Goal: Connect with others: Connect with others

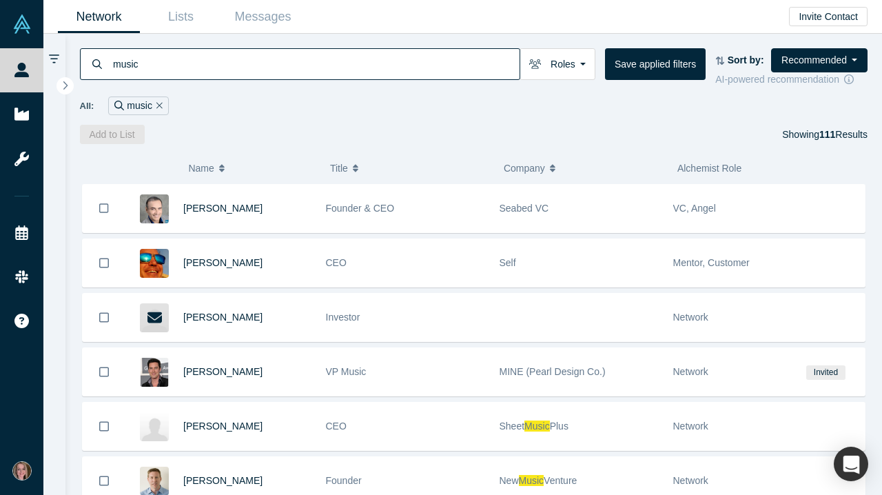
click at [152, 67] on input "music" at bounding box center [316, 64] width 408 height 32
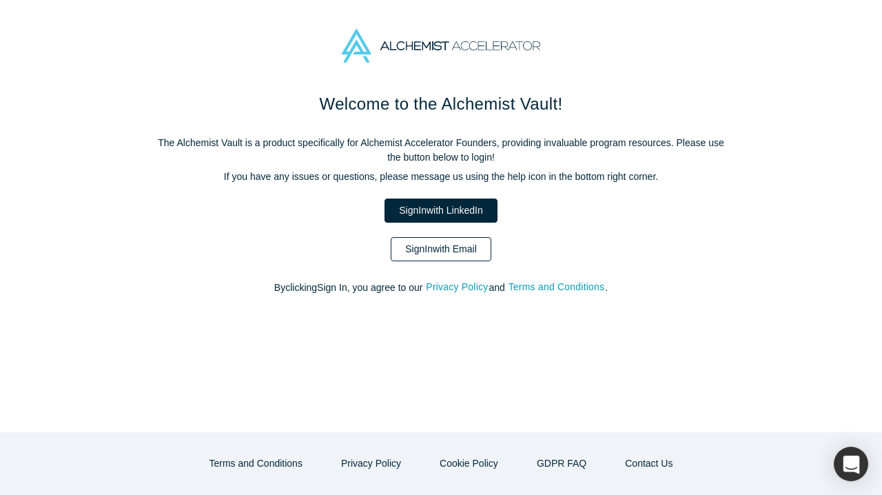
click at [428, 253] on link "Sign In with Email" at bounding box center [441, 249] width 101 height 24
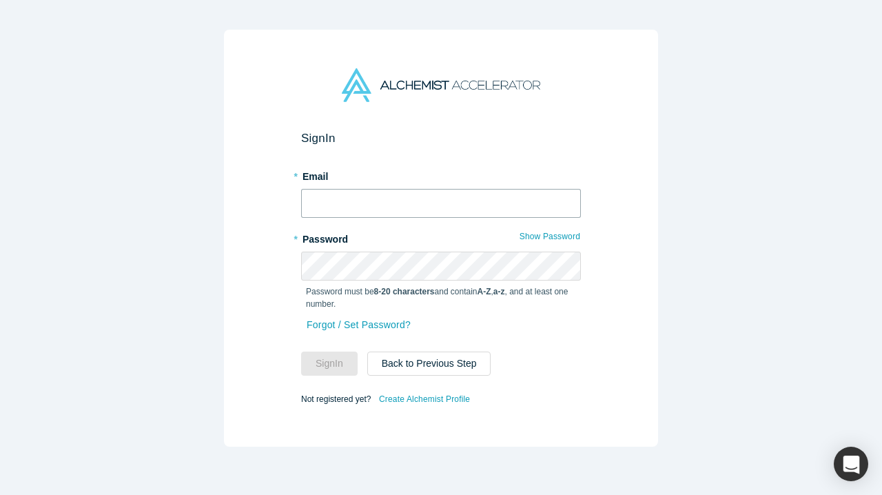
type input "[PERSON_NAME][EMAIL_ADDRESS][PERSON_NAME][DOMAIN_NAME]"
click at [329, 363] on button "Sign In" at bounding box center [329, 363] width 56 height 24
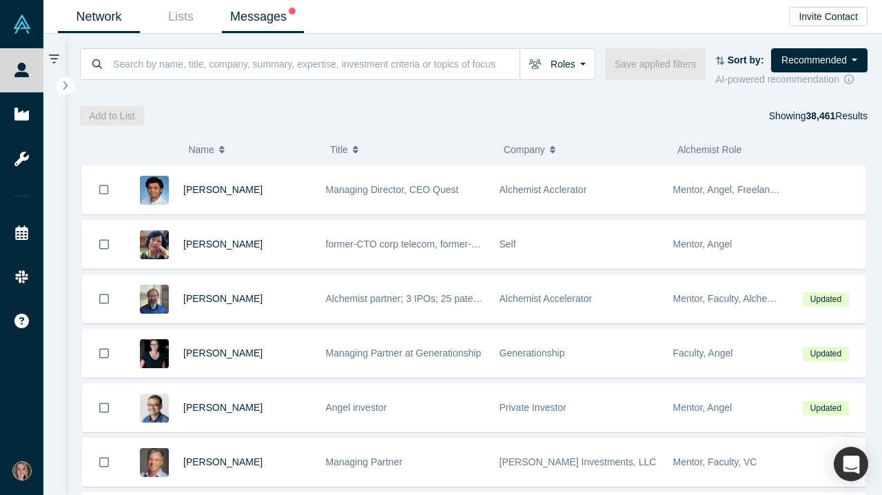
click at [279, 21] on link "Messages" at bounding box center [263, 17] width 82 height 32
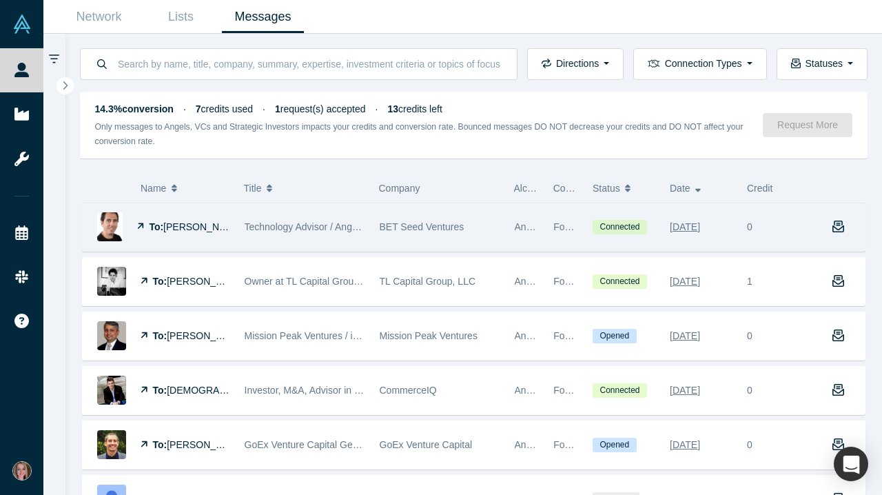
click at [114, 228] on img at bounding box center [109, 226] width 25 height 29
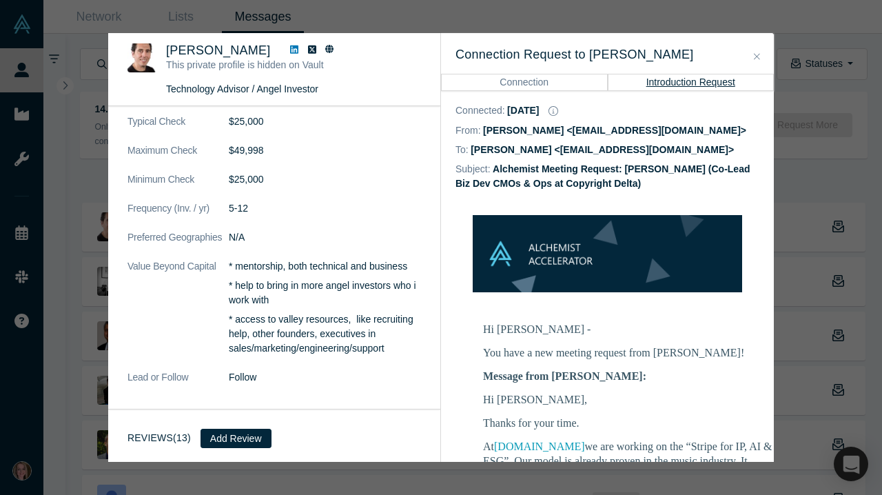
scroll to position [590, 0]
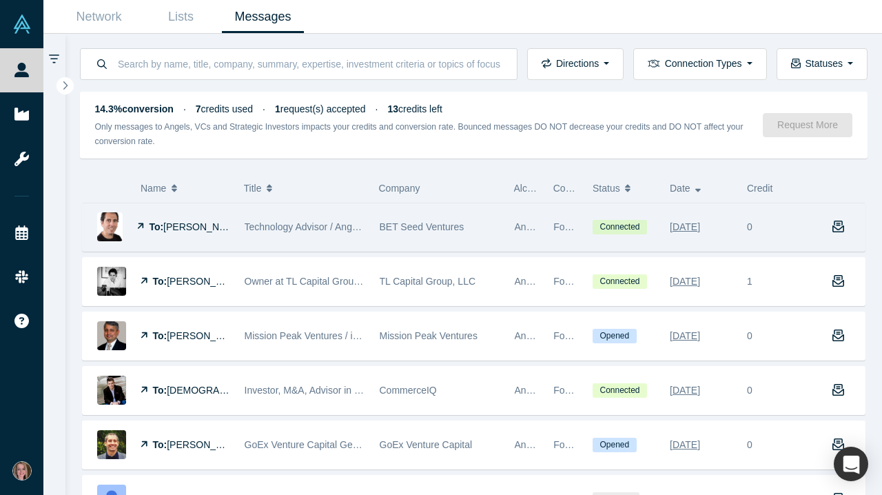
click at [113, 232] on img at bounding box center [109, 226] width 25 height 29
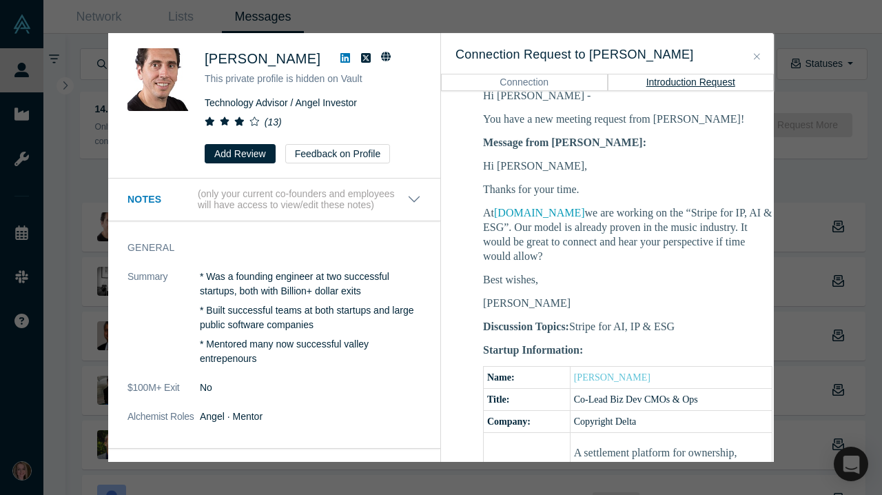
scroll to position [234, 0]
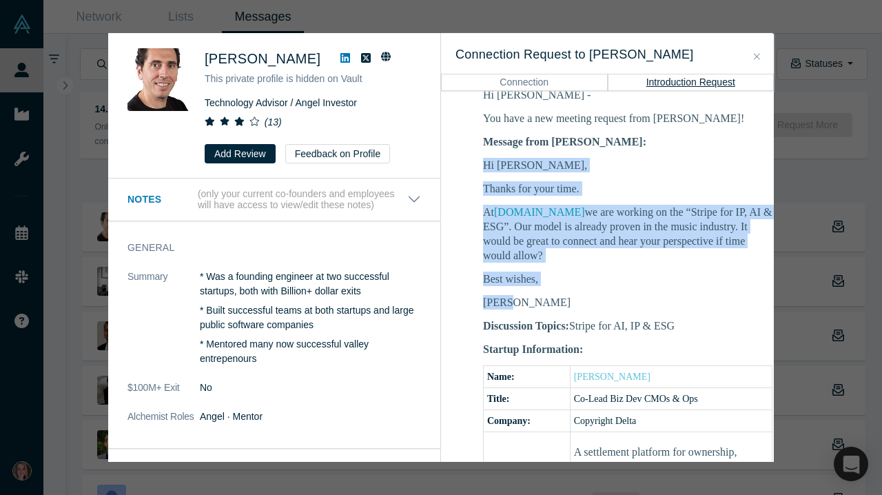
drag, startPoint x: 521, startPoint y: 311, endPoint x: 480, endPoint y: 165, distance: 151.7
click at [480, 165] on td "Hi [PERSON_NAME] - You have a new meeting request from [PERSON_NAME]! Message f…" at bounding box center [627, 476] width 344 height 795
copy div "Hi [PERSON_NAME], Thanks for your time. At [DOMAIN_NAME] we are working on the …"
click at [760, 57] on button "Close" at bounding box center [756, 57] width 14 height 16
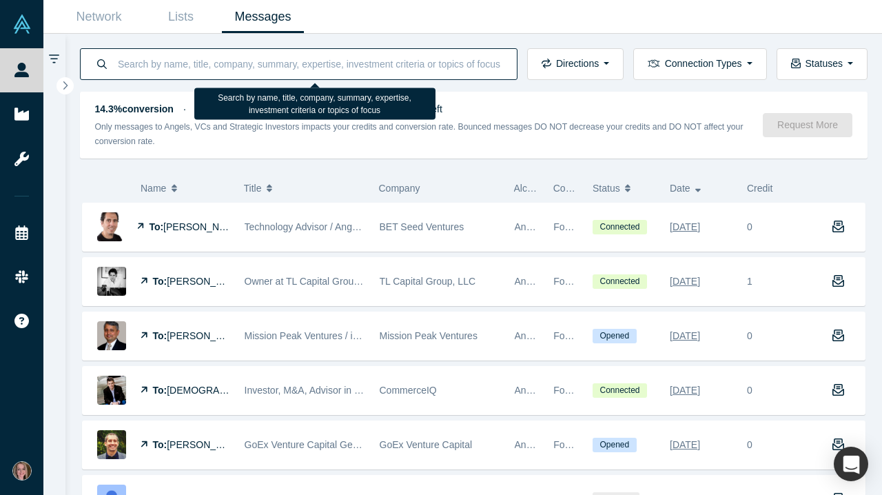
click at [309, 63] on input at bounding box center [309, 64] width 386 height 32
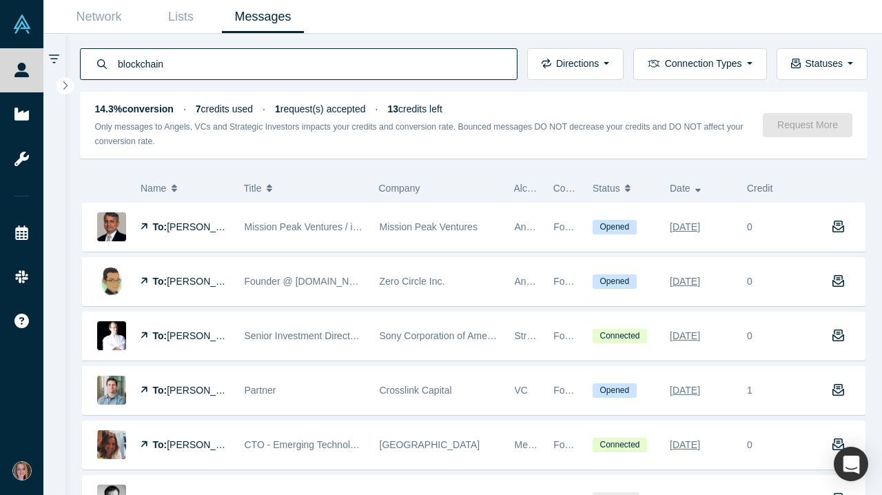
type input "blockchain"
click at [113, 15] on link "Network" at bounding box center [99, 17] width 82 height 32
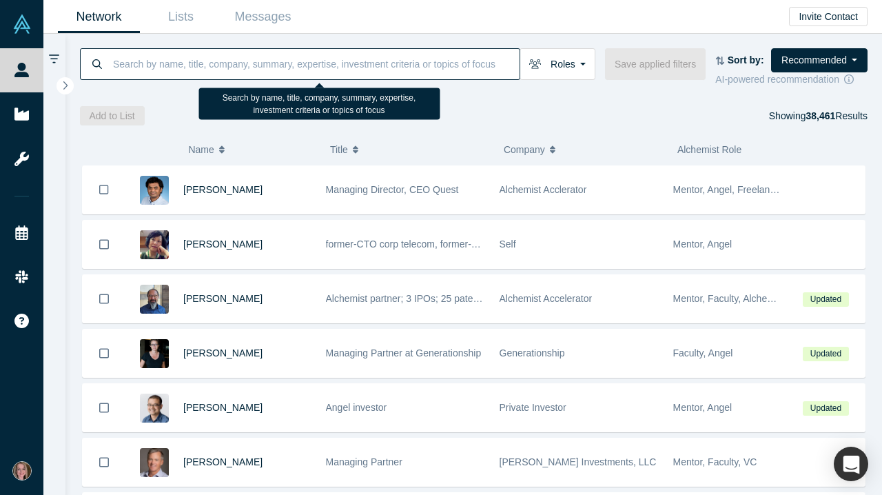
click at [238, 74] on input at bounding box center [316, 64] width 408 height 32
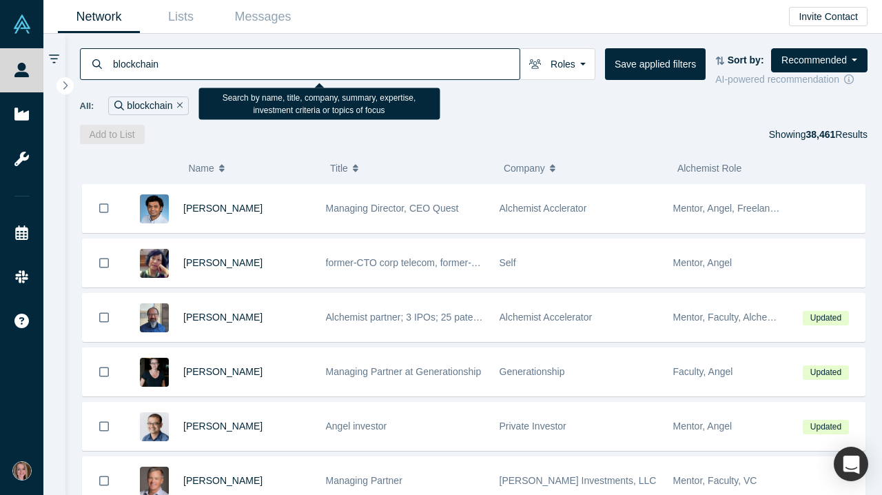
type input "blockchain"
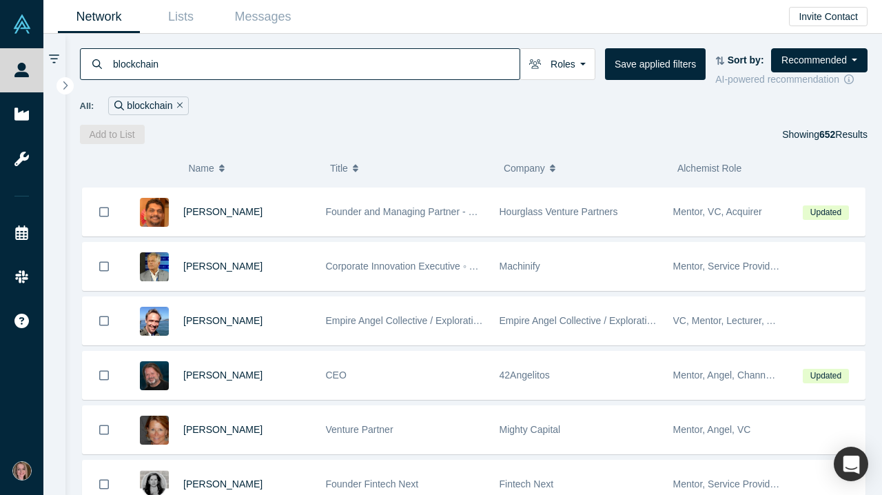
scroll to position [271, 0]
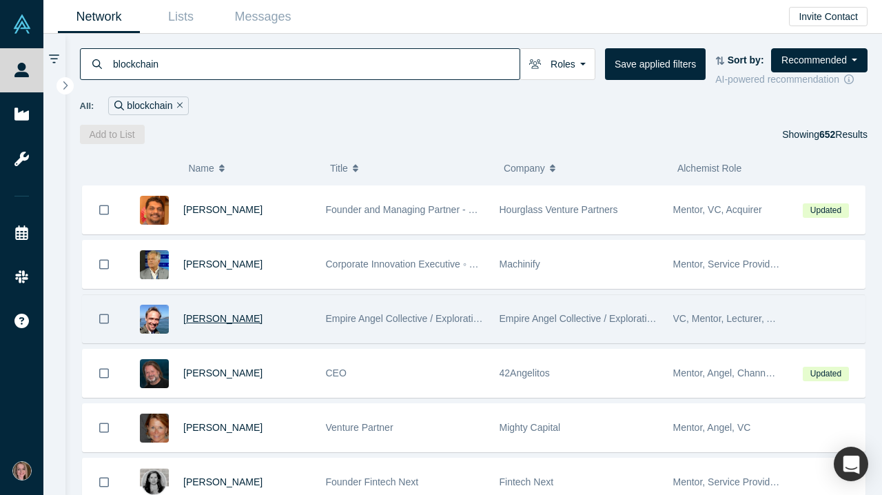
click at [215, 320] on span "[PERSON_NAME]" at bounding box center [222, 318] width 79 height 11
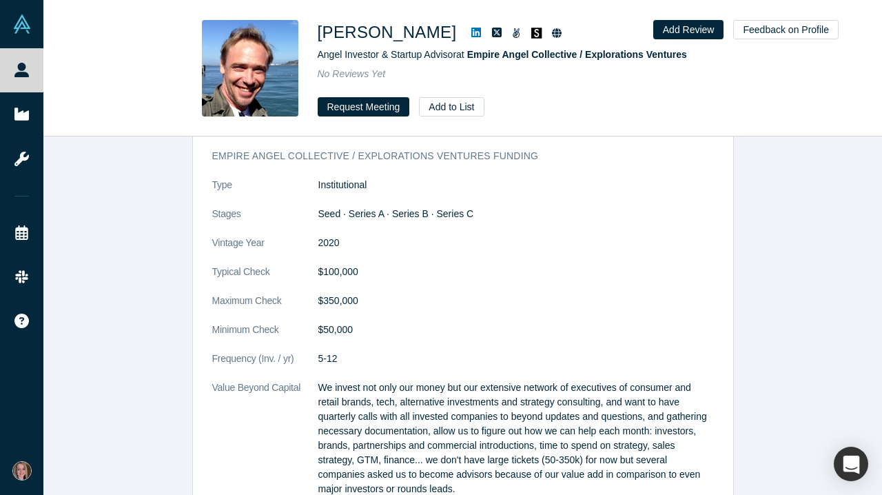
scroll to position [4594, 0]
click at [380, 109] on button "Request Meeting" at bounding box center [364, 106] width 92 height 19
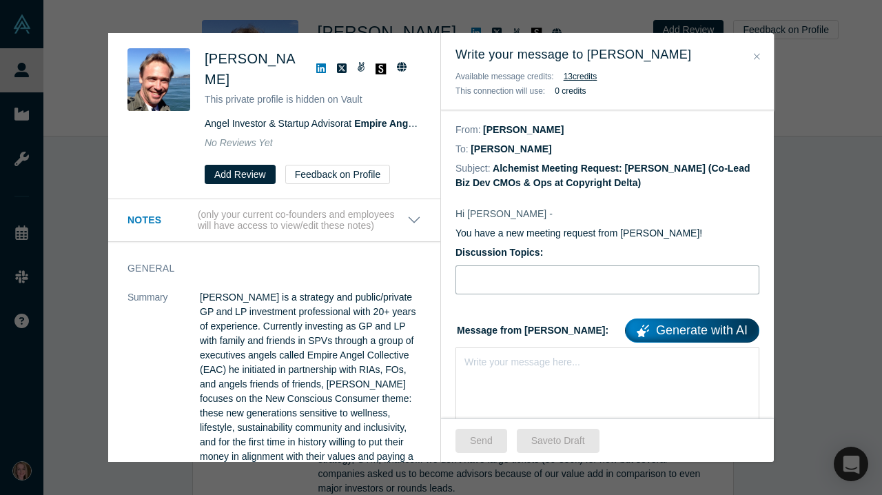
click at [492, 284] on input "Discussion Topics:" at bounding box center [607, 279] width 304 height 29
type input "s"
type input "Stripe for AI,"
click at [521, 374] on div "Write your message here..." at bounding box center [607, 395] width 304 height 96
click at [468, 360] on div "rdw-editor" at bounding box center [607, 359] width 285 height 14
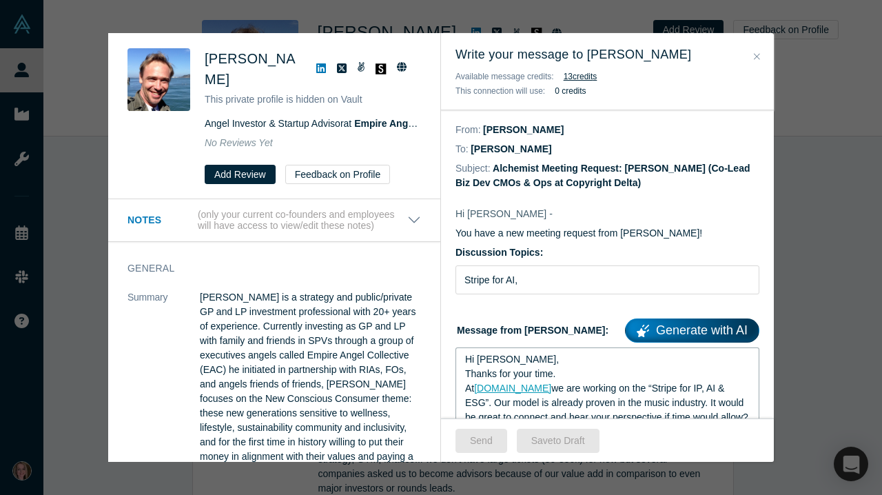
click at [497, 362] on span "Hi [PERSON_NAME]," at bounding box center [512, 358] width 94 height 11
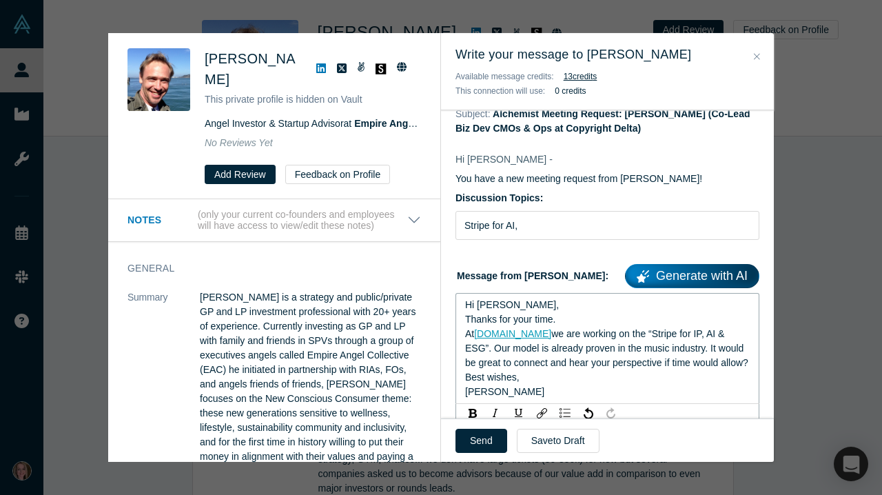
scroll to position [56, 0]
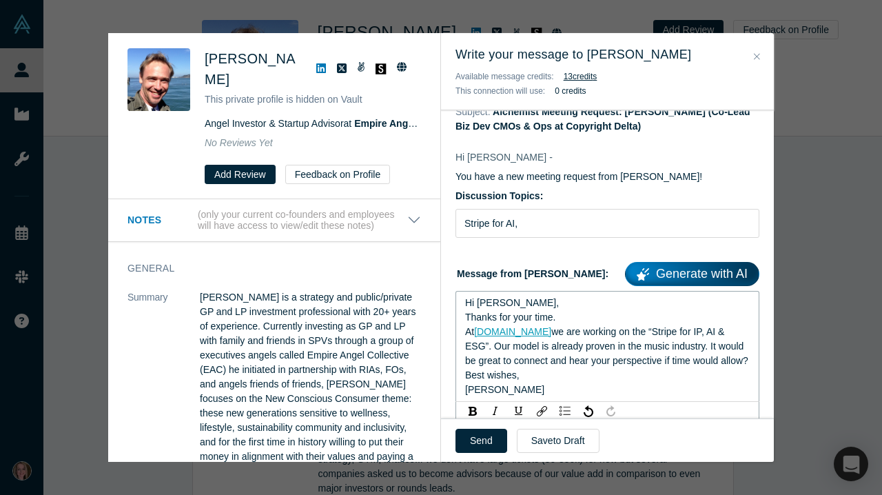
click at [727, 348] on span "we are working on the “Stripe for IP, AI & ESG”. Our model is already proven in…" at bounding box center [606, 346] width 283 height 40
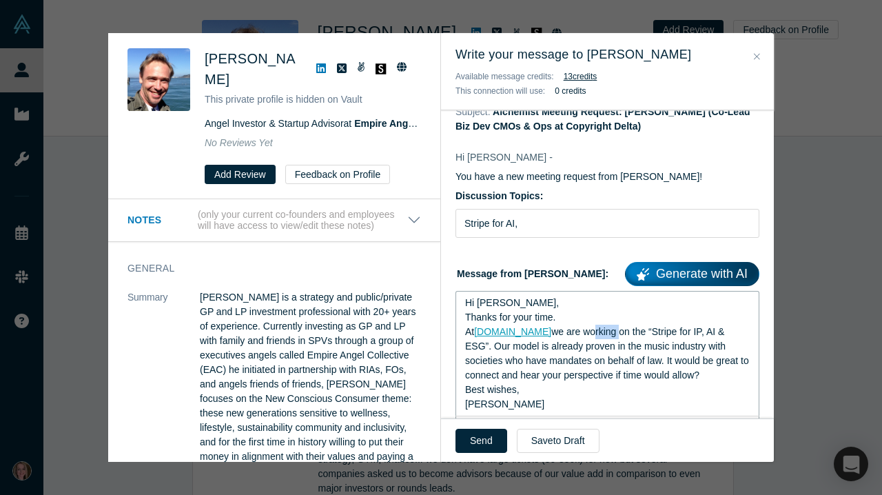
drag, startPoint x: 650, startPoint y: 335, endPoint x: 625, endPoint y: 335, distance: 24.8
click at [625, 335] on span "we are working on the “Stripe for IP, AI & ESG”. Our model is already proven in…" at bounding box center [608, 353] width 287 height 54
click at [745, 338] on span "we have built a payment layer on the “Stripe for IP, AI & ESG”. Our model is al…" at bounding box center [607, 360] width 284 height 69
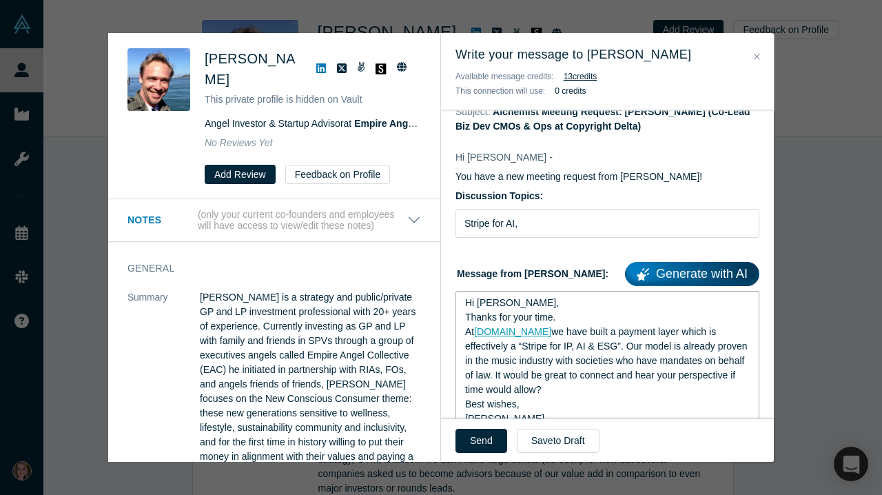
click at [534, 379] on span "we have built a payment layer which is effectively a “Stripe for IP, AI & ESG”.…" at bounding box center [607, 360] width 284 height 69
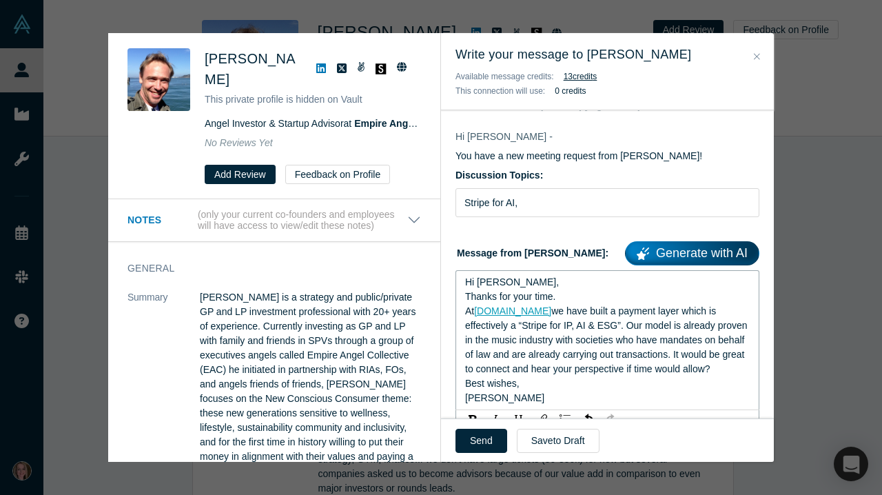
scroll to position [83, 0]
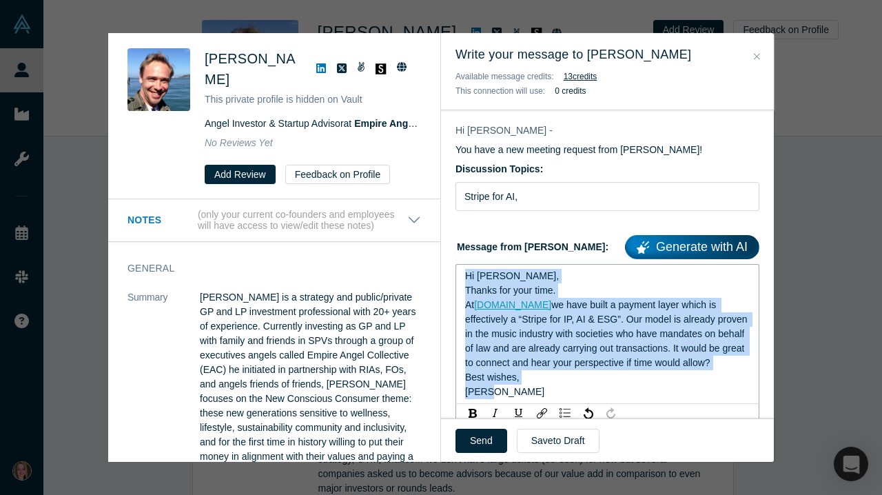
drag, startPoint x: 508, startPoint y: 411, endPoint x: 459, endPoint y: 276, distance: 143.6
click at [459, 276] on div "Hi [PERSON_NAME], Thanks for your time. At [DOMAIN_NAME] we have built a paymen…" at bounding box center [607, 334] width 304 height 140
copy div "Hi [PERSON_NAME], Thanks for your time. At [DOMAIN_NAME] we have built a paymen…"
click at [550, 200] on input "Stripe for AI," at bounding box center [607, 196] width 304 height 29
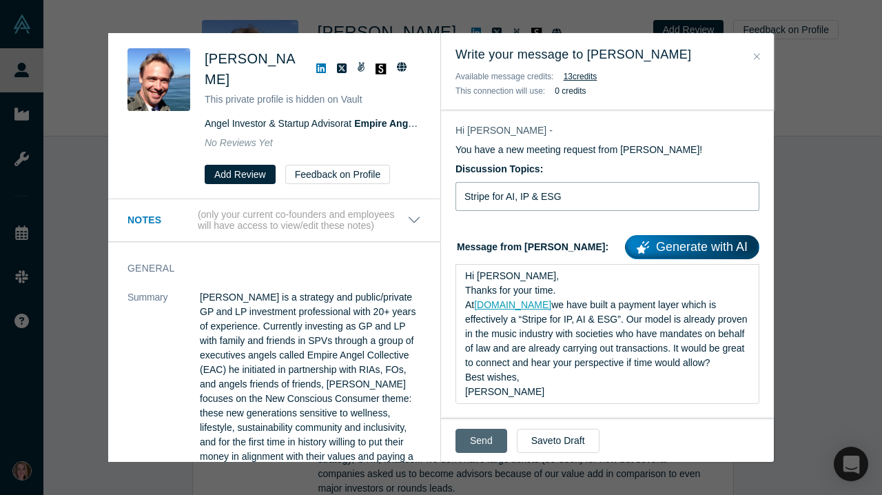
type input "Stripe for AI, IP & ESG"
click at [477, 440] on button "Send" at bounding box center [481, 440] width 52 height 24
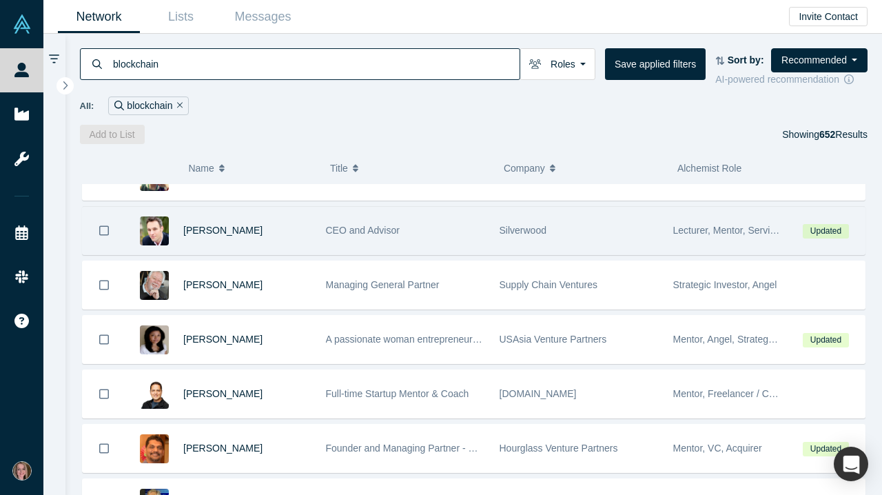
scroll to position [41, 0]
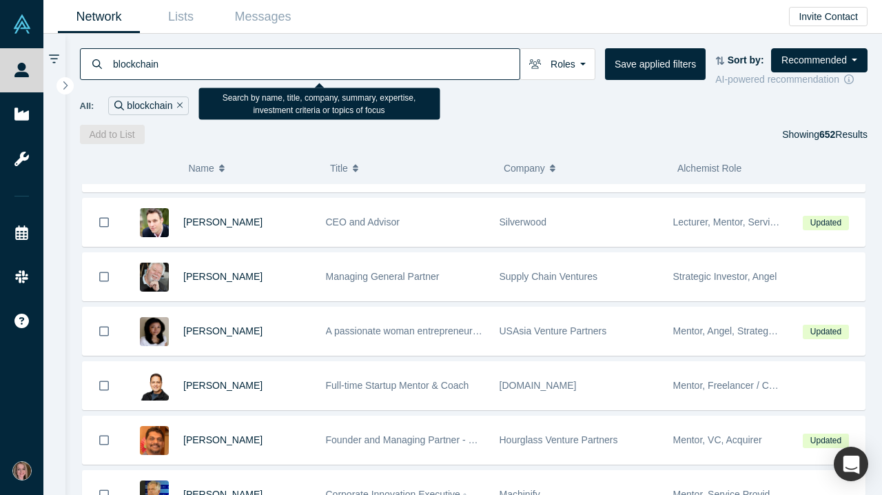
click at [187, 63] on input "blockchain" at bounding box center [316, 64] width 408 height 32
type input "FINTECH"
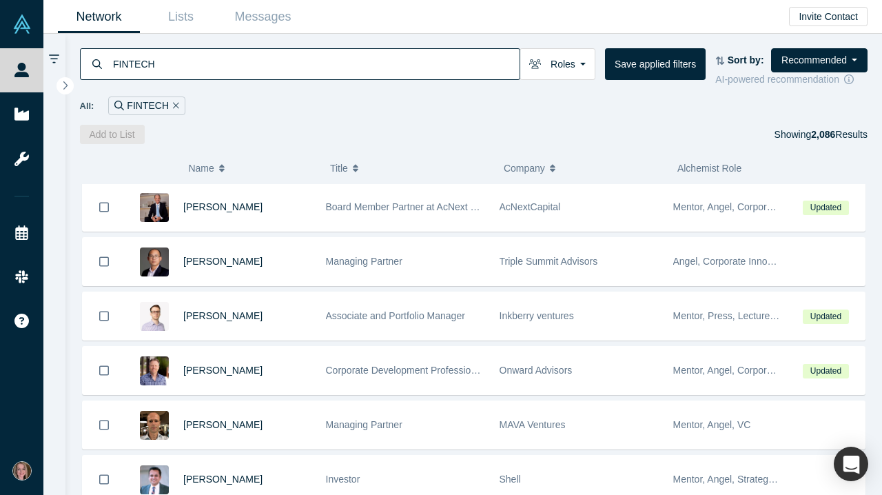
scroll to position [165, 0]
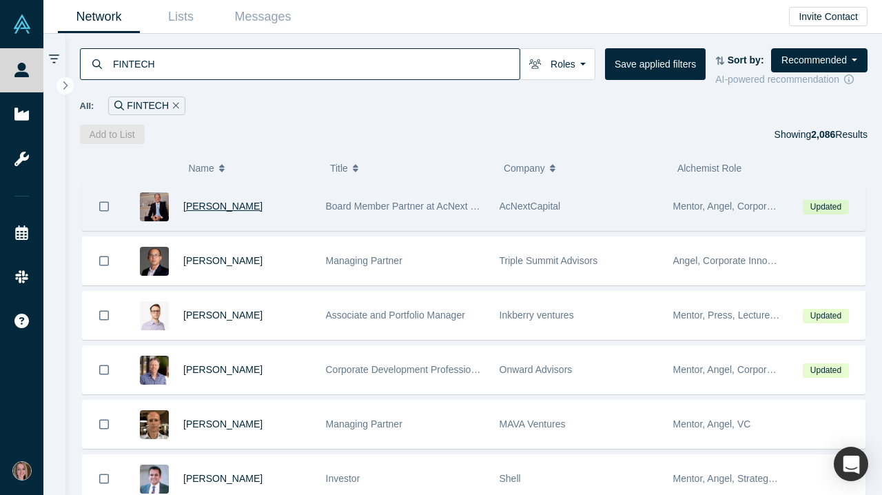
click at [211, 209] on span "[PERSON_NAME]" at bounding box center [222, 205] width 79 height 11
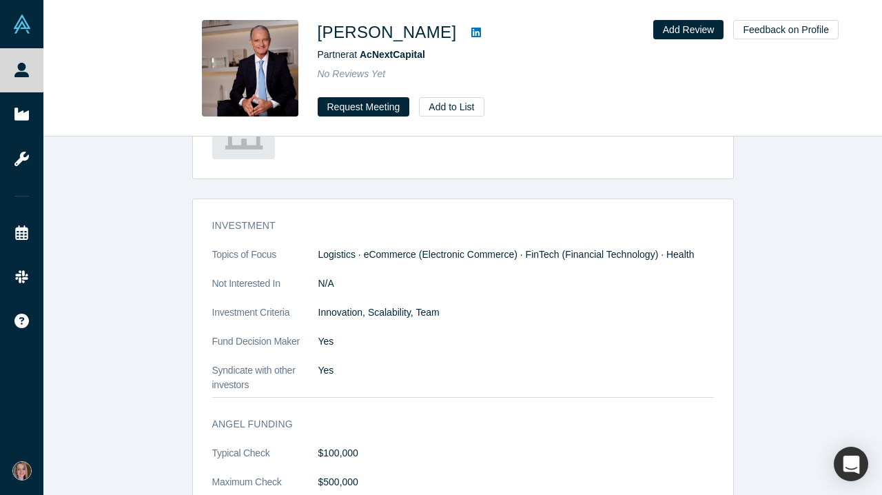
scroll to position [1212, 0]
click at [382, 107] on button "Request Meeting" at bounding box center [364, 106] width 92 height 19
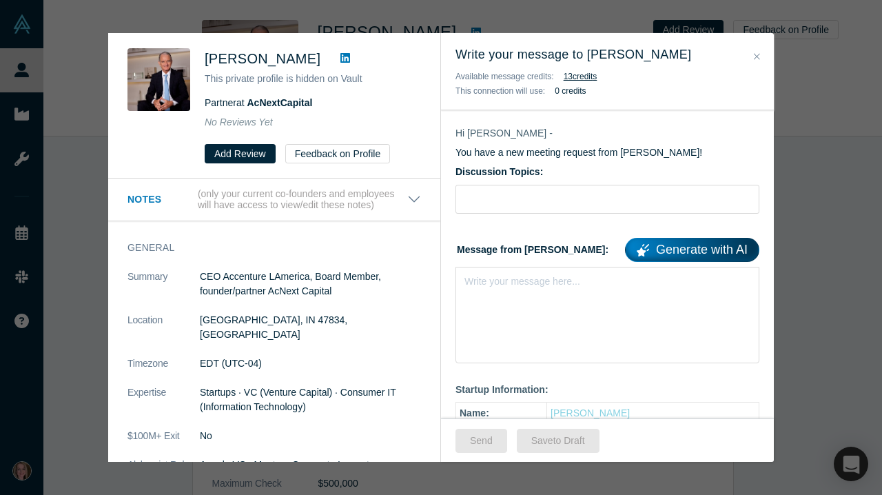
scroll to position [83, 0]
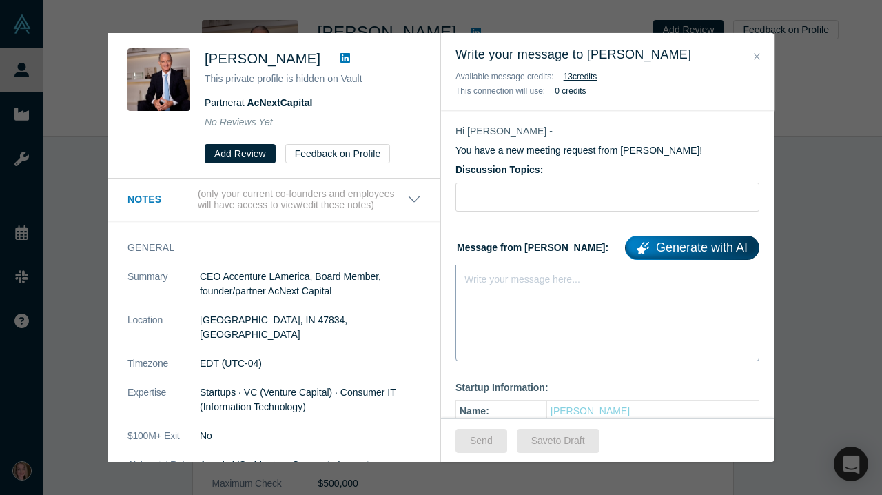
click at [501, 297] on div "Write your message here..." at bounding box center [607, 312] width 304 height 96
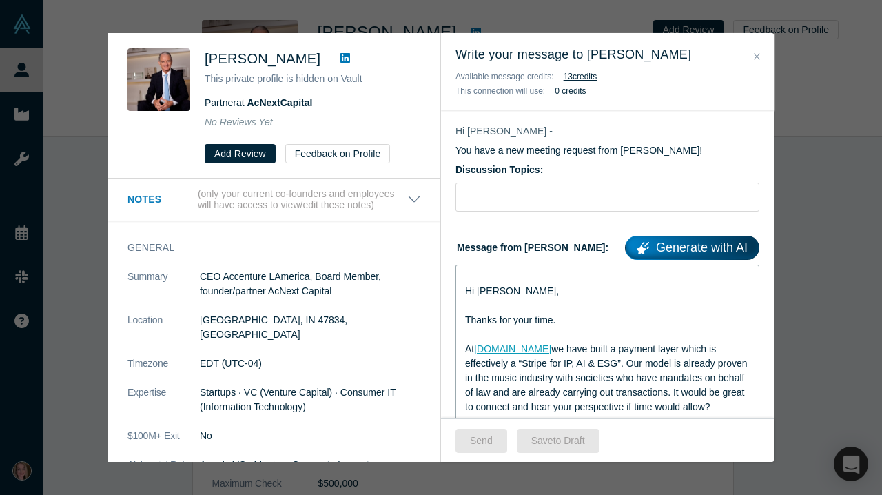
click at [466, 291] on span "Hi [PERSON_NAME]," at bounding box center [512, 290] width 94 height 11
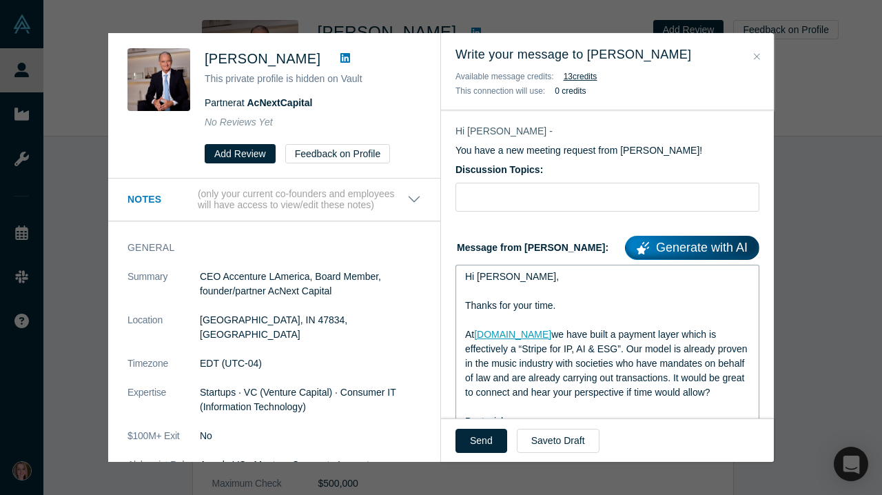
click at [499, 280] on span "Hi [PERSON_NAME]," at bounding box center [512, 276] width 94 height 11
click at [549, 198] on input "Discussion Topics:" at bounding box center [607, 197] width 304 height 29
type input "Stripe for AI, IP & ESG"
click at [485, 439] on button "Send" at bounding box center [481, 440] width 52 height 24
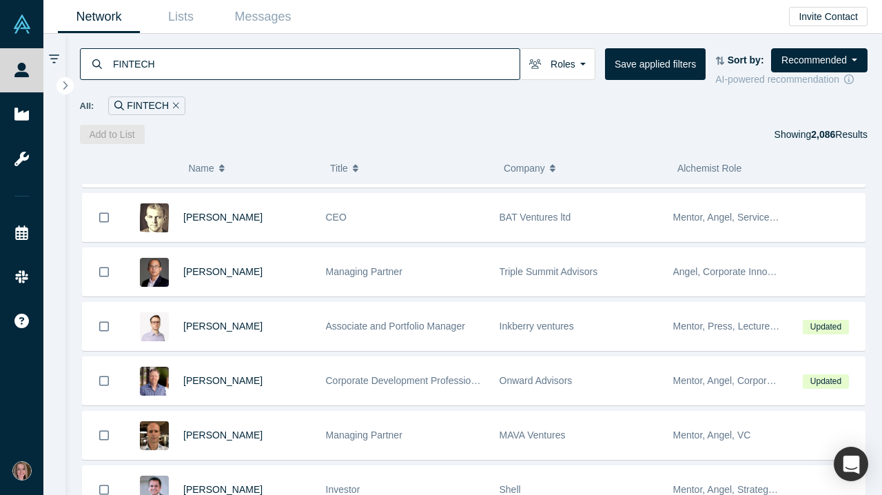
scroll to position [101, 0]
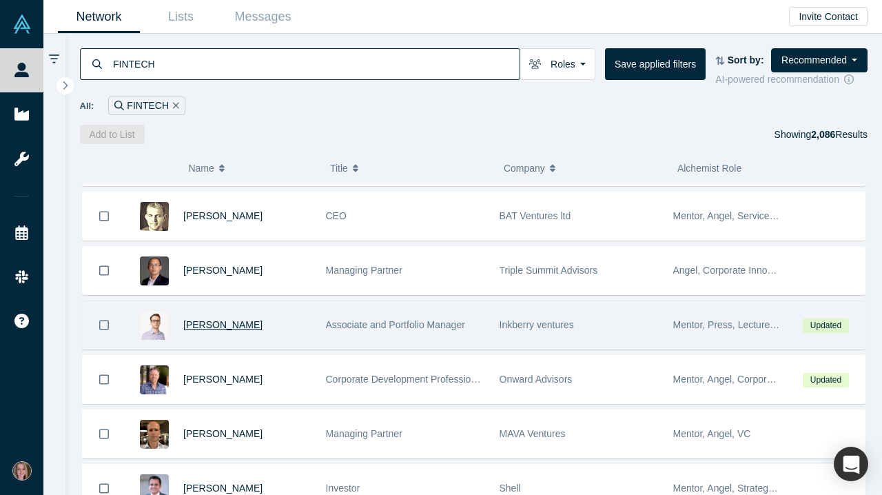
click at [249, 330] on span "[PERSON_NAME]" at bounding box center [222, 324] width 79 height 11
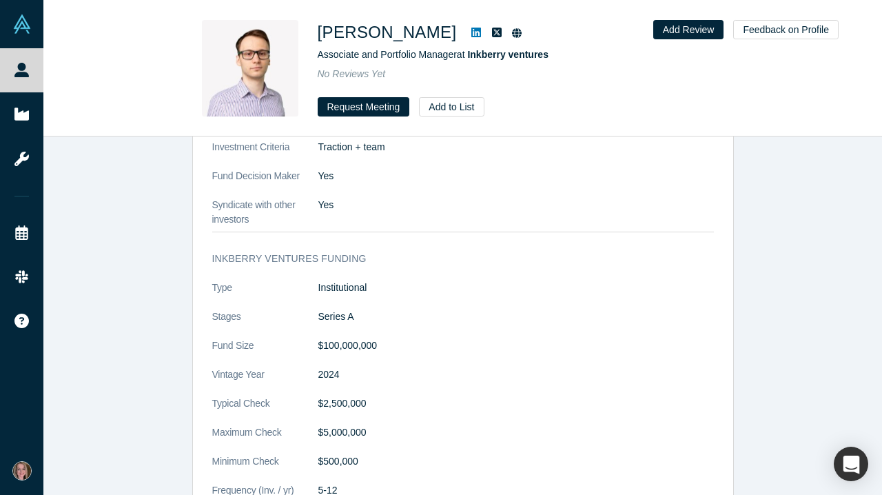
scroll to position [1386, 0]
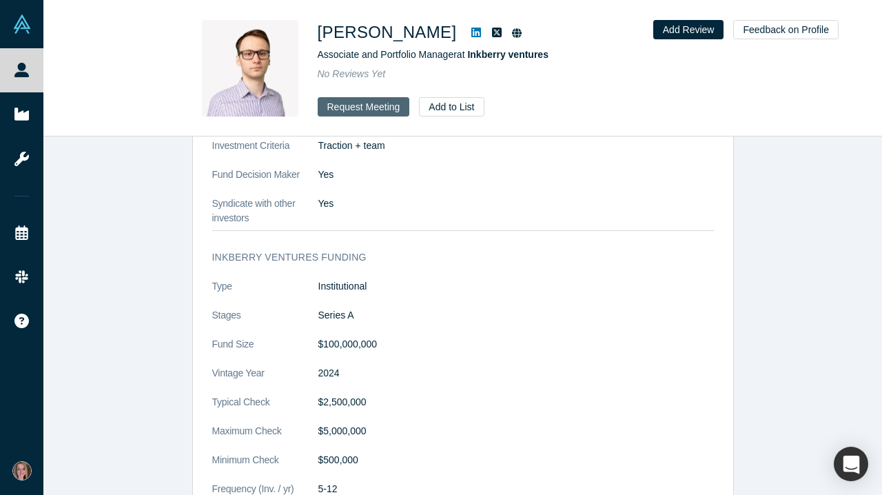
click at [373, 108] on button "Request Meeting" at bounding box center [364, 106] width 92 height 19
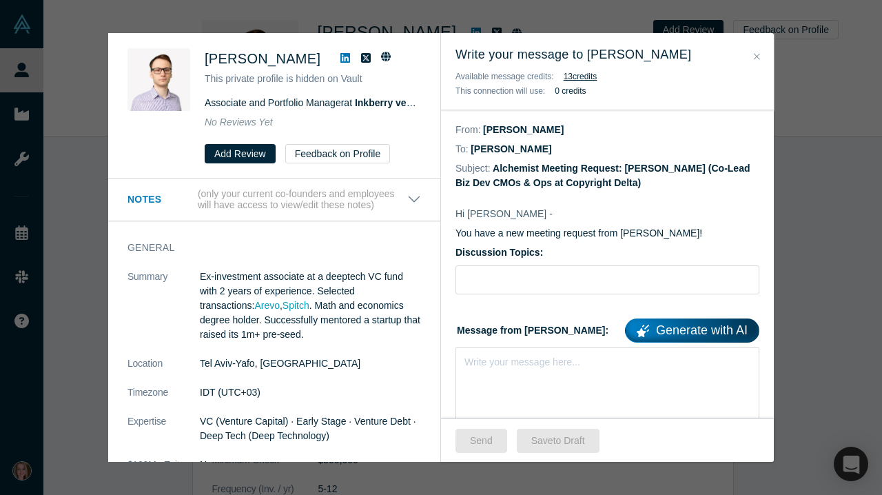
click at [758, 56] on icon "Close" at bounding box center [756, 56] width 6 height 6
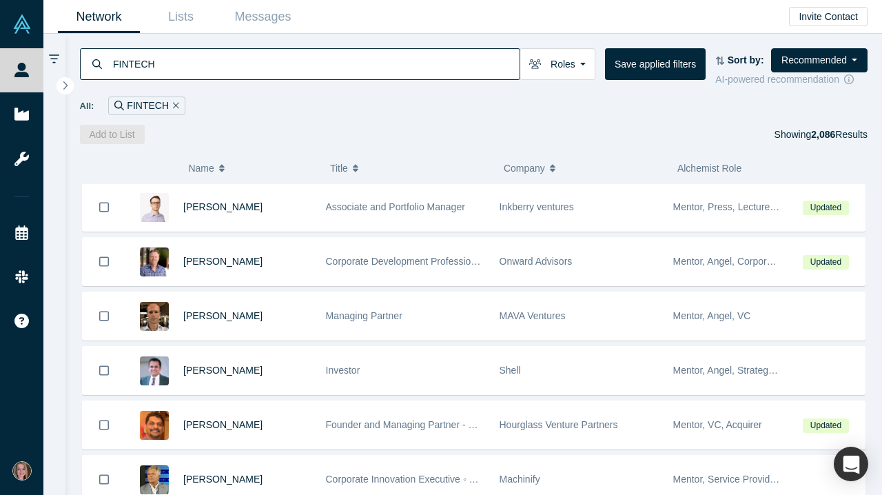
scroll to position [222, 0]
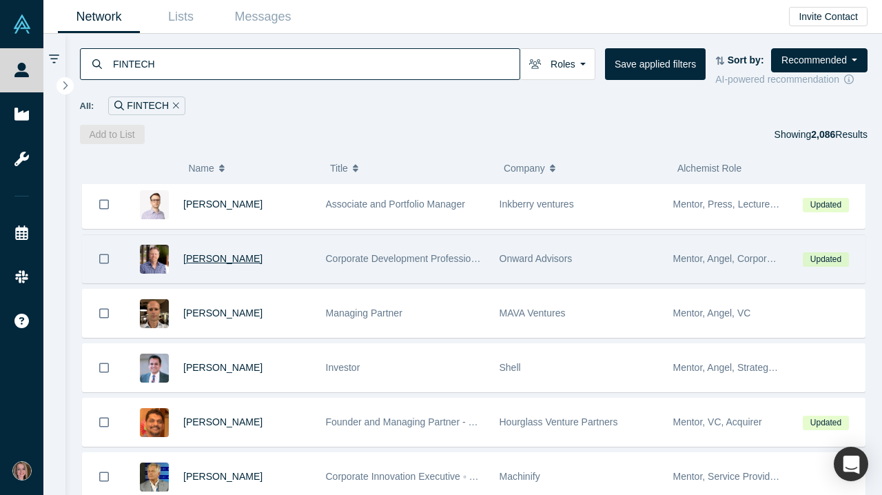
click at [224, 263] on span "[PERSON_NAME]" at bounding box center [222, 258] width 79 height 11
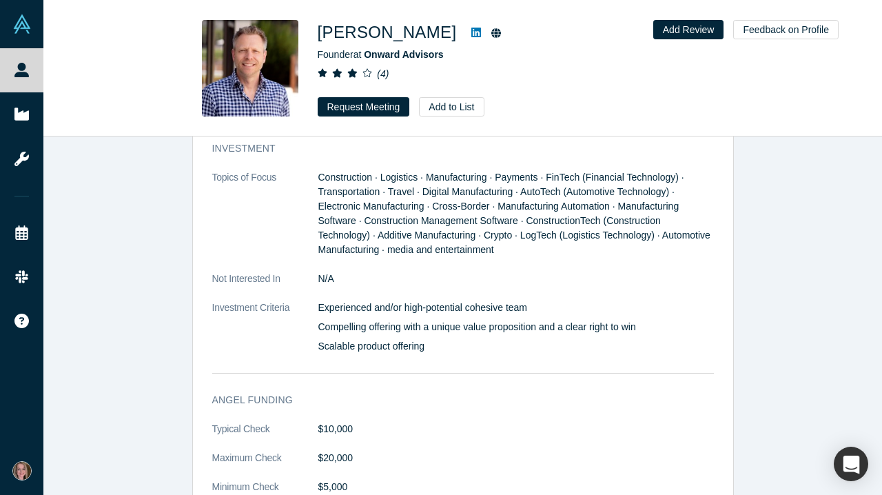
scroll to position [1898, 0]
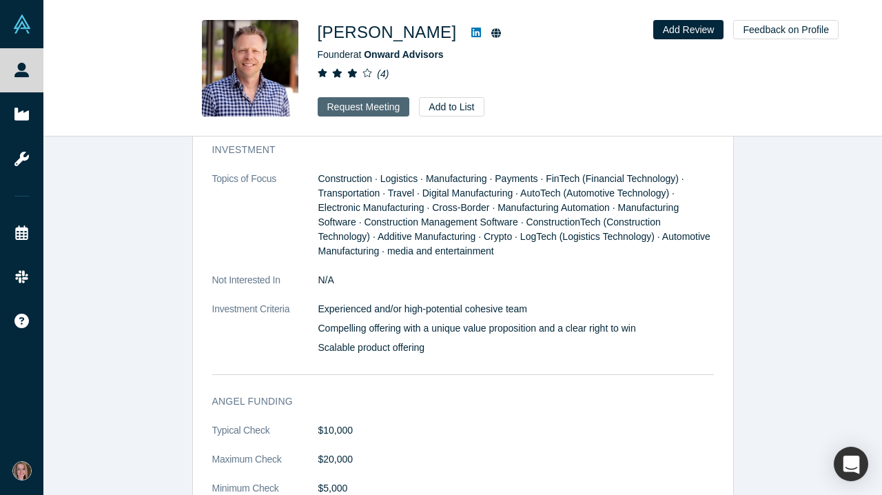
click at [375, 105] on button "Request Meeting" at bounding box center [364, 106] width 92 height 19
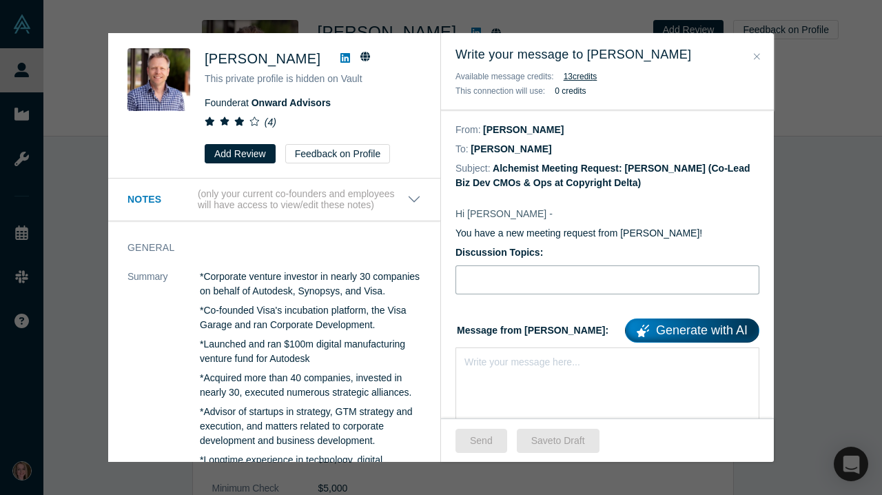
click at [523, 277] on input "Discussion Topics:" at bounding box center [607, 279] width 304 height 29
type input "s"
type input "Stripe for AI, IP & ESG"
click at [493, 377] on div "Write your message here..." at bounding box center [607, 395] width 304 height 96
click at [487, 373] on div "Write your message here..." at bounding box center [607, 386] width 304 height 78
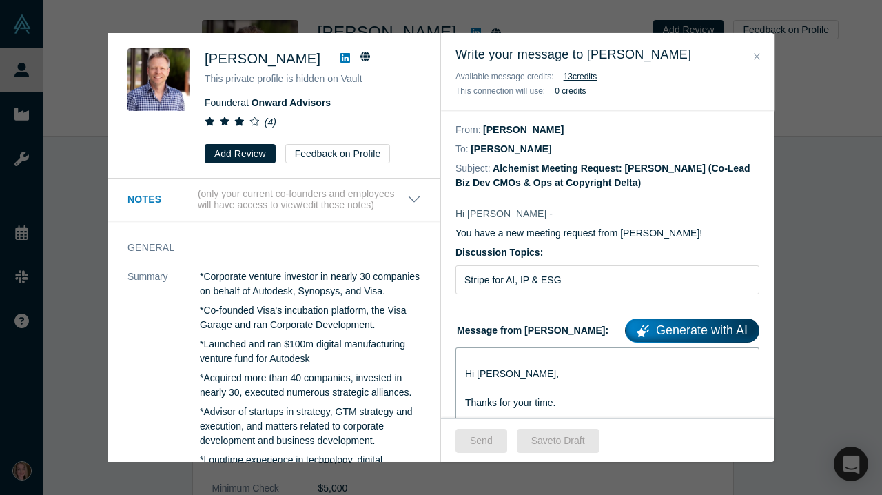
click at [465, 376] on span "Hi [PERSON_NAME]," at bounding box center [512, 373] width 94 height 11
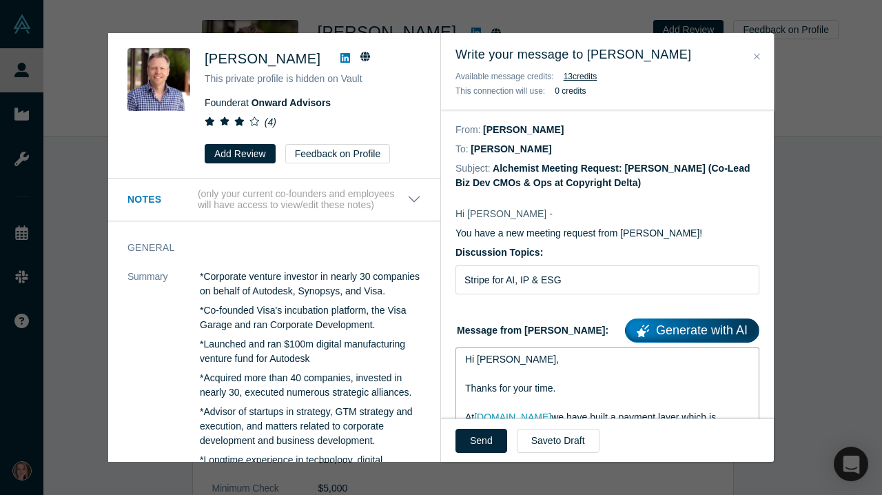
click at [497, 364] on span "Hi [PERSON_NAME]," at bounding box center [512, 358] width 94 height 11
click at [500, 364] on span "Hi [PERSON_NAME]," at bounding box center [512, 358] width 94 height 11
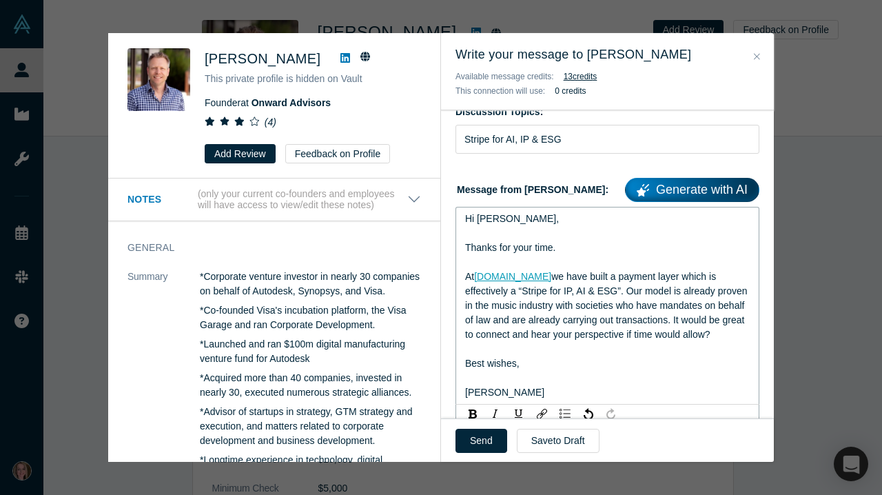
scroll to position [145, 0]
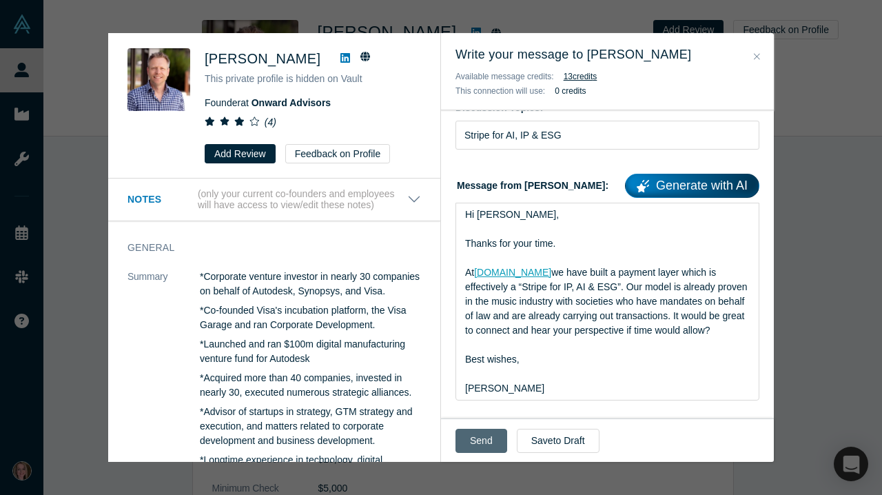
click at [471, 436] on button "Send" at bounding box center [481, 440] width 52 height 24
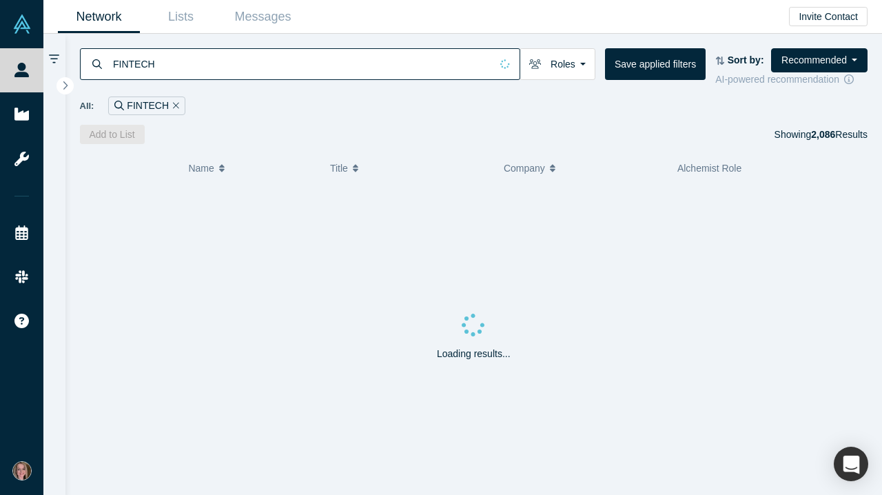
click at [221, 81] on div "FINTECH Roles Founders Faculty Mentors Alumni Mentor Angels VCs Corporate Innov…" at bounding box center [474, 67] width 788 height 39
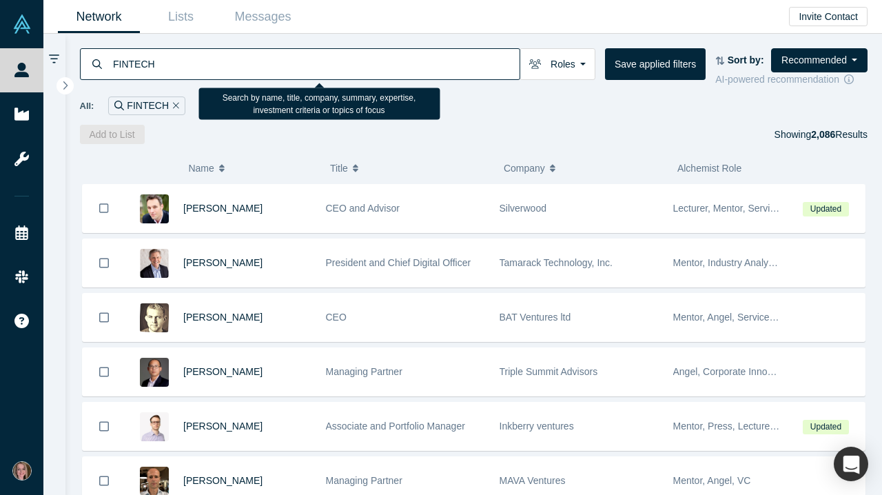
click at [209, 66] on input "FINTECH" at bounding box center [316, 64] width 408 height 32
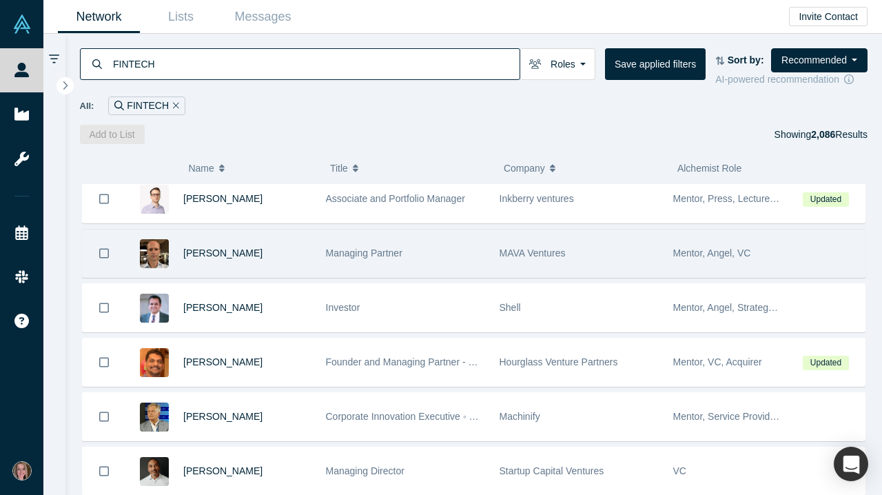
scroll to position [228, 0]
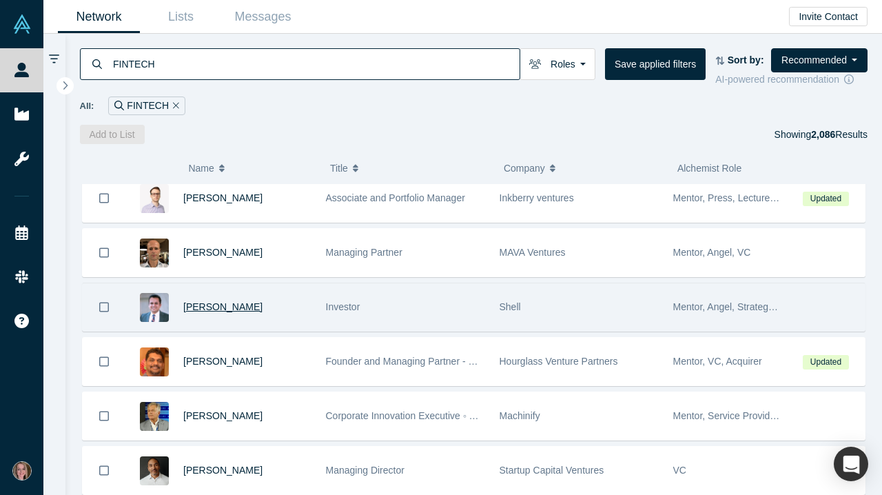
click at [225, 312] on span "[PERSON_NAME]" at bounding box center [222, 306] width 79 height 11
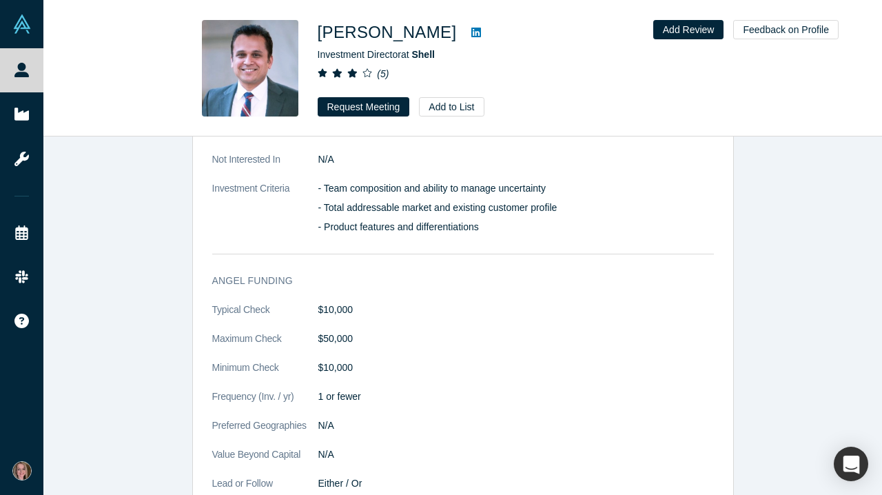
scroll to position [1333, 0]
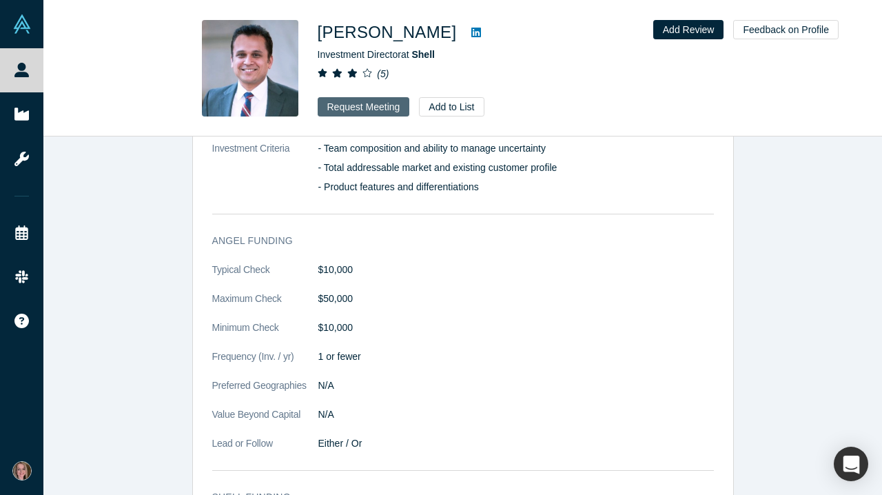
click at [373, 107] on button "Request Meeting" at bounding box center [364, 106] width 92 height 19
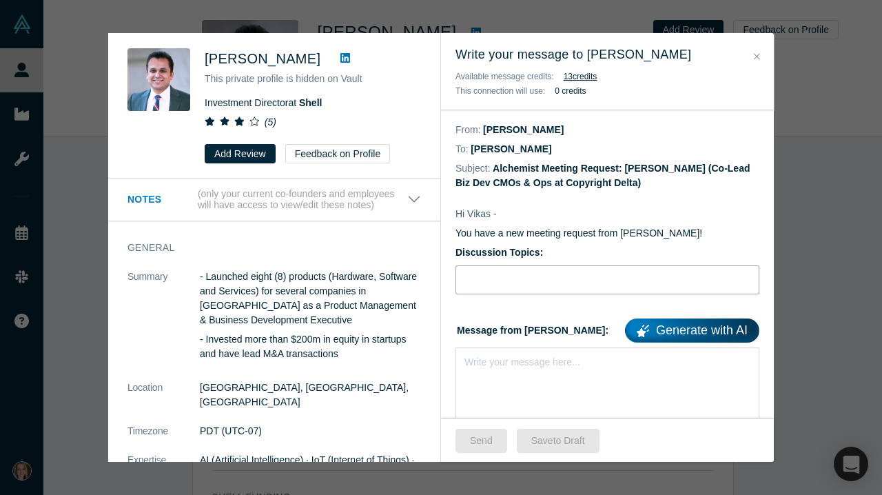
click at [523, 274] on input "Discussion Topics:" at bounding box center [607, 279] width 304 height 29
type input "Stripe for AI, IP & ESG"
click at [552, 358] on div "rdw-editor" at bounding box center [607, 359] width 285 height 14
click at [523, 360] on div "rdw-editor" at bounding box center [607, 359] width 285 height 14
click at [465, 375] on span "Hi [PERSON_NAME]," at bounding box center [512, 373] width 94 height 11
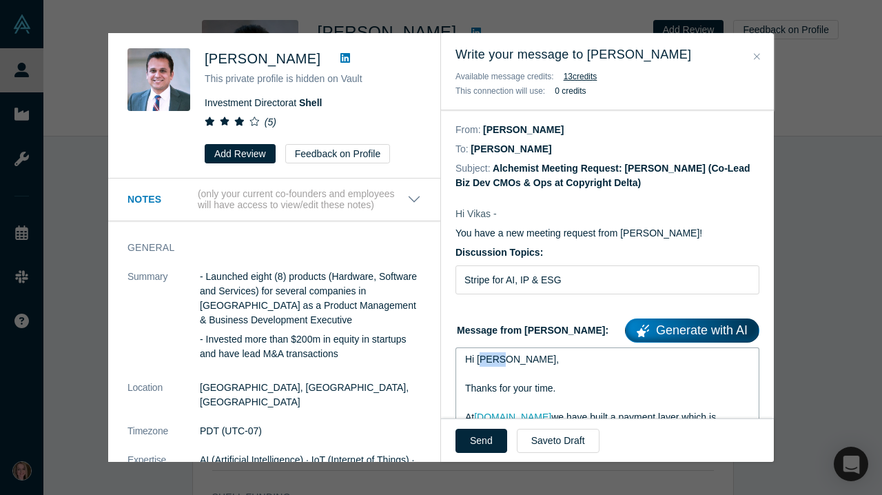
drag, startPoint x: 500, startPoint y: 363, endPoint x: 481, endPoint y: 362, distance: 18.6
click at [481, 362] on span "Hi [PERSON_NAME]," at bounding box center [512, 358] width 94 height 11
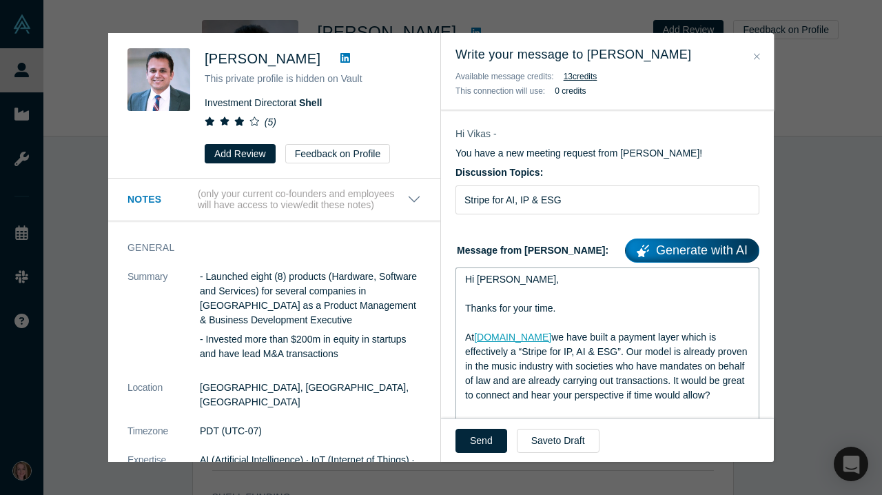
scroll to position [140, 0]
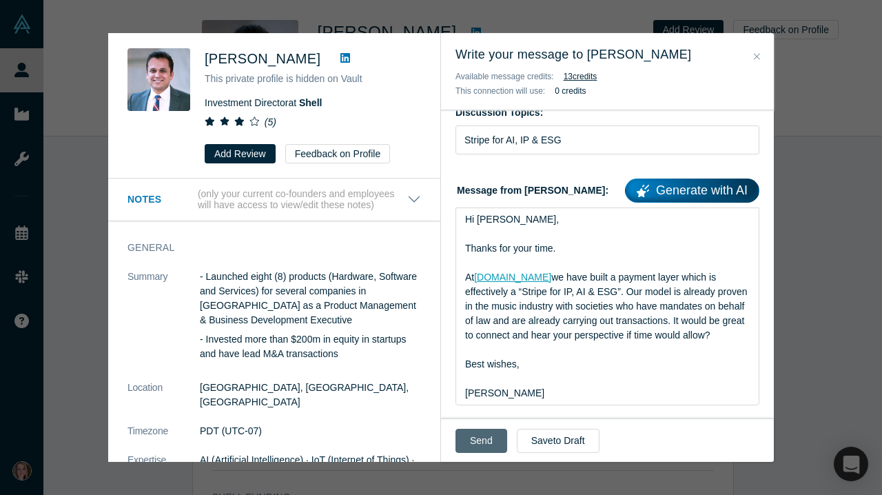
click at [485, 441] on button "Send" at bounding box center [481, 440] width 52 height 24
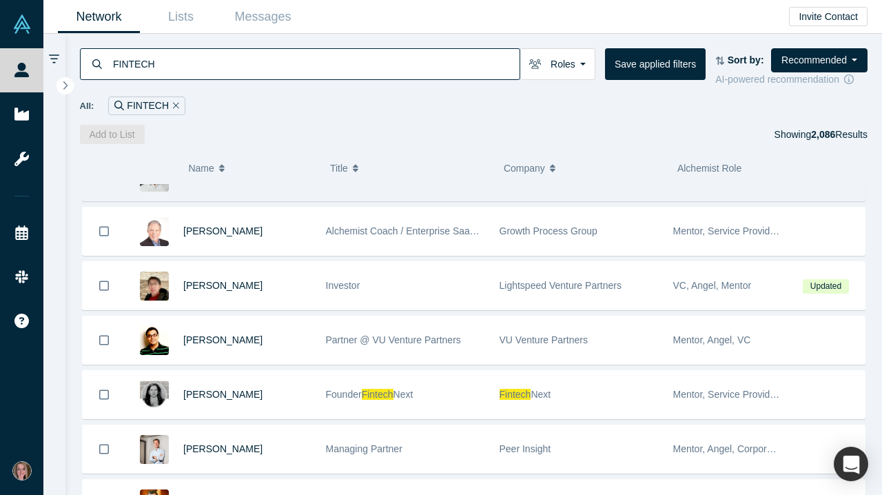
scroll to position [470, 0]
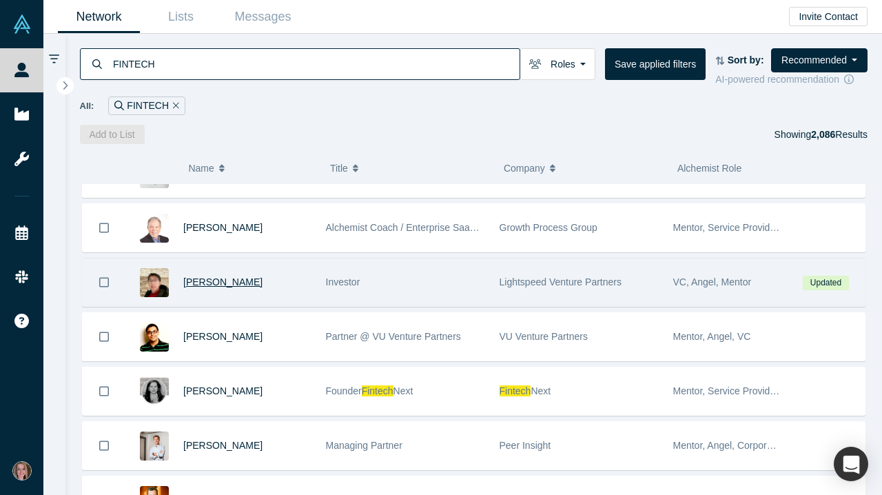
click at [205, 287] on span "[PERSON_NAME]" at bounding box center [222, 281] width 79 height 11
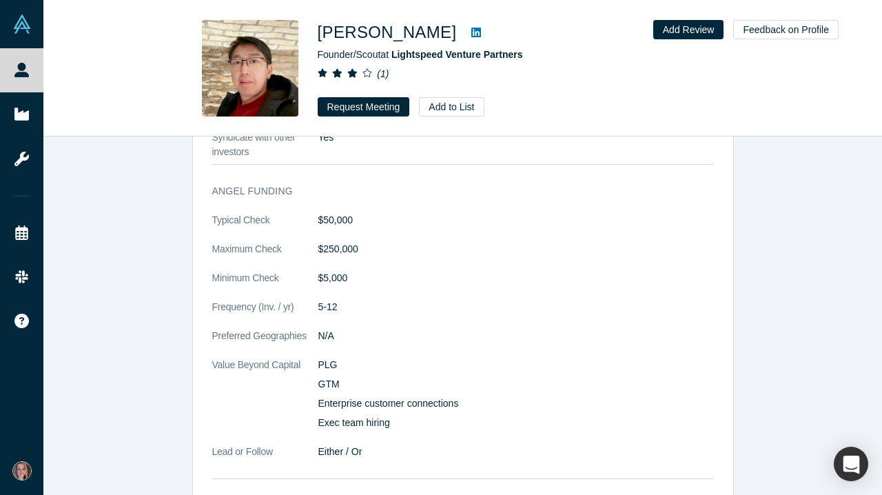
scroll to position [1395, 0]
click at [378, 103] on button "Request Meeting" at bounding box center [364, 106] width 92 height 19
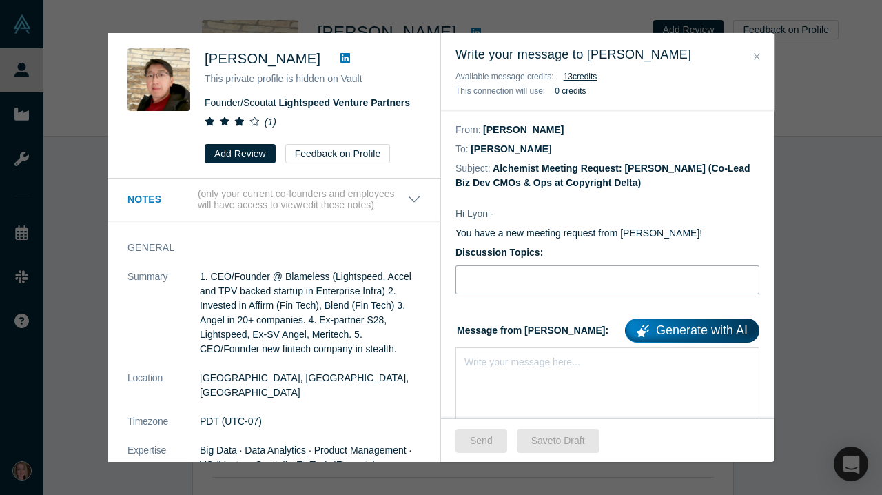
click at [528, 276] on input "Discussion Topics:" at bounding box center [607, 279] width 304 height 29
type input "Stripe for AI, IP & ESG"
click at [499, 363] on div "rdw-editor" at bounding box center [607, 359] width 285 height 14
click at [467, 376] on span "Hi [PERSON_NAME]," at bounding box center [512, 373] width 94 height 11
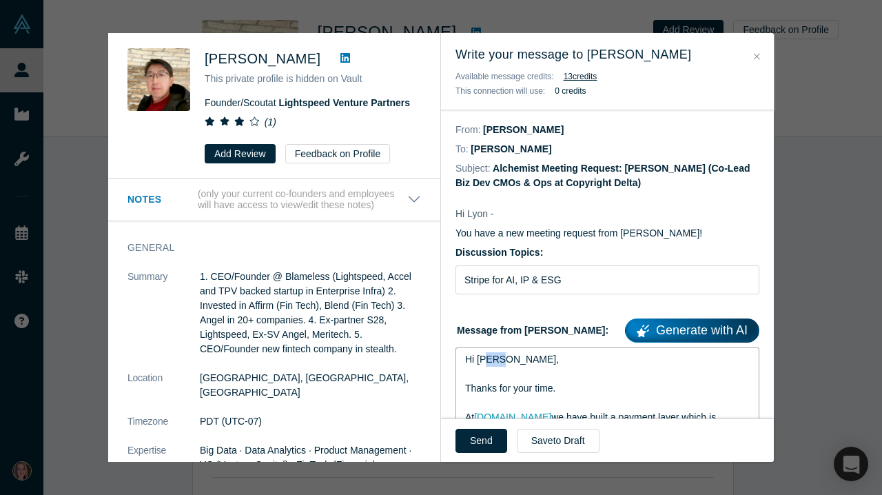
drag, startPoint x: 499, startPoint y: 363, endPoint x: 486, endPoint y: 363, distance: 13.8
click at [486, 363] on span "Hi [PERSON_NAME]," at bounding box center [512, 358] width 94 height 11
click at [482, 438] on button "Send" at bounding box center [481, 440] width 52 height 24
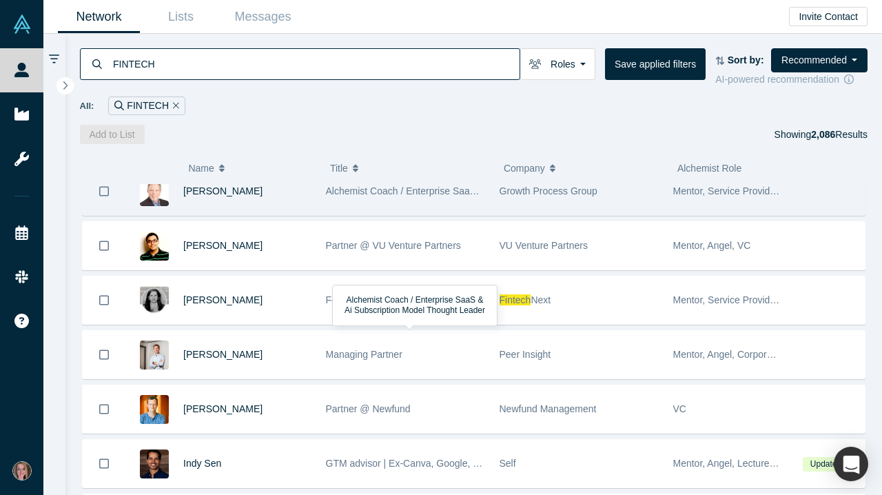
scroll to position [508, 0]
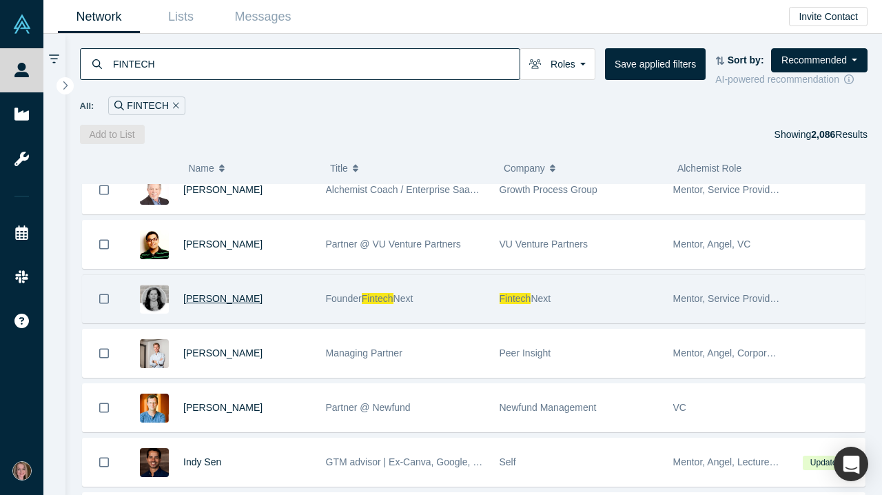
click at [229, 303] on span "[PERSON_NAME]" at bounding box center [222, 298] width 79 height 11
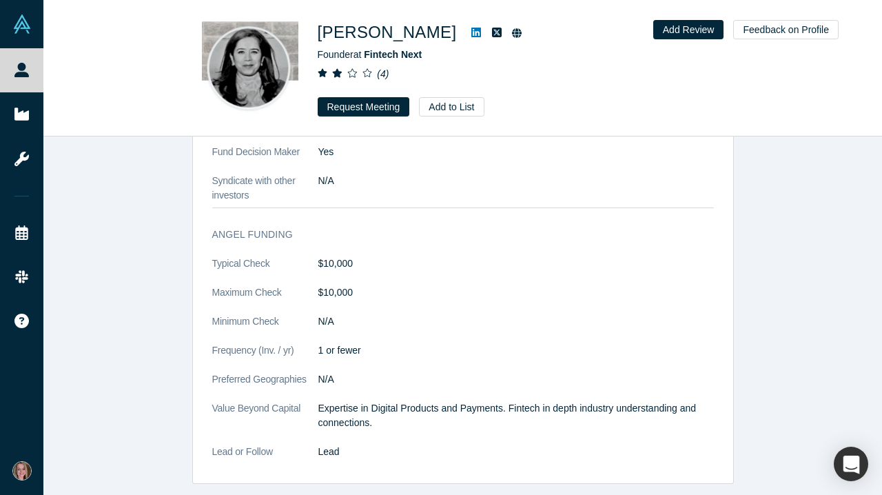
scroll to position [3283, 0]
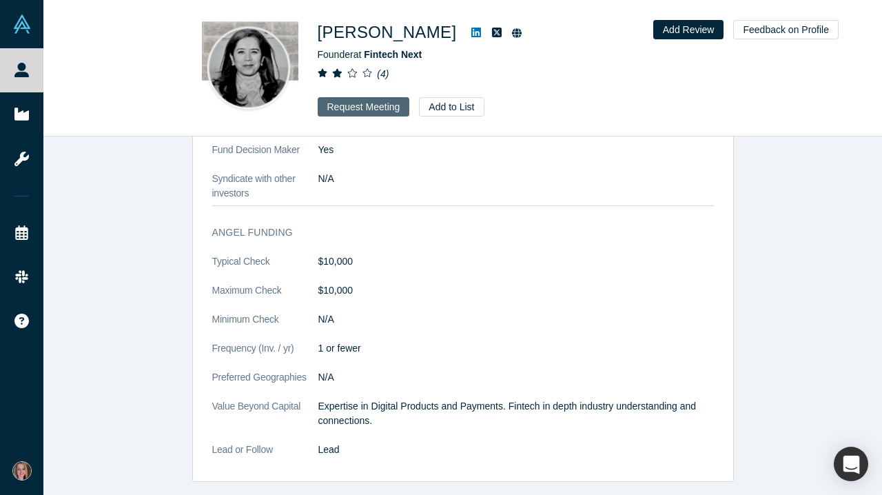
click at [375, 108] on button "Request Meeting" at bounding box center [364, 106] width 92 height 19
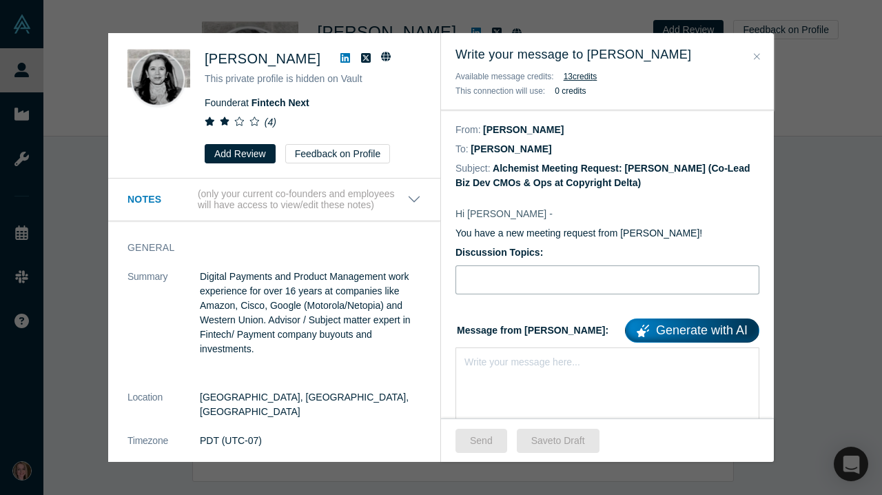
click at [501, 272] on input "Discussion Topics:" at bounding box center [607, 279] width 304 height 29
type input "Stripe for AI, IP"
click at [752, 56] on button "Close" at bounding box center [756, 57] width 14 height 16
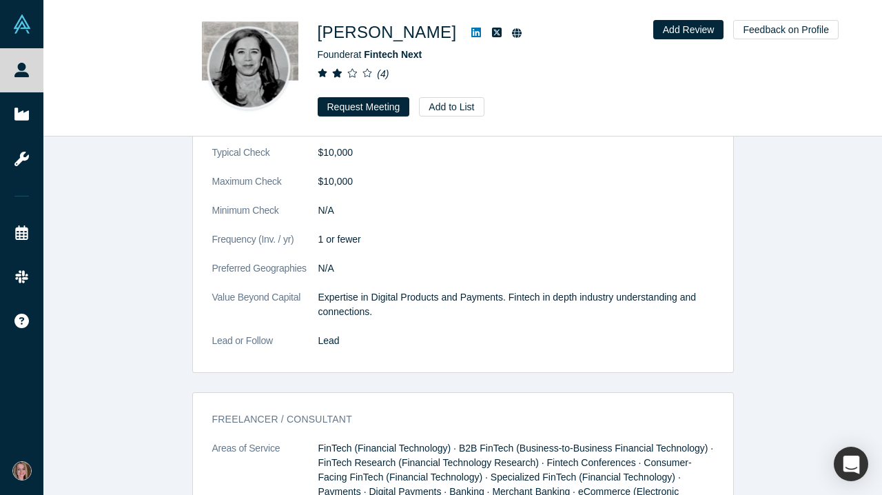
scroll to position [3391, 0]
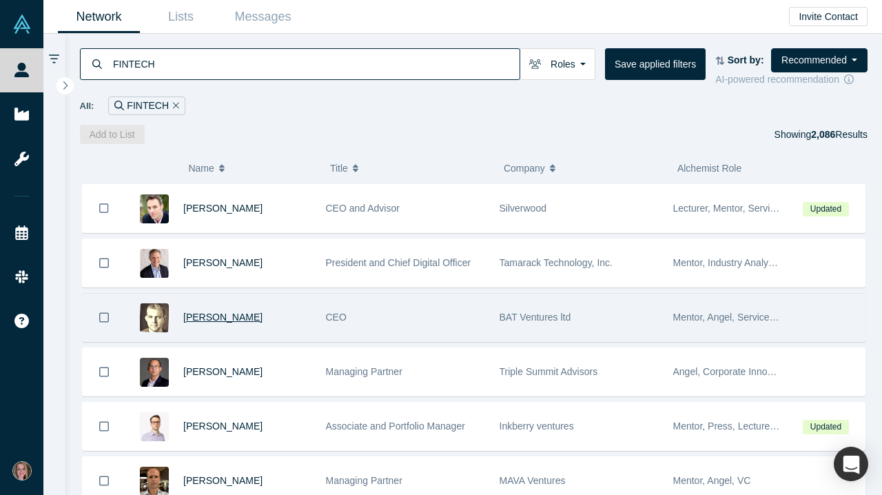
click at [240, 322] on span "[PERSON_NAME]" at bounding box center [222, 316] width 79 height 11
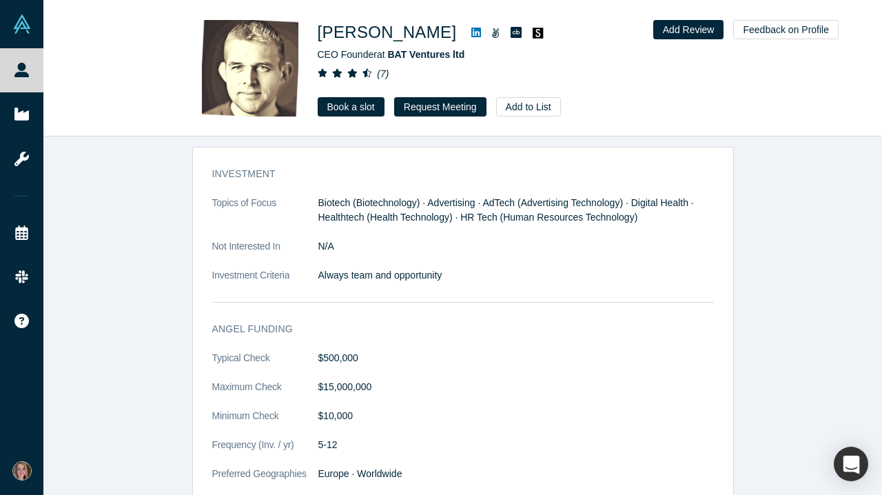
scroll to position [1643, 0]
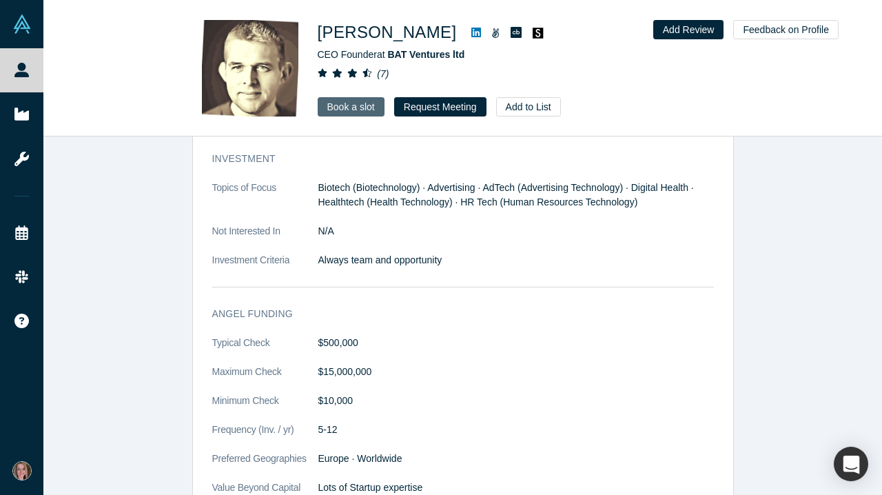
click at [352, 103] on link "Book a slot" at bounding box center [351, 106] width 67 height 19
click at [448, 108] on button "Request Meeting" at bounding box center [440, 106] width 92 height 19
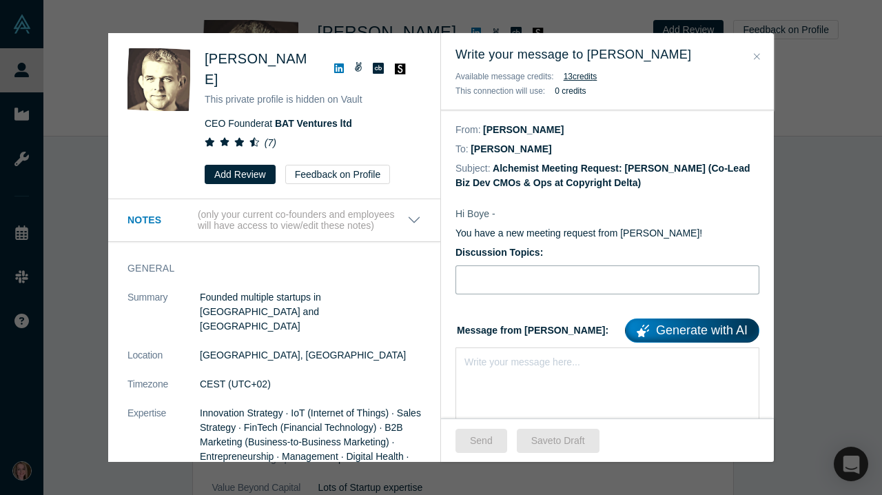
click at [528, 284] on input "Discussion Topics:" at bounding box center [607, 279] width 304 height 29
type input "s"
type input "Stripe for AI, IP & ESG"
click at [508, 366] on div "rdw-editor" at bounding box center [607, 359] width 285 height 14
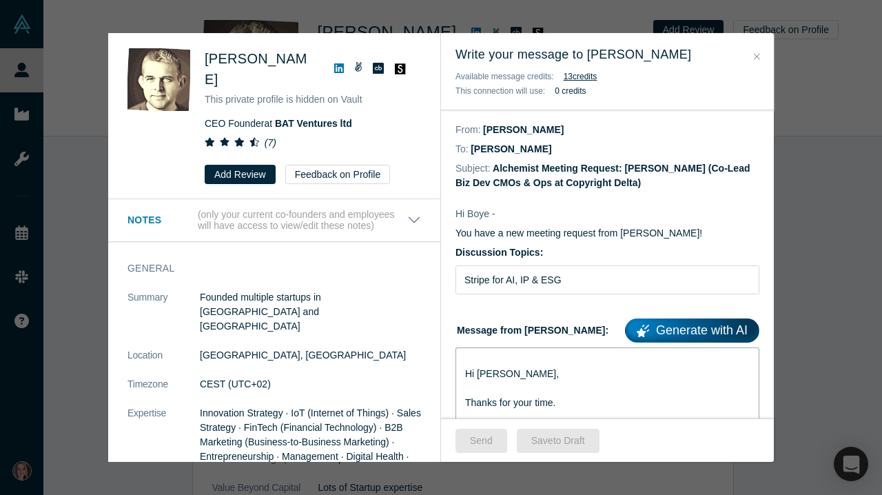
click at [466, 377] on span "Hi [PERSON_NAME]," at bounding box center [512, 373] width 94 height 11
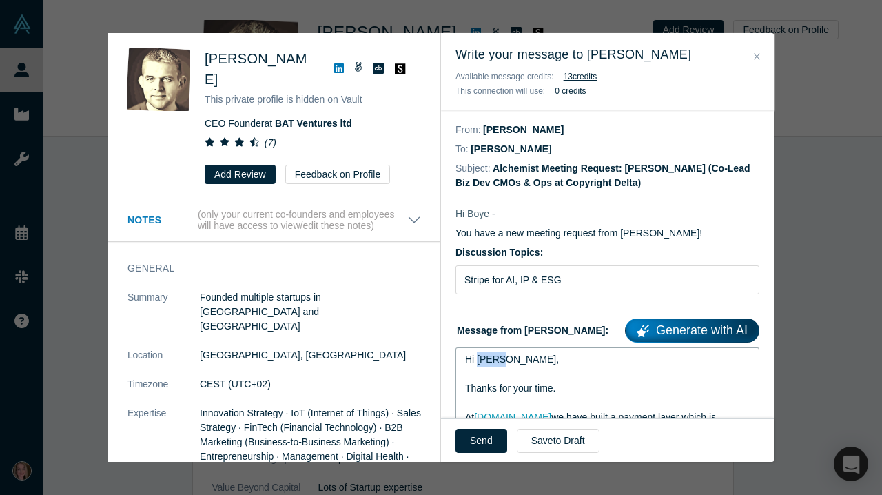
drag, startPoint x: 499, startPoint y: 364, endPoint x: 479, endPoint y: 364, distance: 20.0
click at [479, 364] on span "Hi [PERSON_NAME]," at bounding box center [512, 358] width 94 height 11
click at [479, 444] on button "Send" at bounding box center [481, 440] width 52 height 24
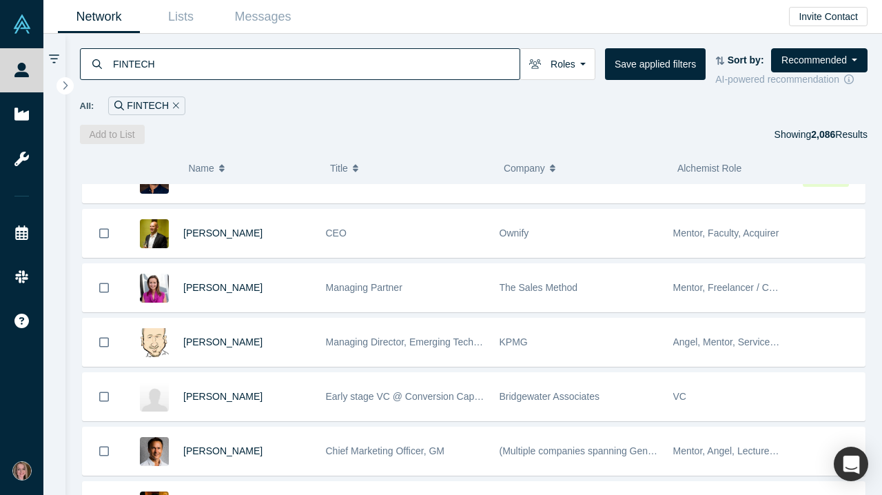
scroll to position [736, 0]
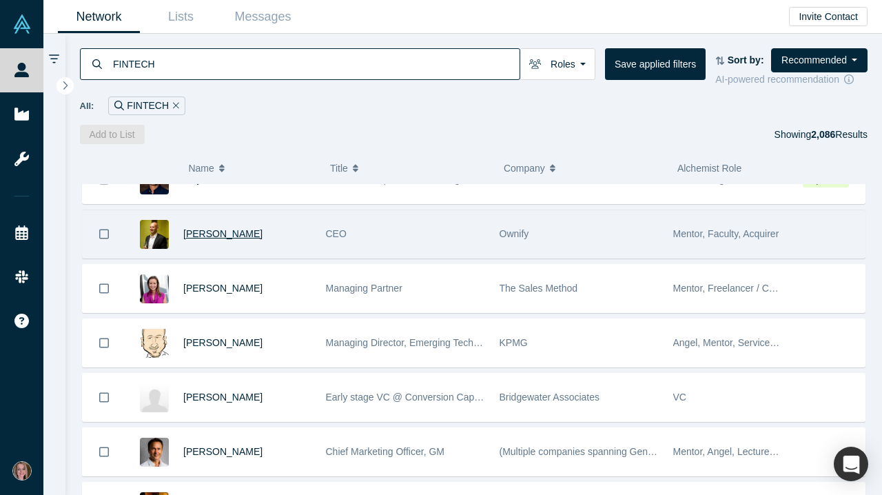
click at [231, 239] on span "[PERSON_NAME]" at bounding box center [222, 233] width 79 height 11
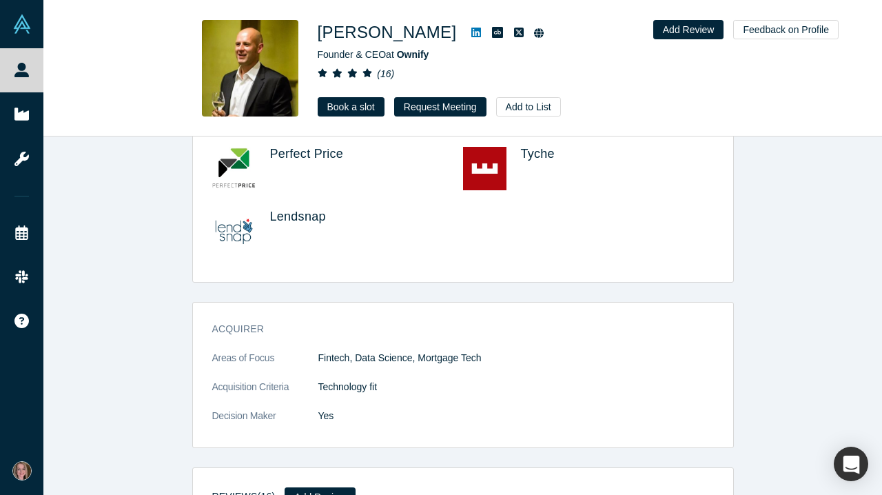
scroll to position [1384, 0]
click at [424, 107] on button "Request Meeting" at bounding box center [440, 106] width 92 height 19
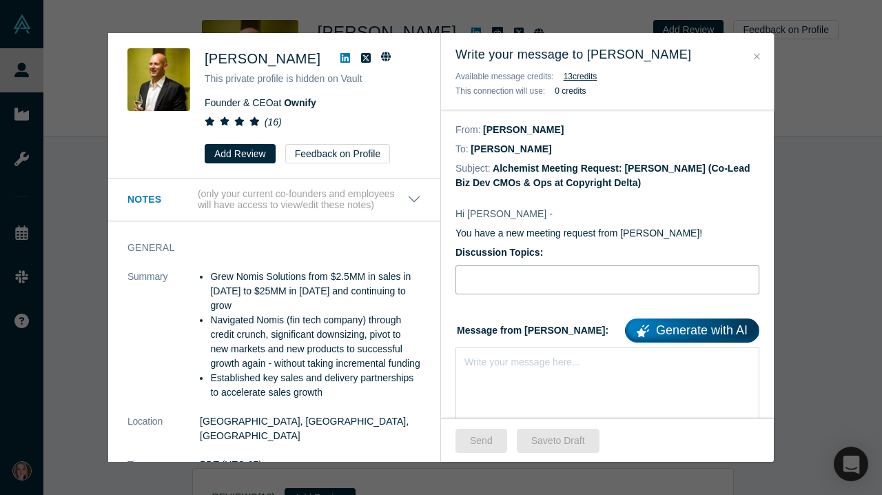
click at [537, 278] on input "Discussion Topics:" at bounding box center [607, 279] width 304 height 29
type input "C"
type input "S"
type input "Stripe for AI, IP & ESG"
click at [495, 377] on div "Write your message here..." at bounding box center [607, 395] width 304 height 96
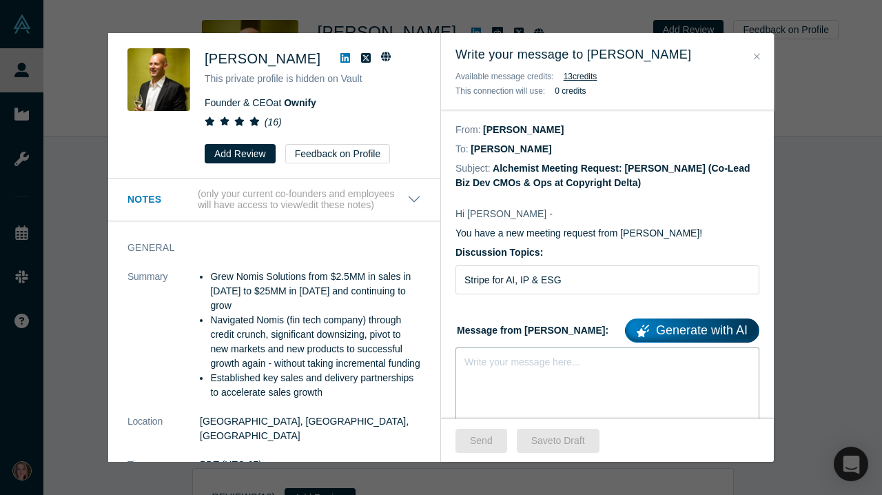
click at [481, 366] on div "rdw-editor" at bounding box center [607, 359] width 285 height 14
click at [465, 374] on span "Hi [PERSON_NAME]," at bounding box center [512, 373] width 94 height 11
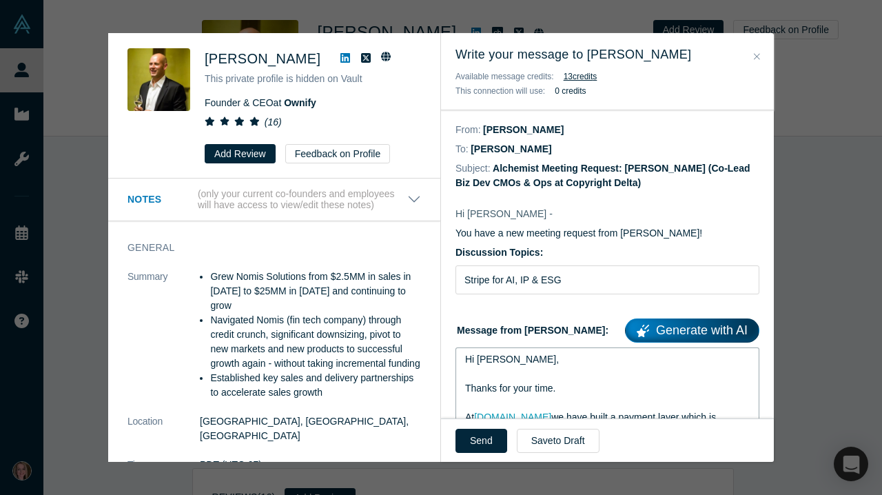
click at [500, 360] on span "Hi [PERSON_NAME]," at bounding box center [512, 358] width 94 height 11
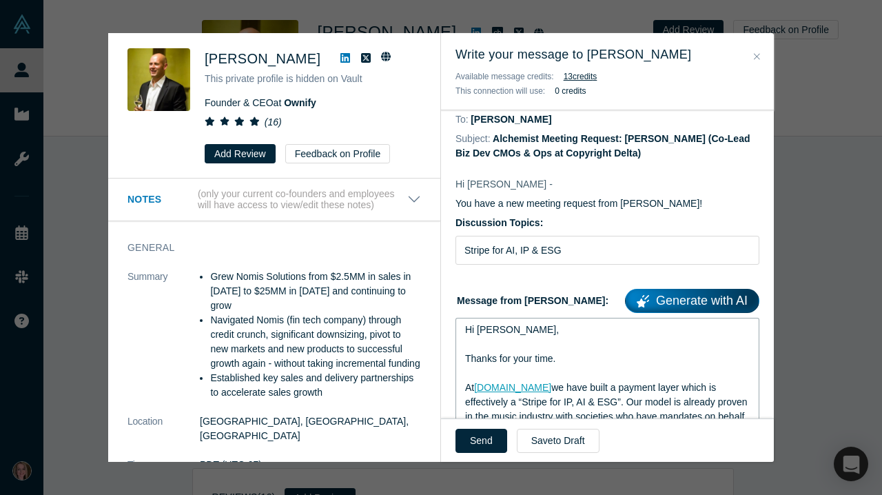
scroll to position [51, 0]
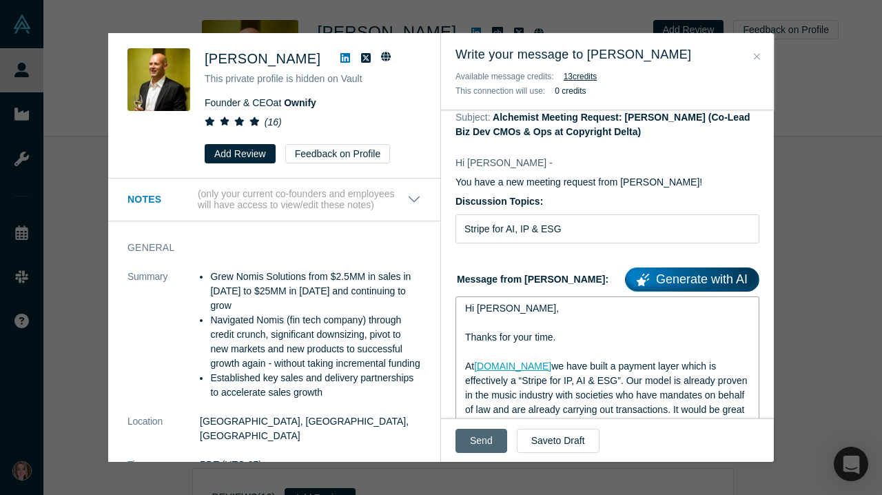
click at [488, 434] on button "Send" at bounding box center [481, 440] width 52 height 24
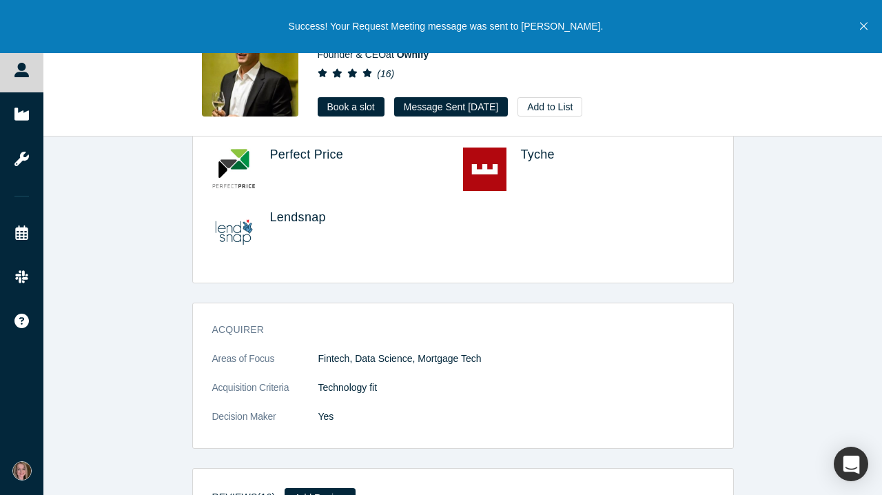
click at [861, 28] on icon "Close" at bounding box center [864, 26] width 8 height 12
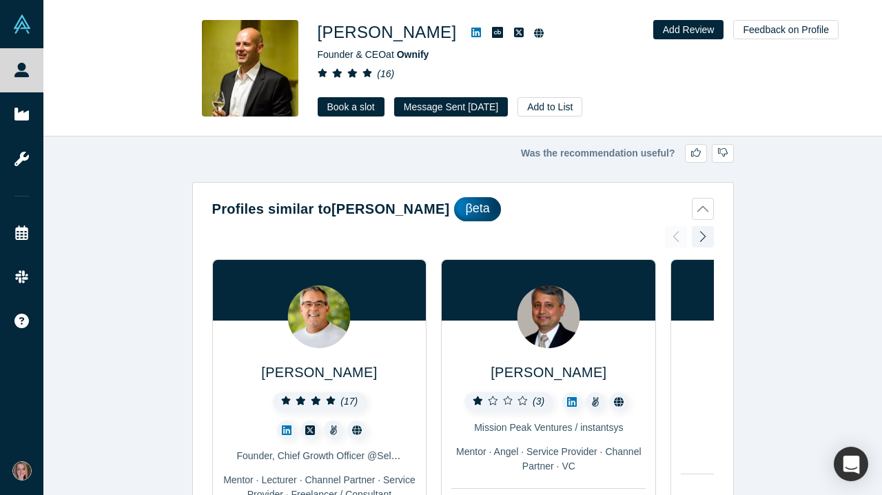
scroll to position [0, 0]
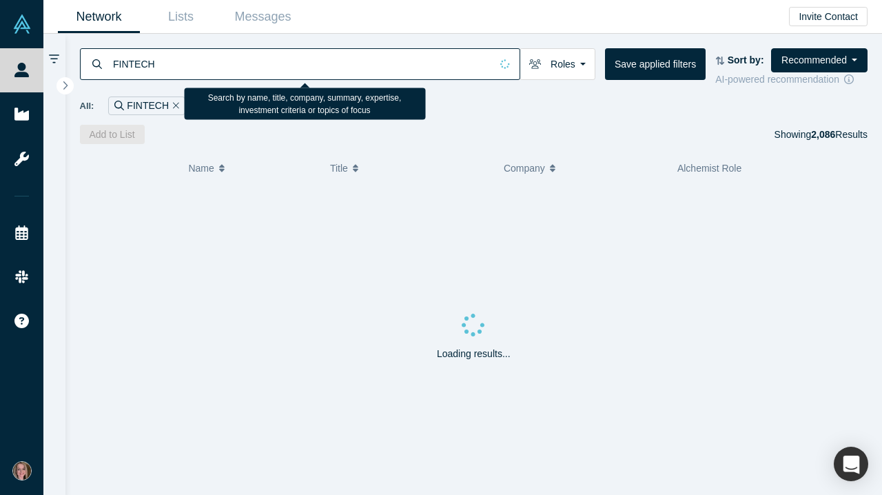
click at [251, 59] on input "FINTECH" at bounding box center [301, 64] width 379 height 32
click at [250, 61] on input "FINTECH" at bounding box center [301, 64] width 379 height 32
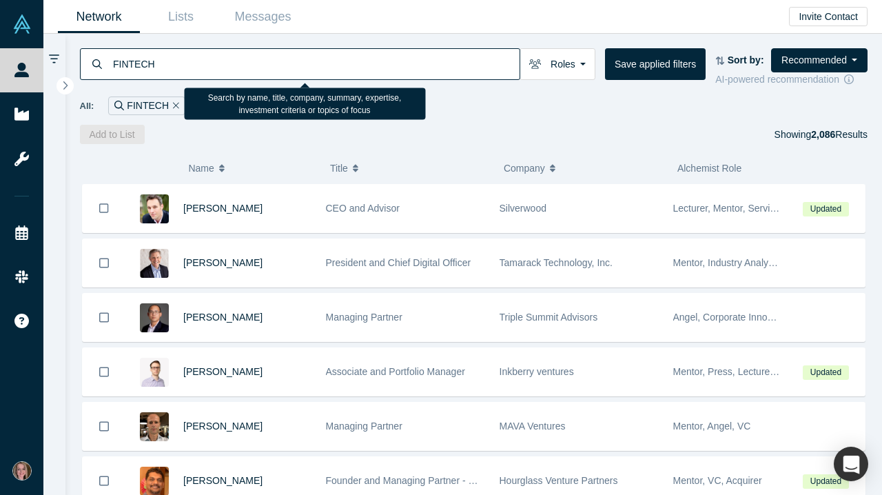
click at [250, 61] on input "FINTECH" at bounding box center [316, 64] width 408 height 32
type input "sustainability"
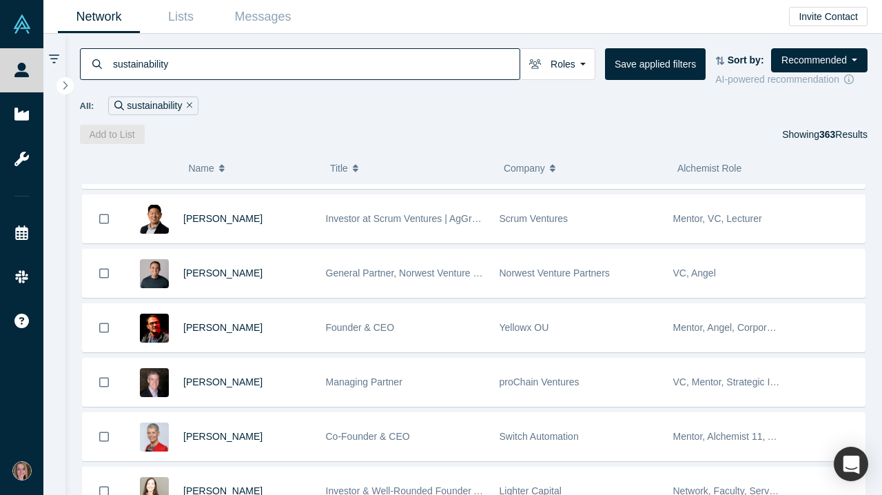
scroll to position [218, 0]
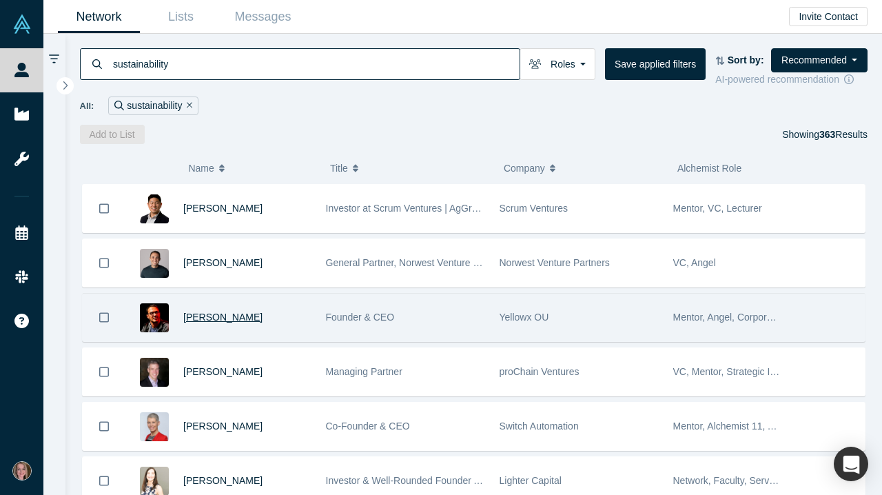
click at [228, 318] on span "[PERSON_NAME]" at bounding box center [222, 316] width 79 height 11
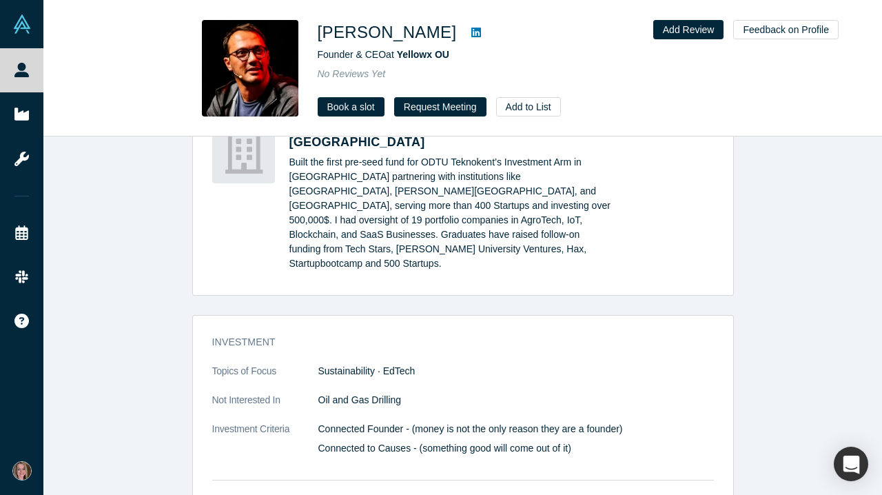
scroll to position [1254, 0]
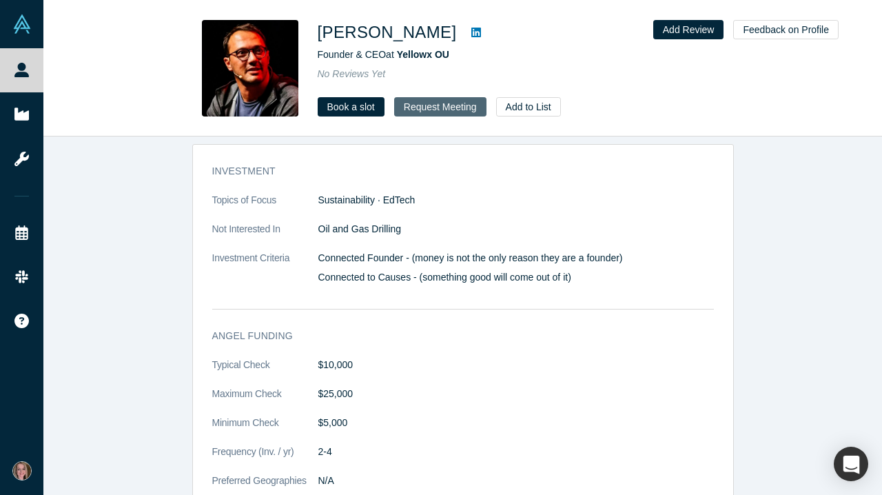
click at [459, 110] on button "Request Meeting" at bounding box center [440, 106] width 92 height 19
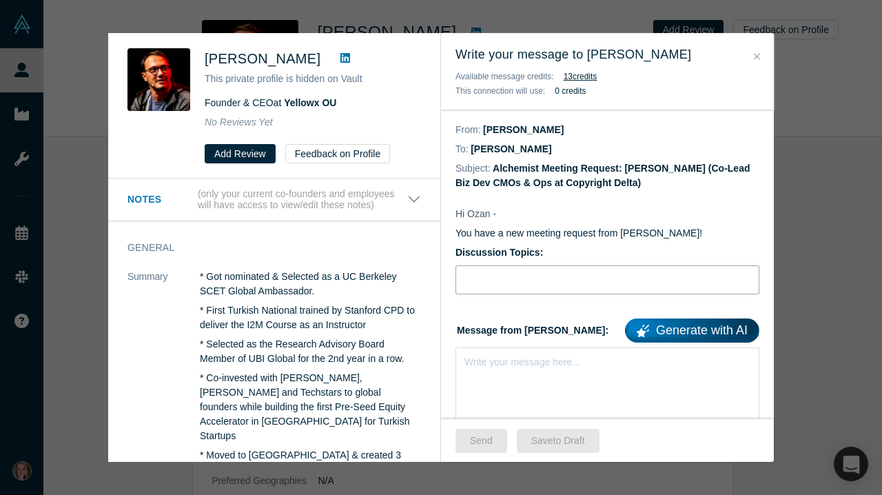
click at [511, 281] on input "Discussion Topics:" at bounding box center [607, 279] width 304 height 29
type input "s"
type input "Stripe for AI, IP & ESG"
click at [500, 366] on div "rdw-editor" at bounding box center [607, 359] width 285 height 14
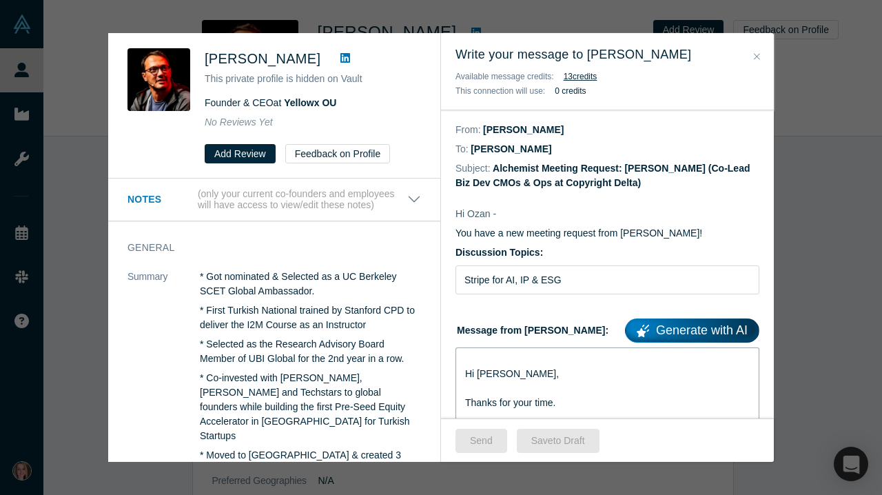
click at [463, 375] on div "Hi [PERSON_NAME], Thanks for your time. At [DOMAIN_NAME] we have built a paymen…" at bounding box center [607, 453] width 304 height 212
click at [465, 377] on span "Hi [PERSON_NAME]," at bounding box center [512, 373] width 94 height 11
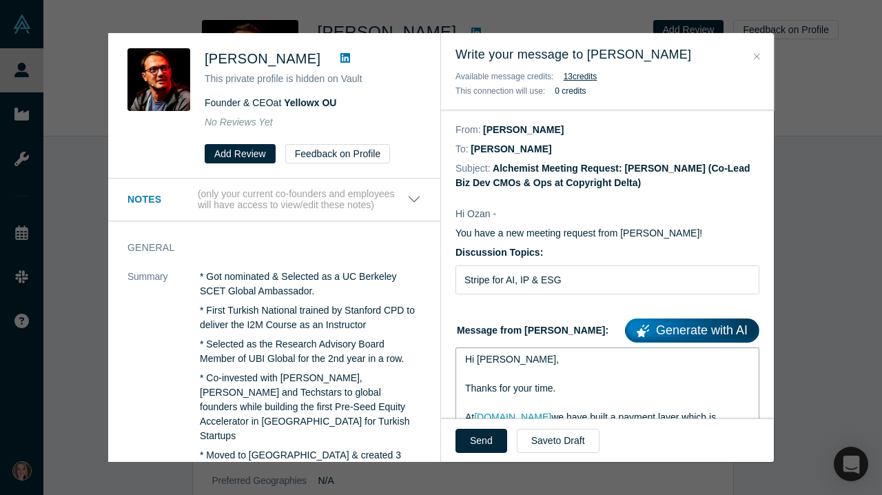
click at [501, 362] on span "Hi [PERSON_NAME]," at bounding box center [512, 358] width 94 height 11
click at [488, 435] on button "Send" at bounding box center [481, 440] width 52 height 24
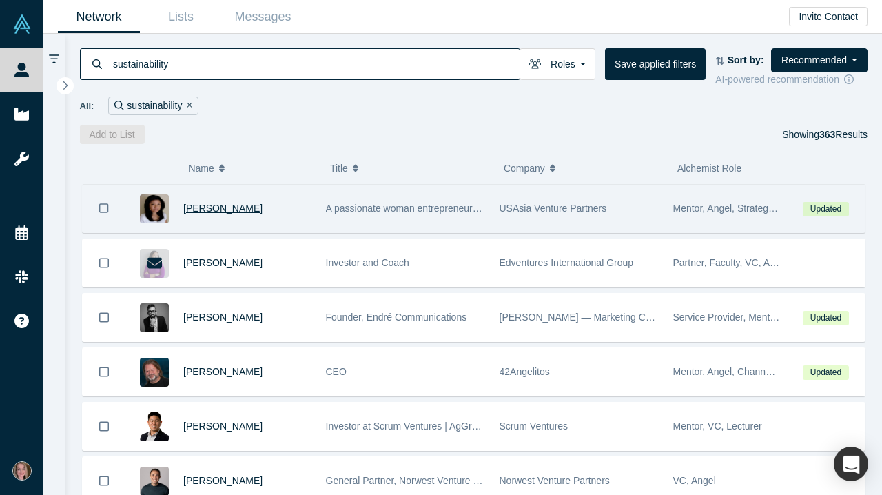
click at [224, 210] on span "[PERSON_NAME]" at bounding box center [222, 207] width 79 height 11
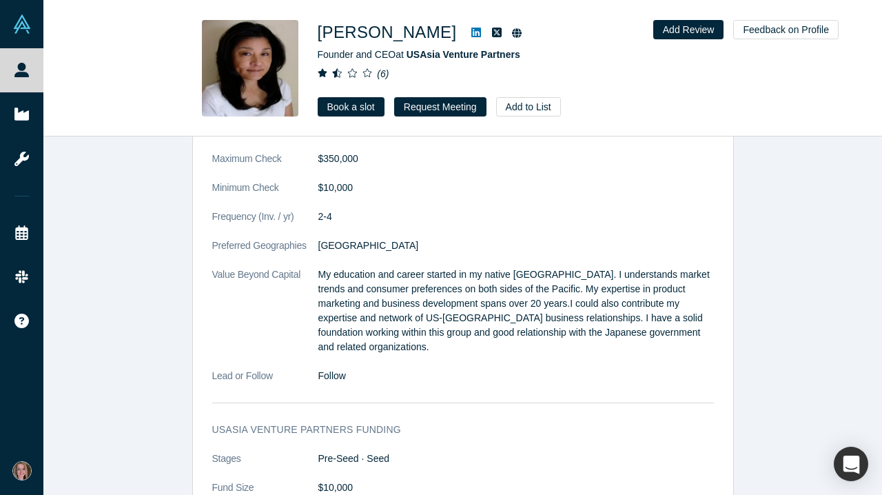
scroll to position [1855, 0]
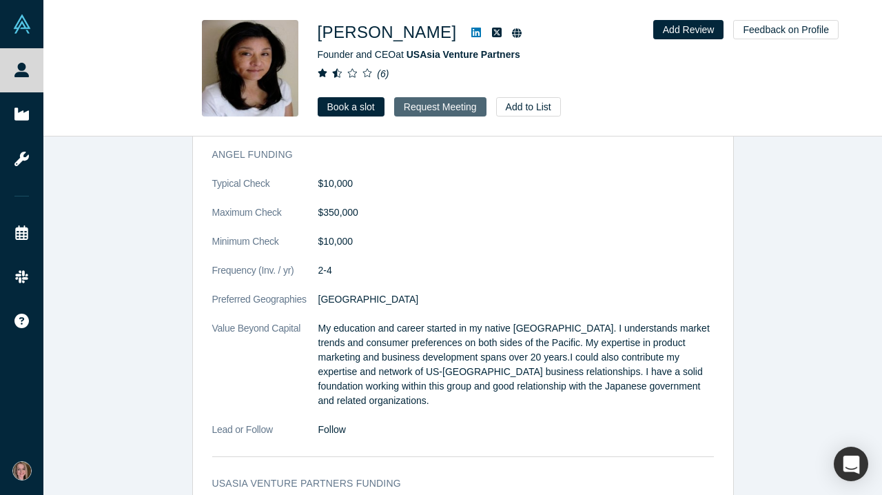
click at [443, 107] on button "Request Meeting" at bounding box center [440, 106] width 92 height 19
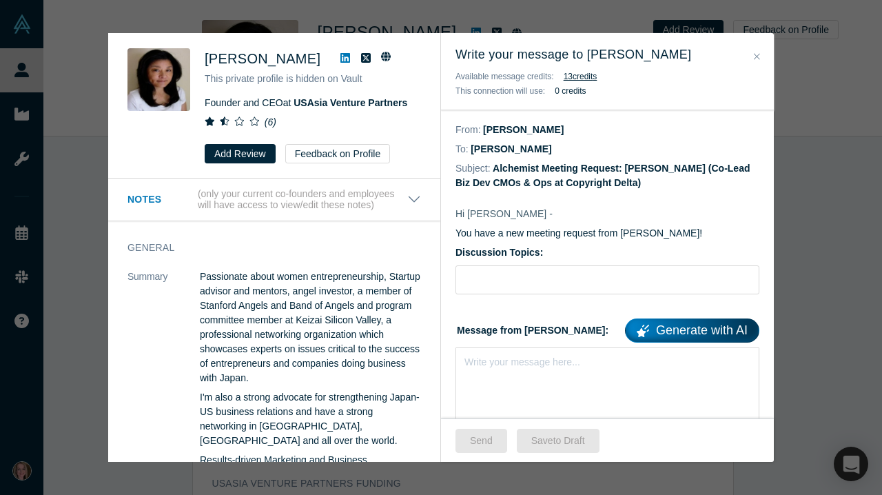
click at [502, 300] on form "Discussion Topics: Message from [PERSON_NAME]: Generate with AI Write your mess…" at bounding box center [607, 344] width 304 height 198
click at [503, 289] on input "Discussion Topics:" at bounding box center [607, 279] width 304 height 29
type input "Stripe for AI, IP & ESG"
click at [481, 375] on div "Write your message here..." at bounding box center [607, 395] width 304 height 96
click at [506, 369] on div "Write your message here..." at bounding box center [522, 362] width 116 height 14
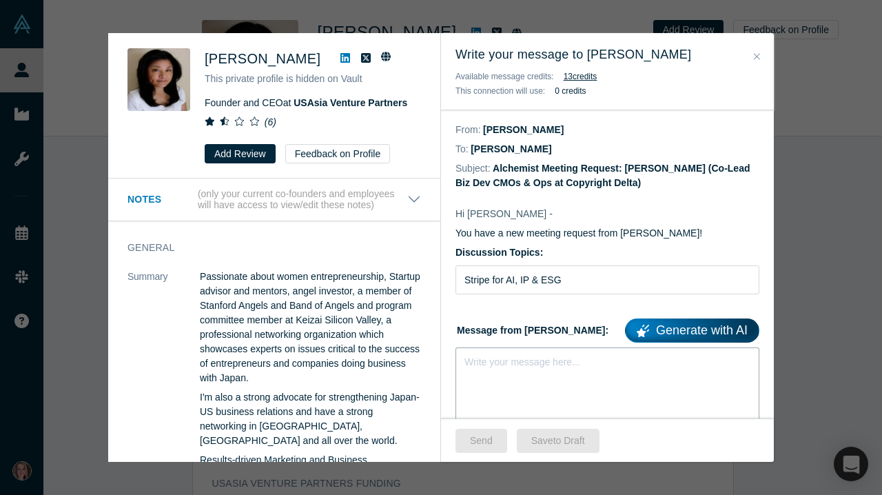
click at [481, 362] on div "rdw-editor" at bounding box center [607, 359] width 285 height 14
click at [465, 374] on span "Hi [PERSON_NAME]," at bounding box center [512, 373] width 94 height 11
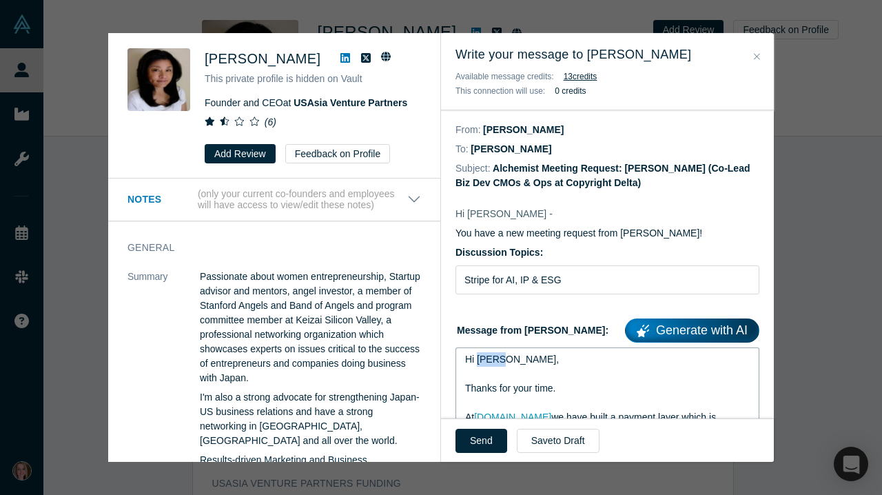
drag, startPoint x: 499, startPoint y: 362, endPoint x: 476, endPoint y: 360, distance: 22.8
click at [476, 360] on span "Hi [PERSON_NAME]," at bounding box center [512, 358] width 94 height 11
click at [488, 448] on button "Send" at bounding box center [481, 440] width 52 height 24
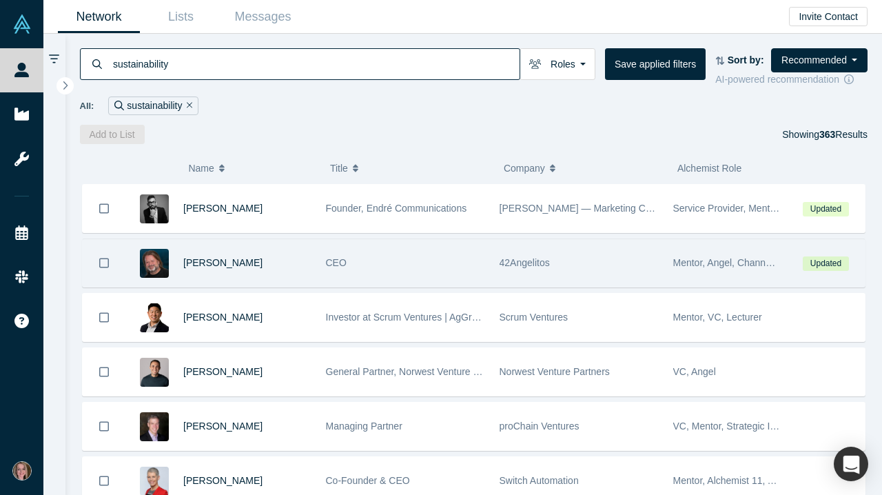
scroll to position [54, 0]
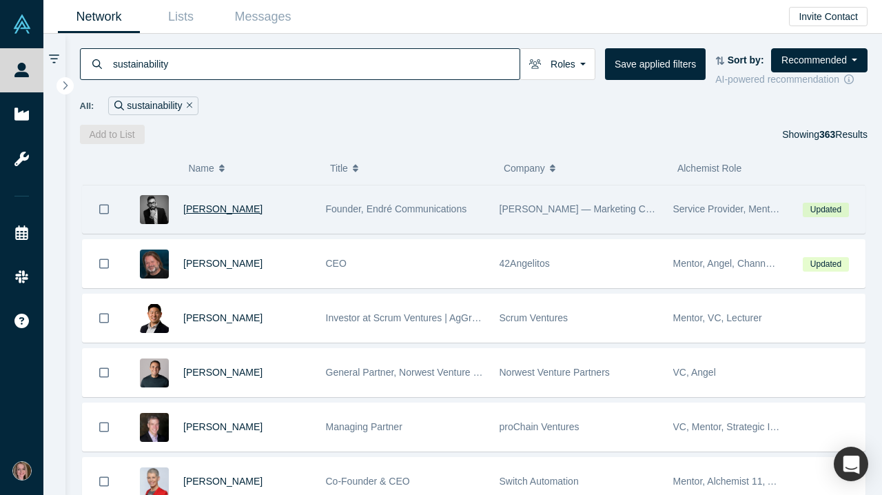
click at [208, 211] on span "[PERSON_NAME]" at bounding box center [222, 208] width 79 height 11
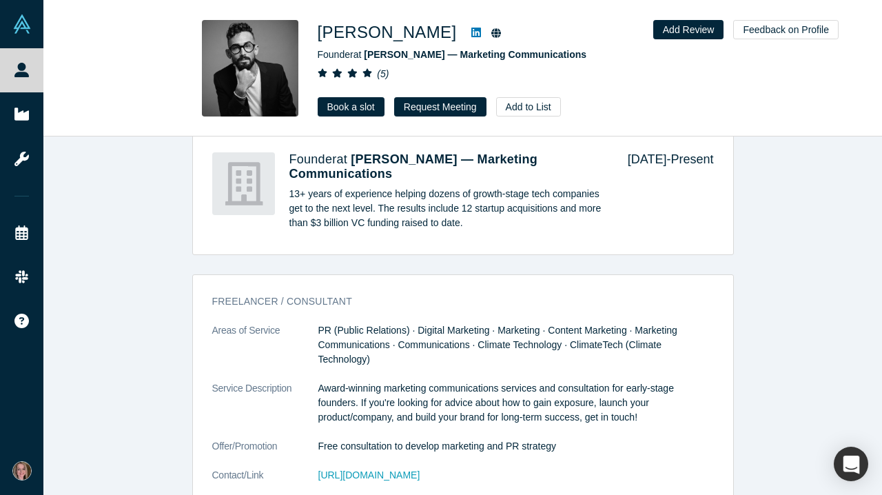
scroll to position [1092, 0]
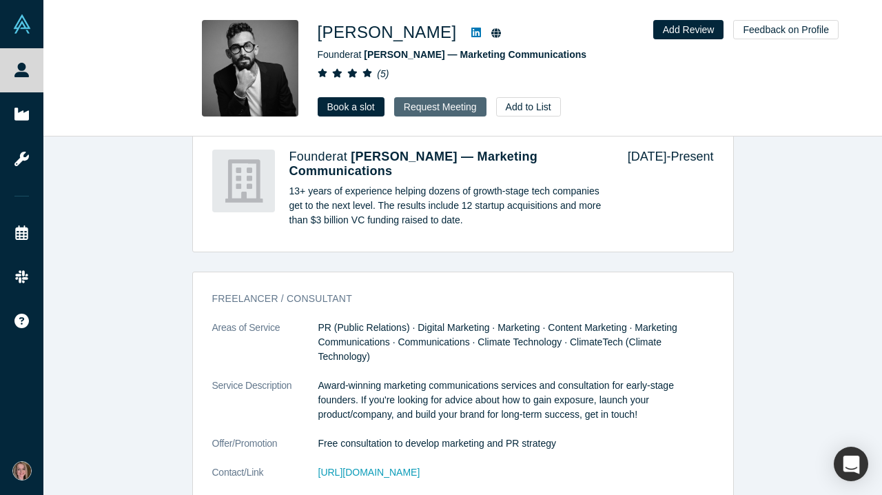
click at [444, 107] on button "Request Meeting" at bounding box center [440, 106] width 92 height 19
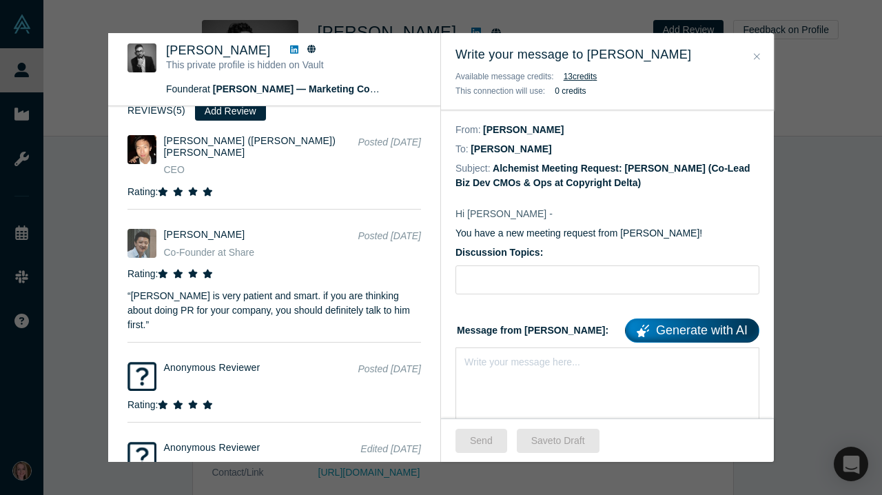
scroll to position [1000, 0]
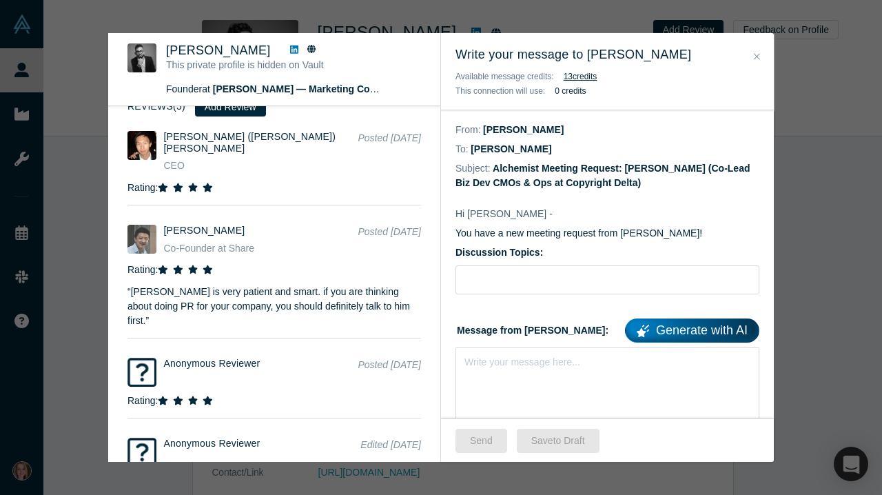
click at [761, 55] on button "Close" at bounding box center [756, 57] width 14 height 16
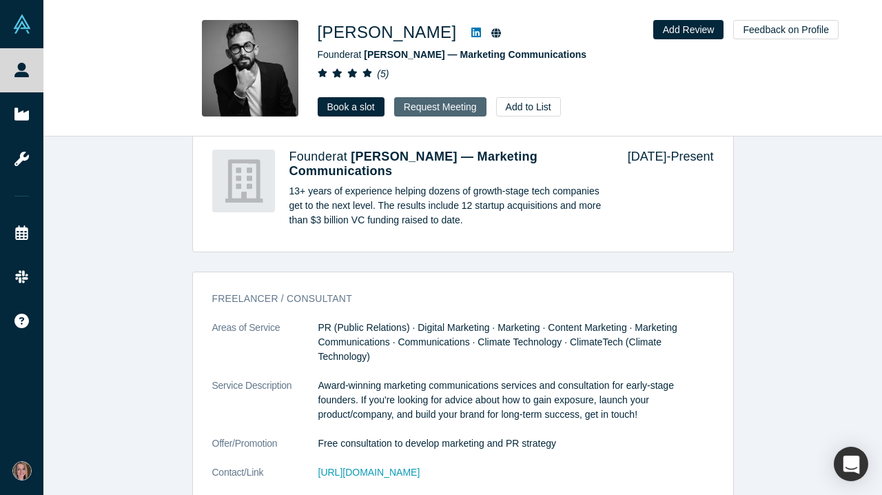
click at [435, 107] on button "Request Meeting" at bounding box center [440, 106] width 92 height 19
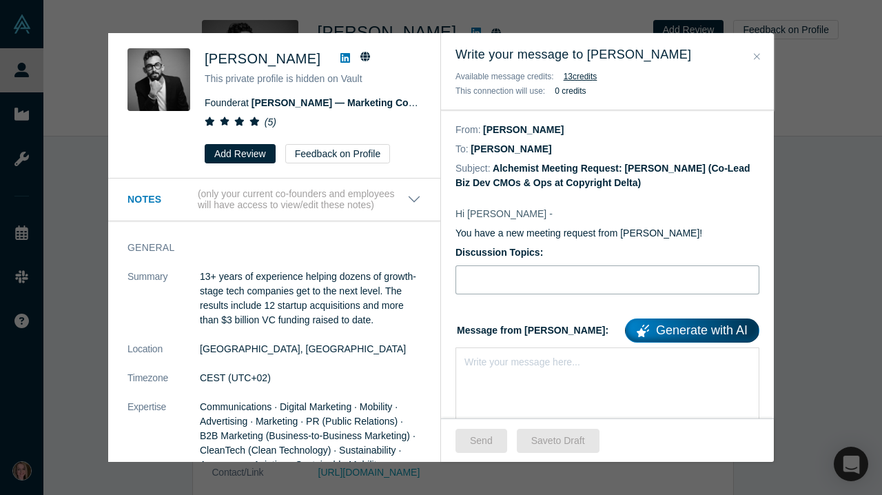
click at [490, 280] on input "Discussion Topics:" at bounding box center [607, 279] width 304 height 29
type input "Stripe for AI, IP & ESG"
click at [499, 369] on div "Write your message here..." at bounding box center [522, 362] width 116 height 14
click at [467, 375] on span "Hi [PERSON_NAME]," at bounding box center [512, 373] width 94 height 11
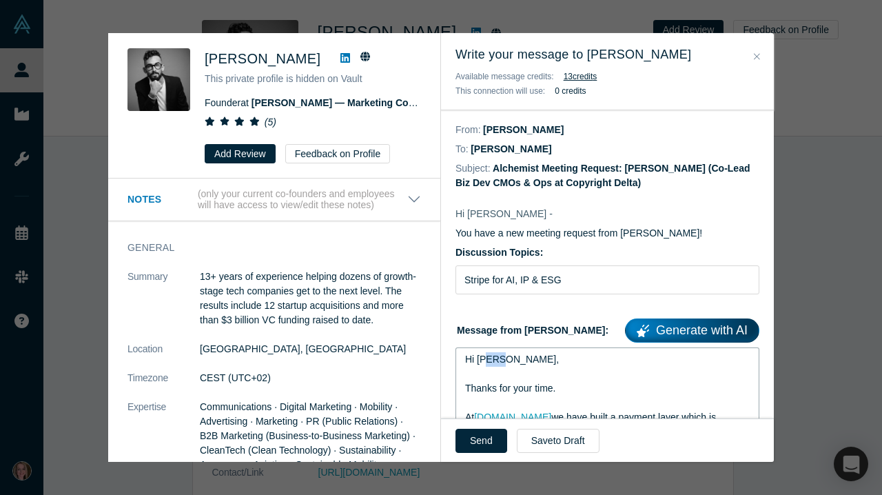
drag, startPoint x: 499, startPoint y: 362, endPoint x: 486, endPoint y: 362, distance: 13.1
click at [486, 362] on span "Hi [PERSON_NAME]," at bounding box center [512, 358] width 94 height 11
click at [487, 433] on button "Send" at bounding box center [481, 440] width 52 height 24
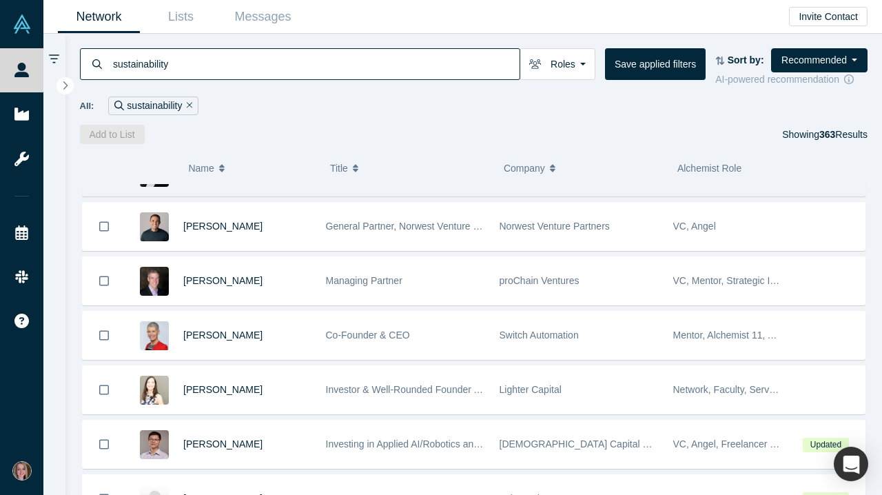
scroll to position [147, 0]
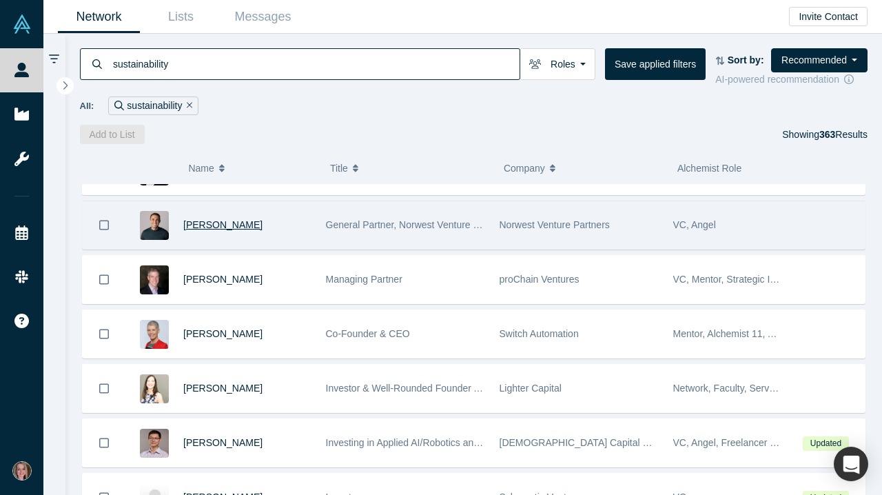
click at [232, 225] on span "[PERSON_NAME]" at bounding box center [222, 224] width 79 height 11
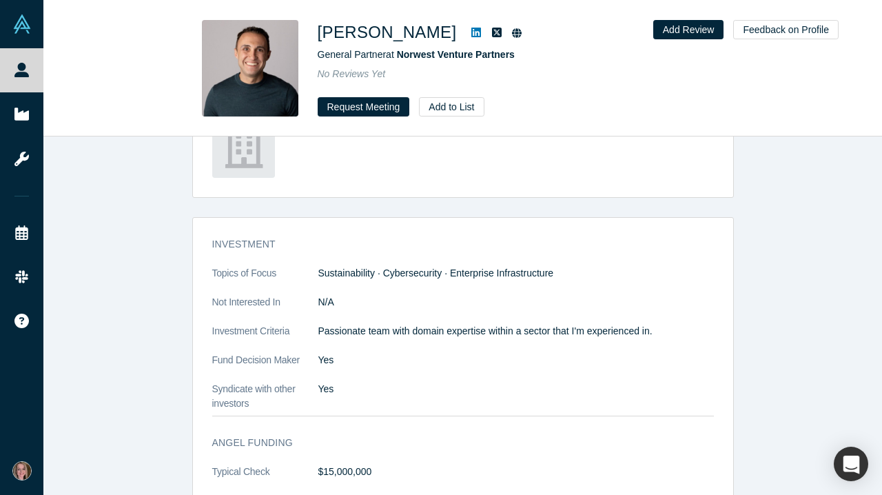
scroll to position [1195, 0]
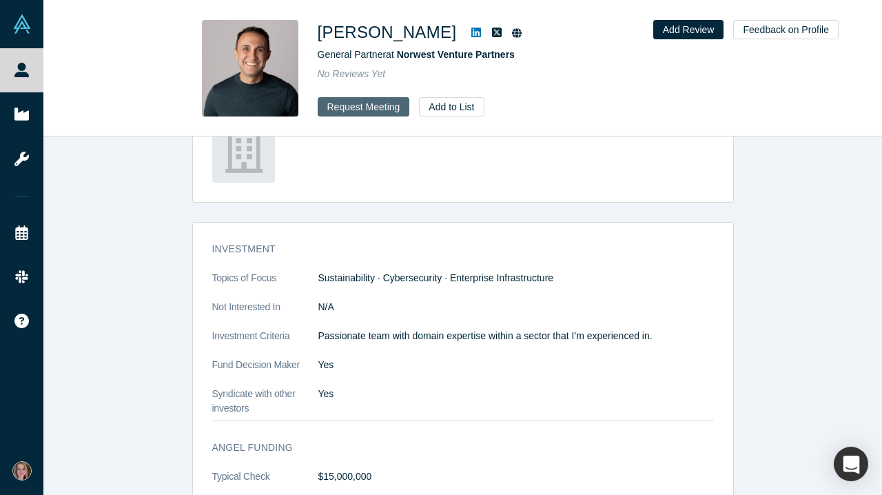
click at [358, 105] on button "Request Meeting" at bounding box center [364, 106] width 92 height 19
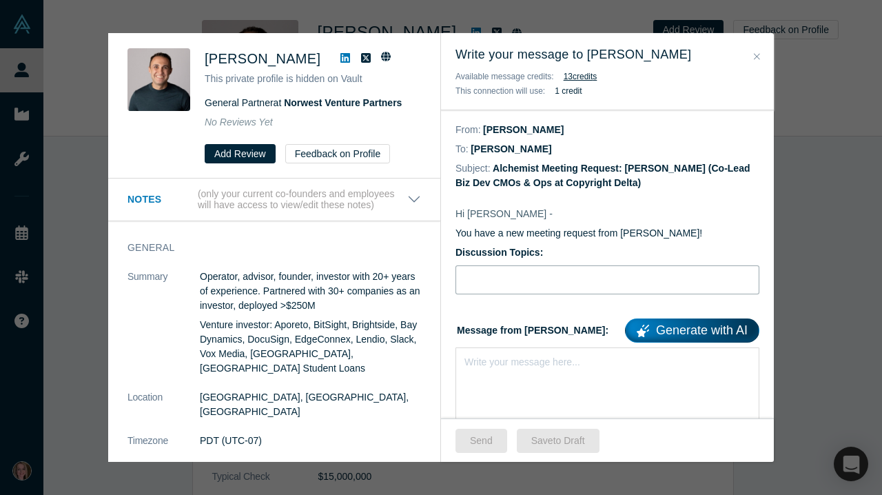
click at [505, 291] on input "Discussion Topics:" at bounding box center [607, 279] width 304 height 29
type input "Stripe for AI, IP & ESG"
click at [485, 375] on div "Write your message here..." at bounding box center [607, 395] width 304 height 96
click at [485, 365] on div "rdw-editor" at bounding box center [607, 359] width 285 height 14
click at [465, 374] on span "Hi [PERSON_NAME]," at bounding box center [512, 373] width 94 height 11
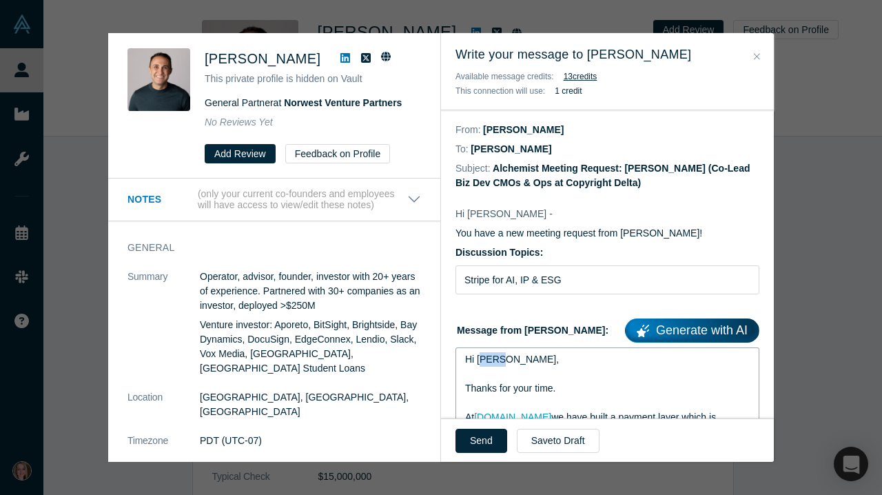
drag, startPoint x: 500, startPoint y: 362, endPoint x: 483, endPoint y: 362, distance: 17.2
click at [483, 362] on span "Hi [PERSON_NAME]," at bounding box center [512, 358] width 94 height 11
click at [492, 447] on button "Send" at bounding box center [481, 440] width 52 height 24
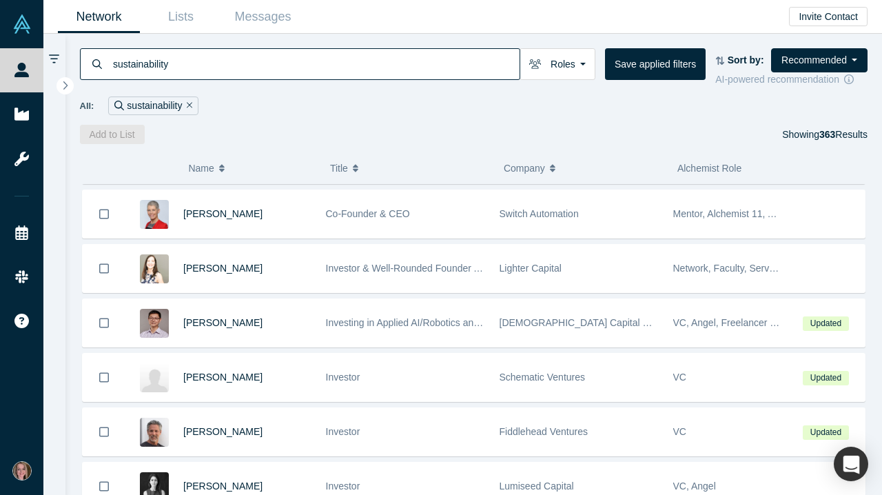
scroll to position [214, 0]
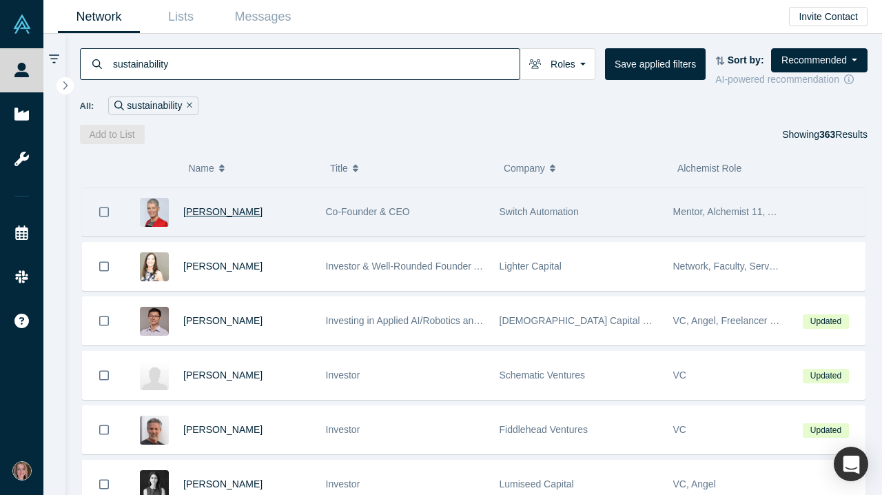
click at [211, 216] on span "[PERSON_NAME]" at bounding box center [222, 211] width 79 height 11
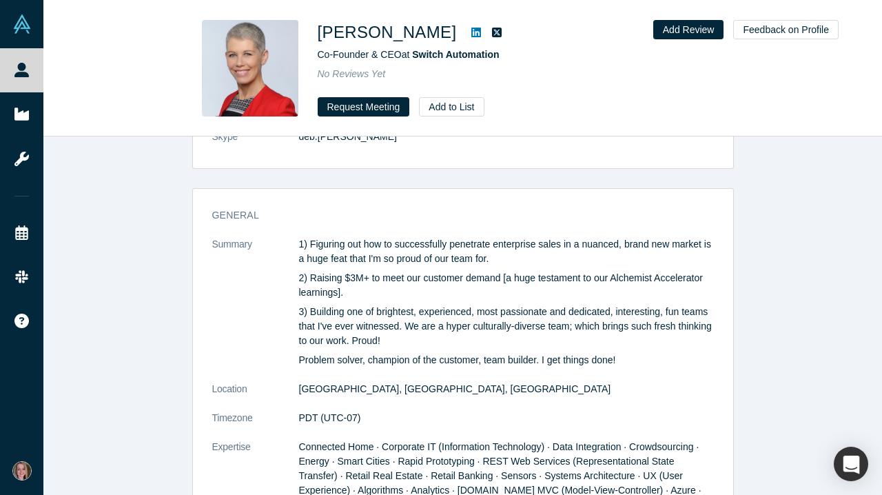
scroll to position [750, 0]
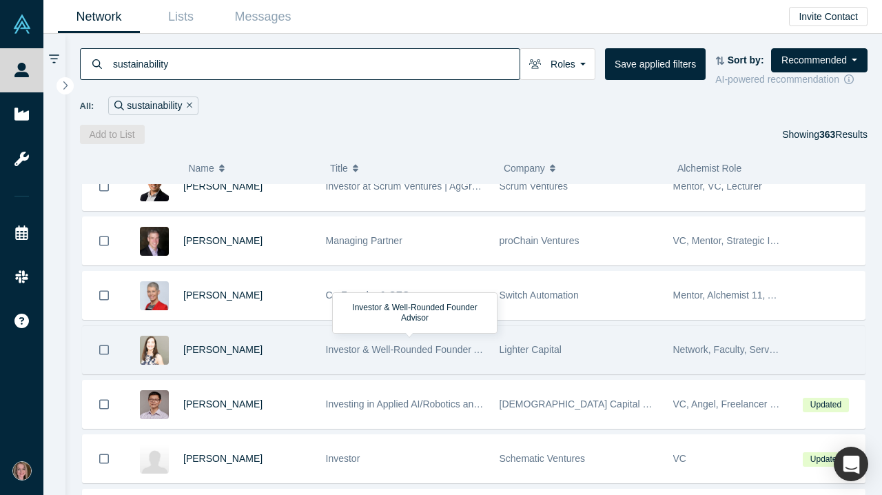
scroll to position [123, 0]
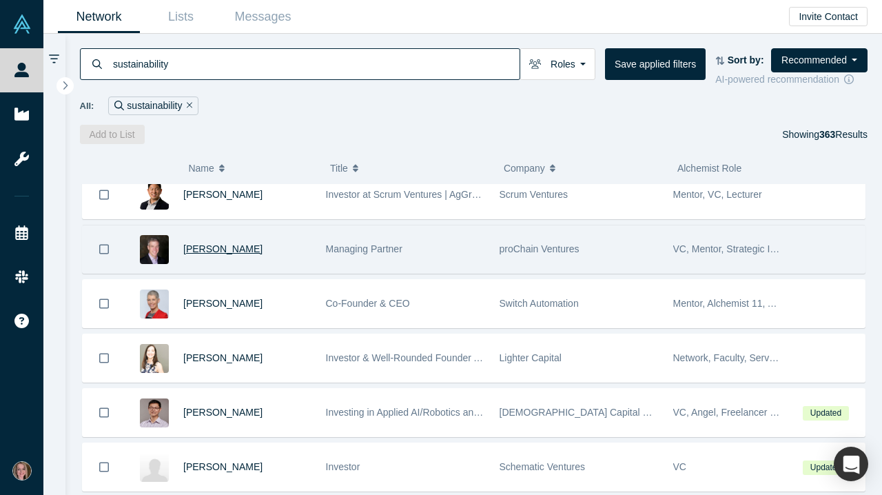
click at [228, 253] on span "[PERSON_NAME]" at bounding box center [222, 248] width 79 height 11
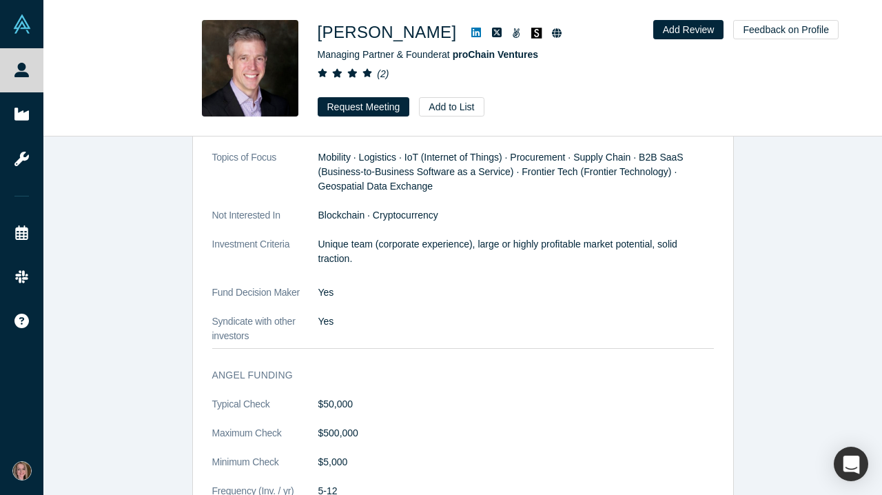
scroll to position [2015, 0]
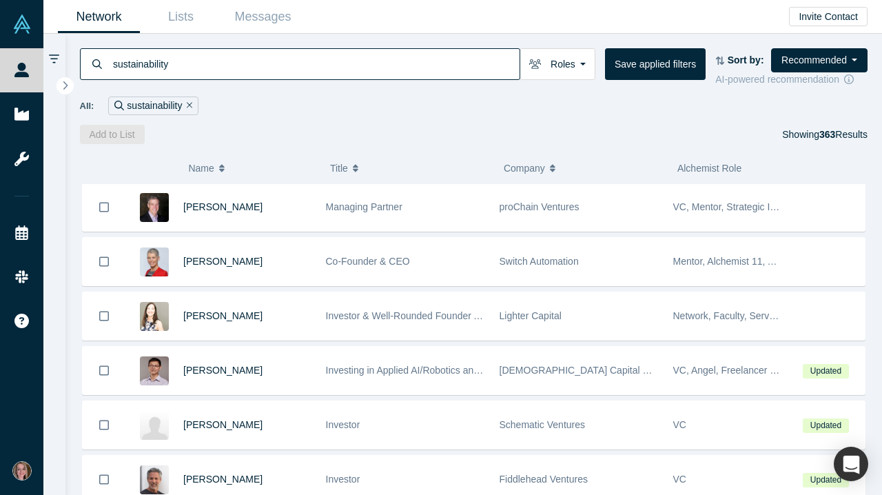
scroll to position [165, 0]
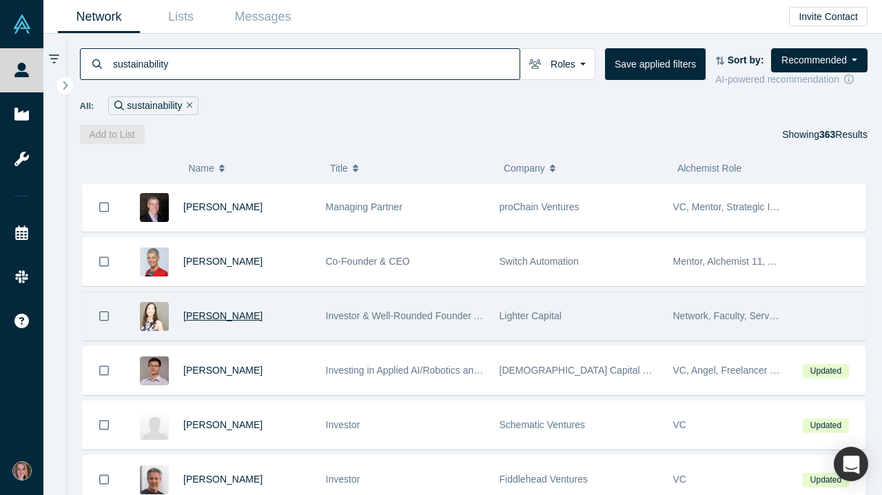
click at [236, 318] on span "[PERSON_NAME]" at bounding box center [222, 315] width 79 height 11
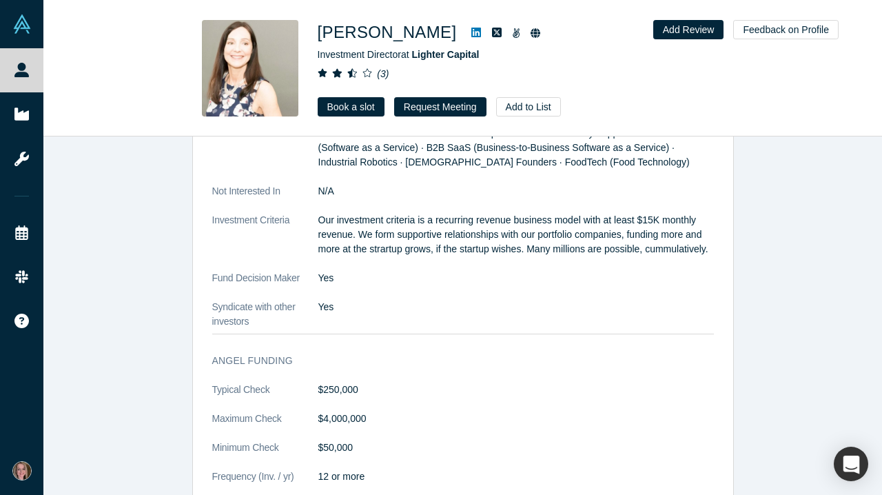
scroll to position [1520, 0]
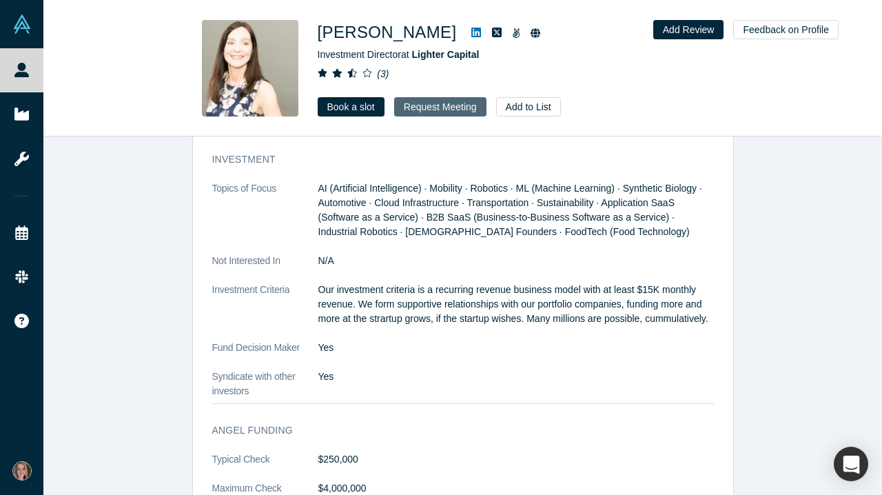
click at [448, 105] on button "Request Meeting" at bounding box center [440, 106] width 92 height 19
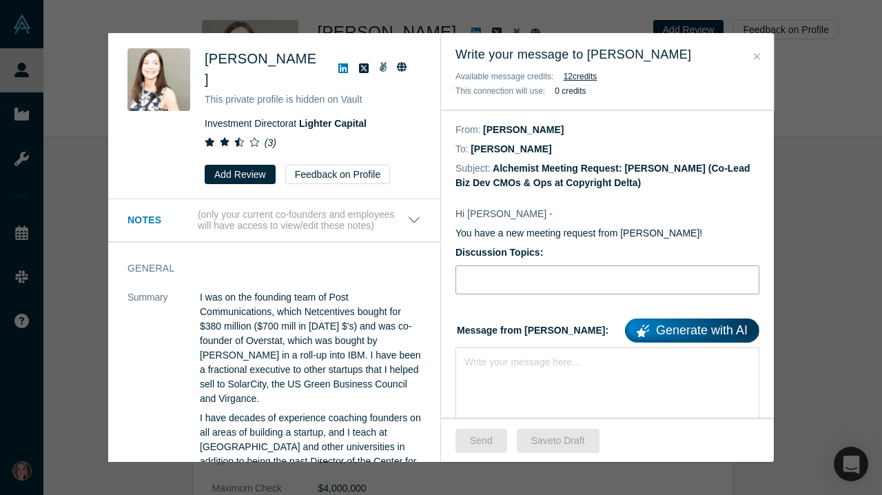
click at [517, 291] on input "Discussion Topics:" at bounding box center [607, 279] width 304 height 29
type input "Stripe for AI, IP & ESG"
click at [503, 362] on div "rdw-editor" at bounding box center [607, 359] width 285 height 14
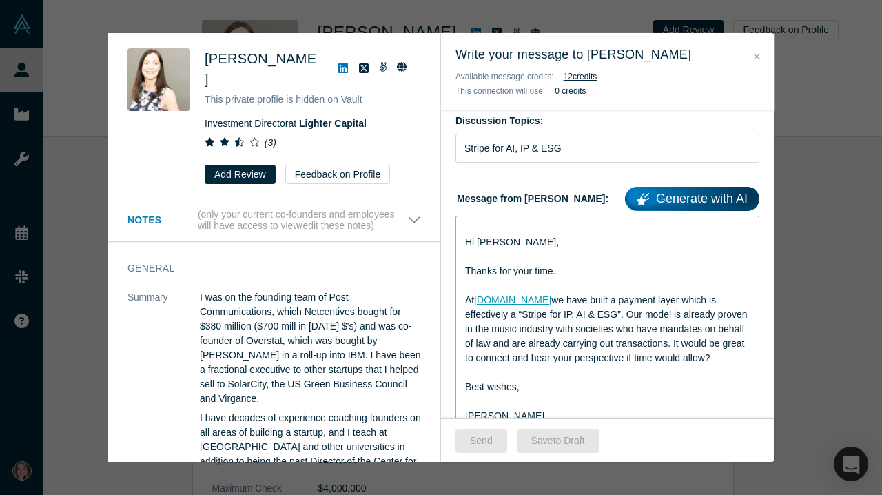
scroll to position [134, 0]
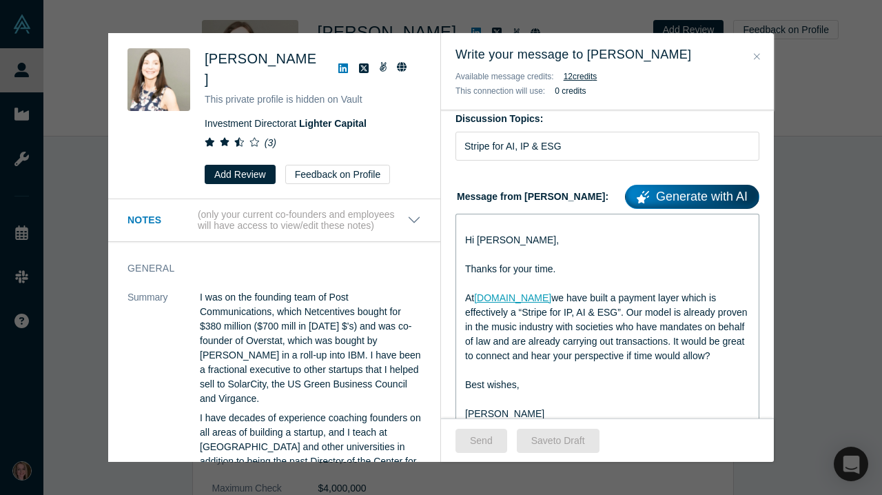
click at [465, 240] on span "Hi [PERSON_NAME]," at bounding box center [512, 239] width 94 height 11
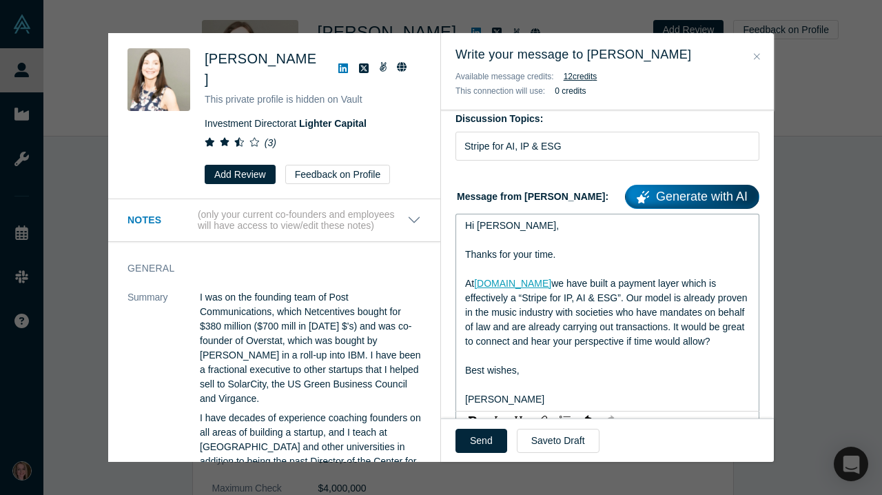
click at [498, 225] on span "Hi [PERSON_NAME]," at bounding box center [512, 225] width 94 height 11
click at [635, 301] on span "we have built a payment layer which is effectively a “Stripe for IP, AI & ESG”.…" at bounding box center [607, 312] width 284 height 69
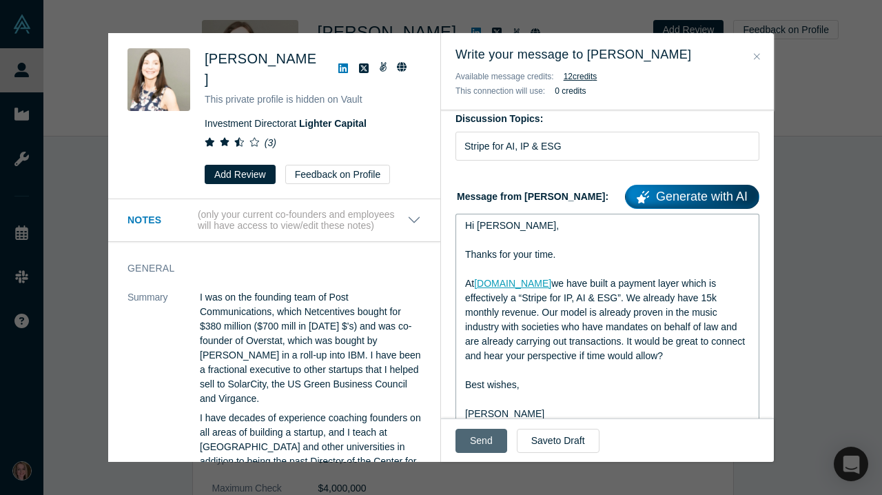
click at [473, 439] on button "Send" at bounding box center [481, 440] width 52 height 24
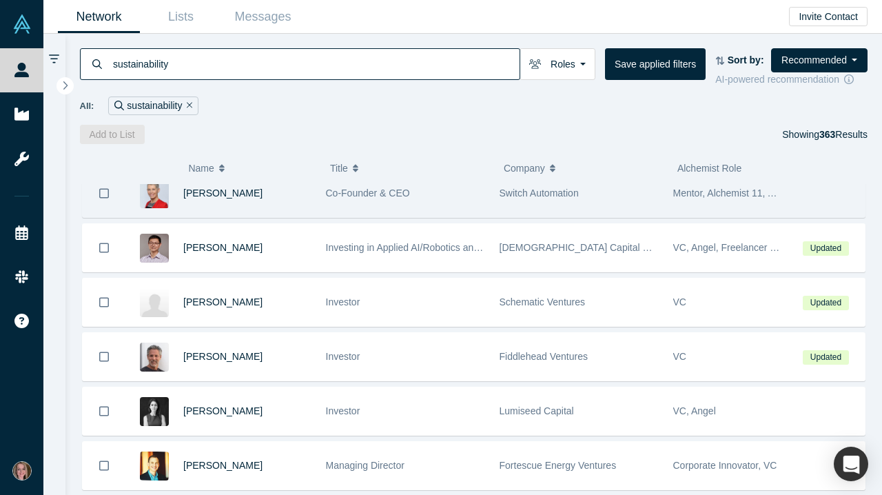
scroll to position [265, 0]
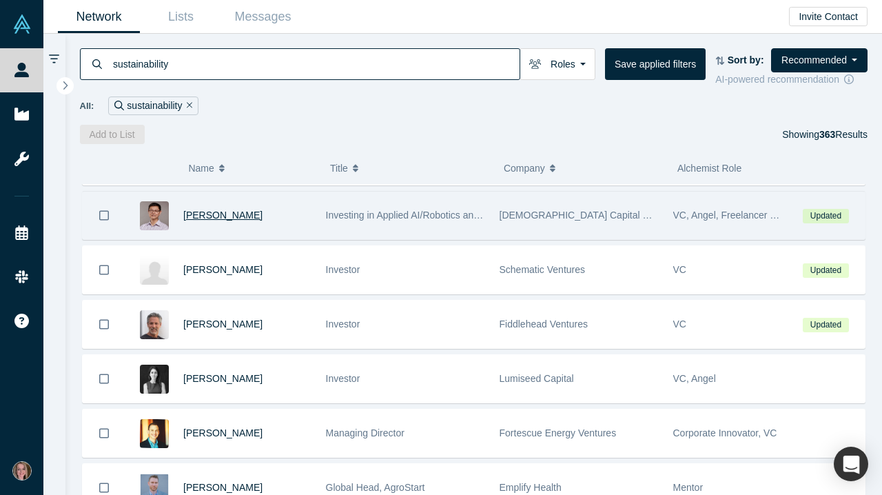
click at [214, 220] on span "[PERSON_NAME]" at bounding box center [222, 214] width 79 height 11
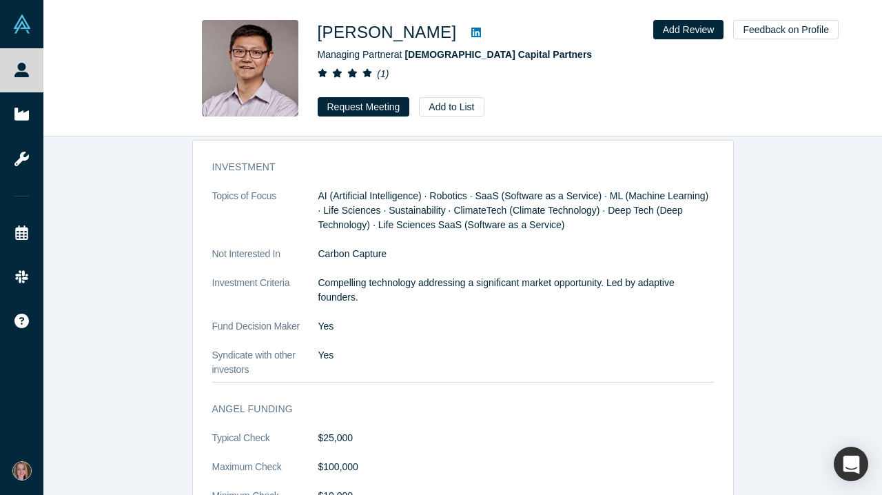
scroll to position [1312, 0]
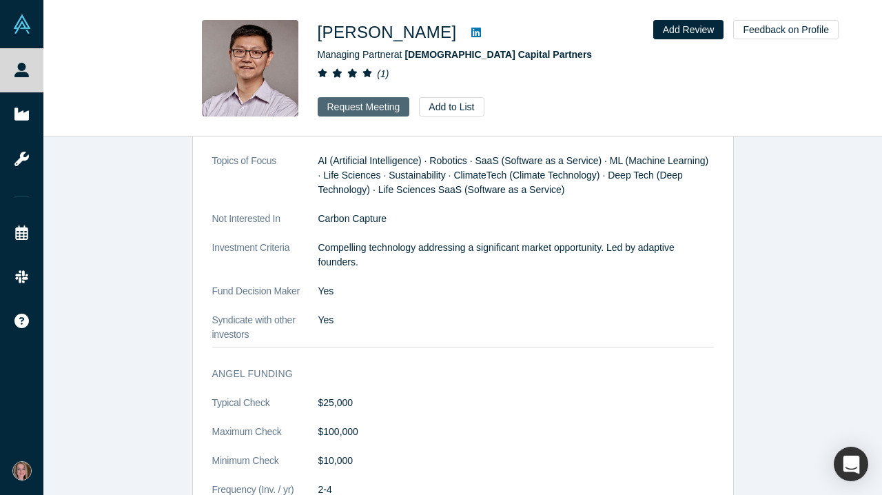
click at [381, 110] on button "Request Meeting" at bounding box center [364, 106] width 92 height 19
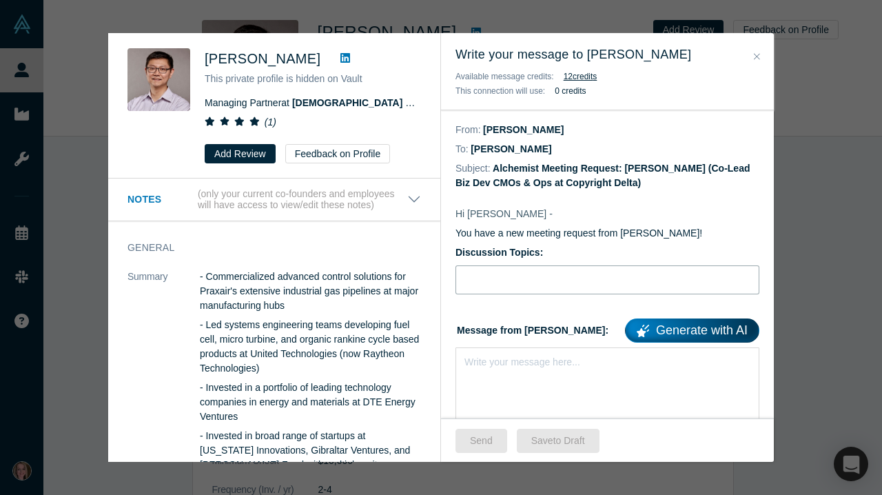
click at [526, 283] on input "Discussion Topics:" at bounding box center [607, 279] width 304 height 29
type input "Stripe for AI, IP & ESG"
click at [520, 376] on div "Write your message here..." at bounding box center [607, 395] width 304 height 96
click at [465, 378] on span "Hi [PERSON_NAME]," at bounding box center [512, 373] width 94 height 11
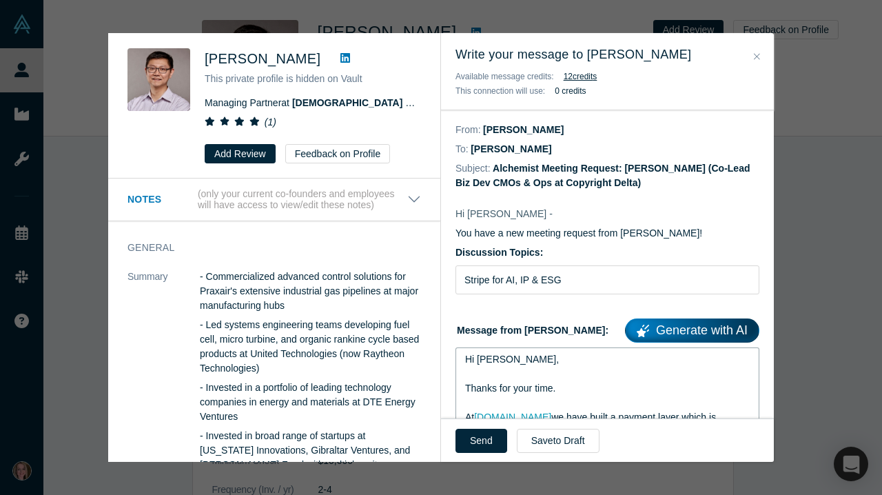
click at [499, 362] on span "Hi [PERSON_NAME]," at bounding box center [512, 358] width 94 height 11
click at [486, 447] on button "Send" at bounding box center [481, 440] width 52 height 24
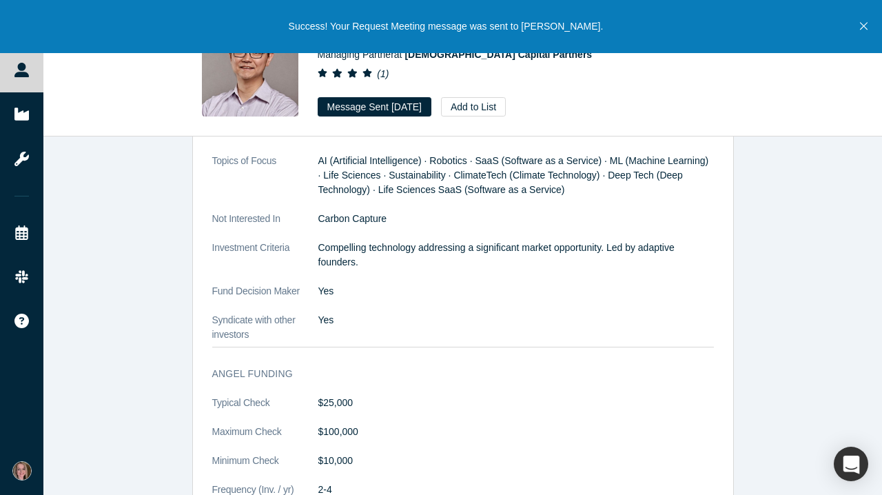
scroll to position [1345, 0]
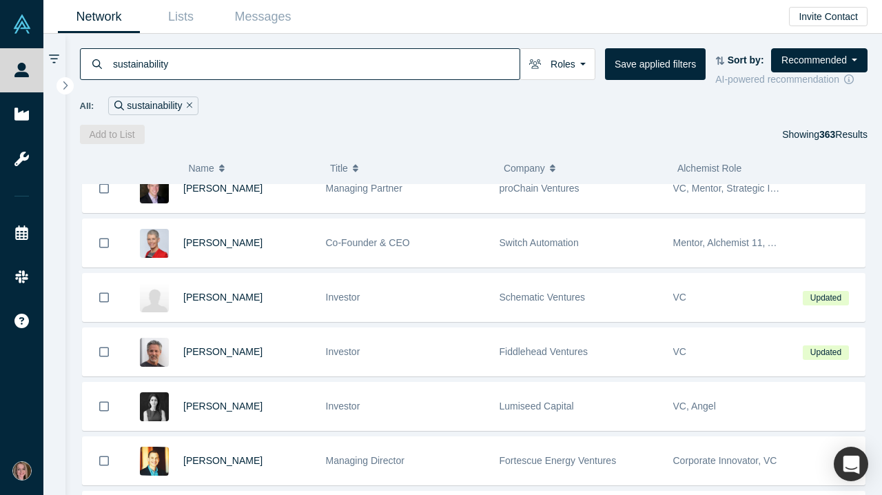
scroll to position [184, 0]
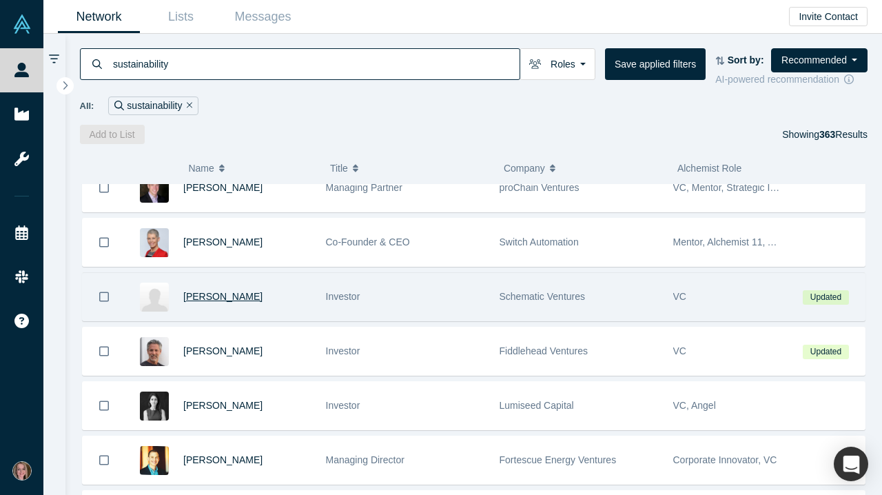
click at [234, 302] on span "[PERSON_NAME]" at bounding box center [222, 296] width 79 height 11
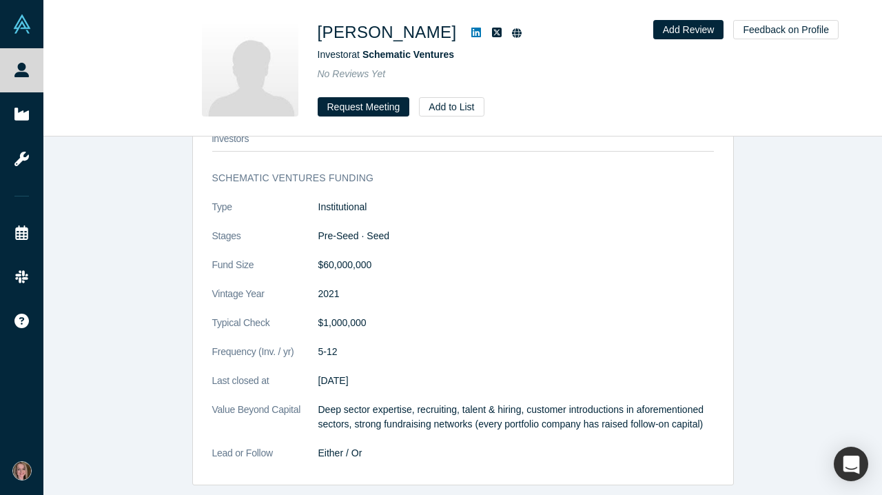
scroll to position [899, 0]
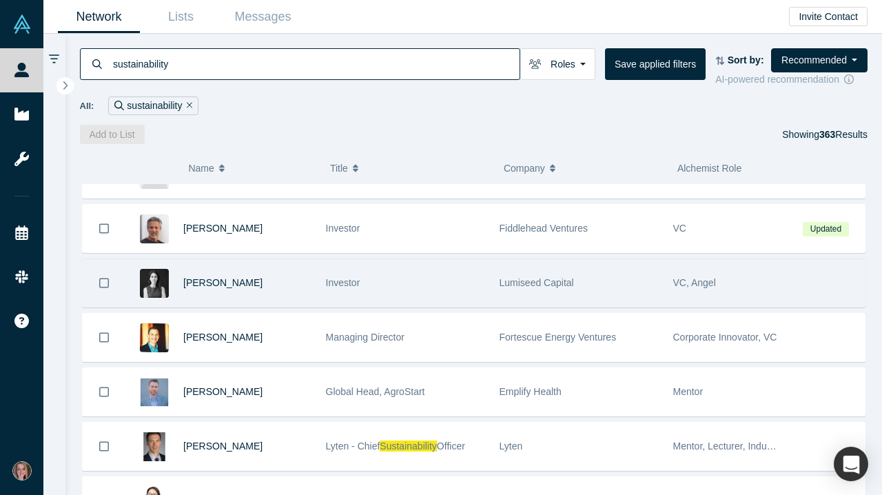
scroll to position [300, 0]
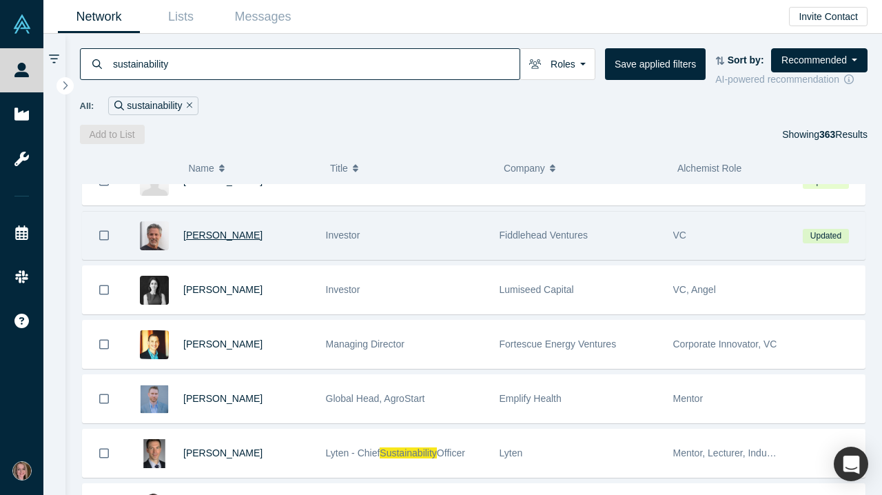
click at [215, 238] on span "[PERSON_NAME]" at bounding box center [222, 234] width 79 height 11
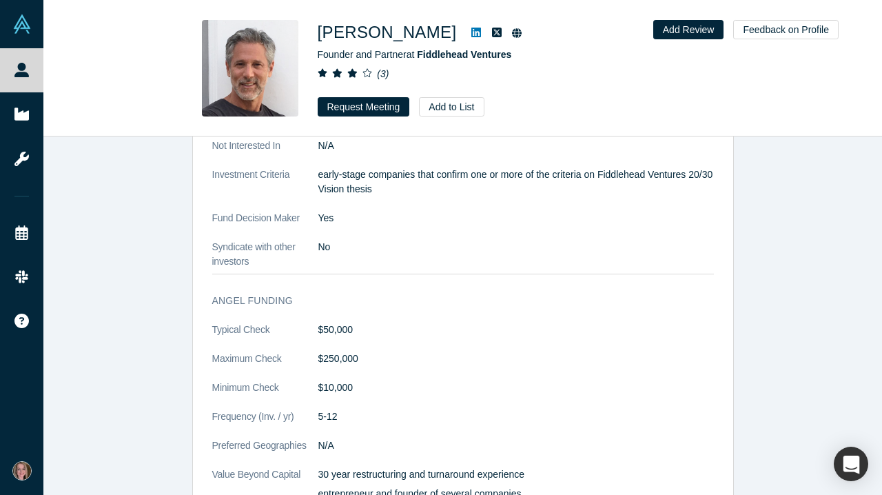
scroll to position [692, 0]
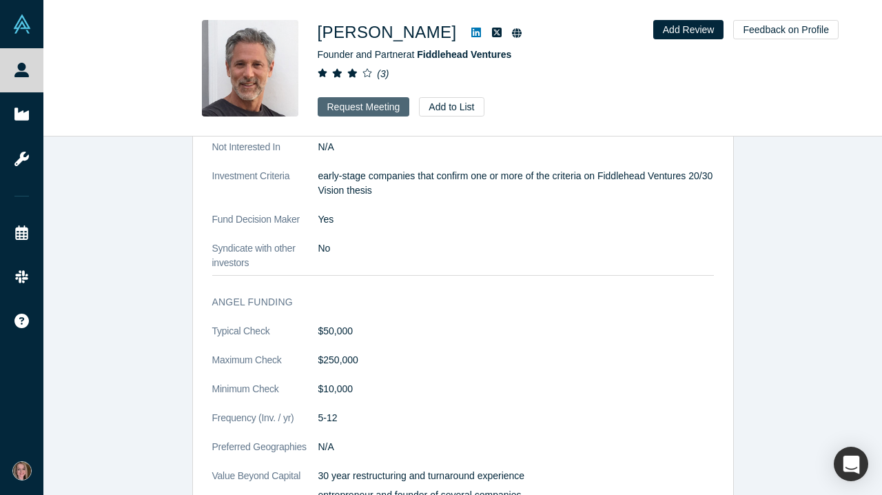
click at [380, 104] on button "Request Meeting" at bounding box center [364, 106] width 92 height 19
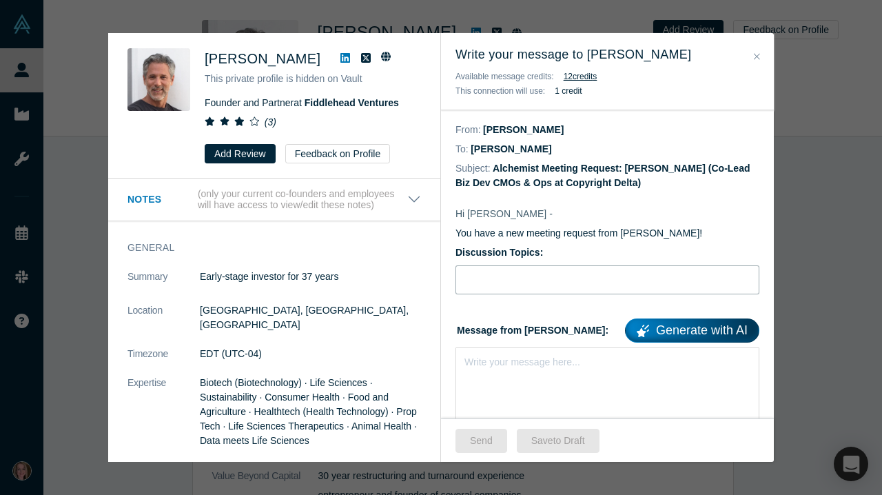
click at [501, 285] on input "Discussion Topics:" at bounding box center [607, 279] width 304 height 29
type input "Stripe for AI, IP & ESG"
click at [501, 366] on div "rdw-editor" at bounding box center [607, 359] width 285 height 14
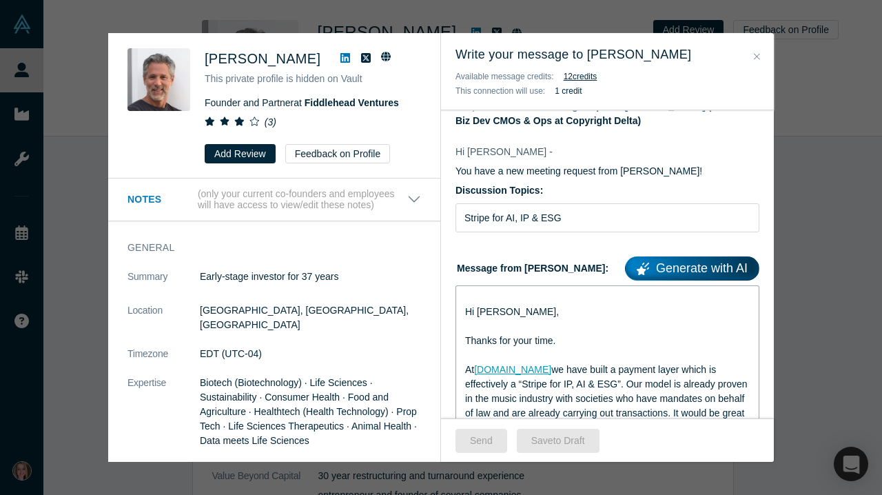
click at [465, 315] on span "Hi [PERSON_NAME]," at bounding box center [512, 311] width 94 height 11
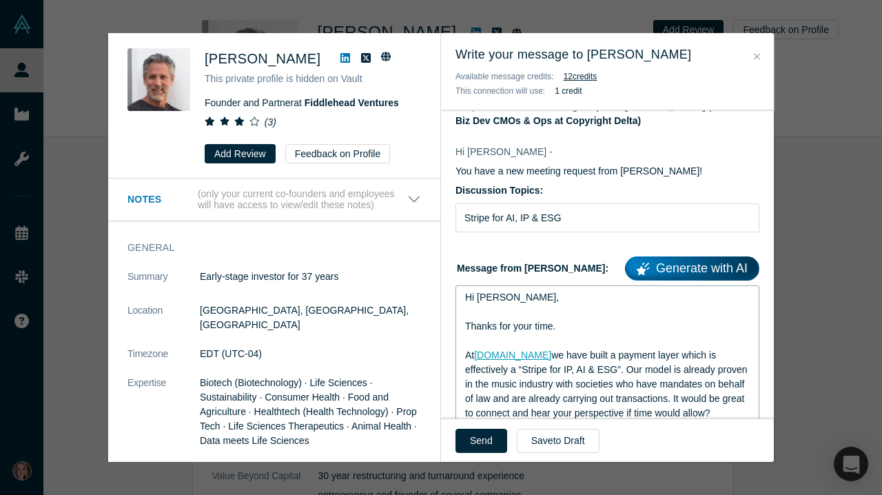
click at [500, 302] on span "Hi [PERSON_NAME]," at bounding box center [512, 296] width 94 height 11
click at [488, 448] on button "Send" at bounding box center [481, 440] width 52 height 24
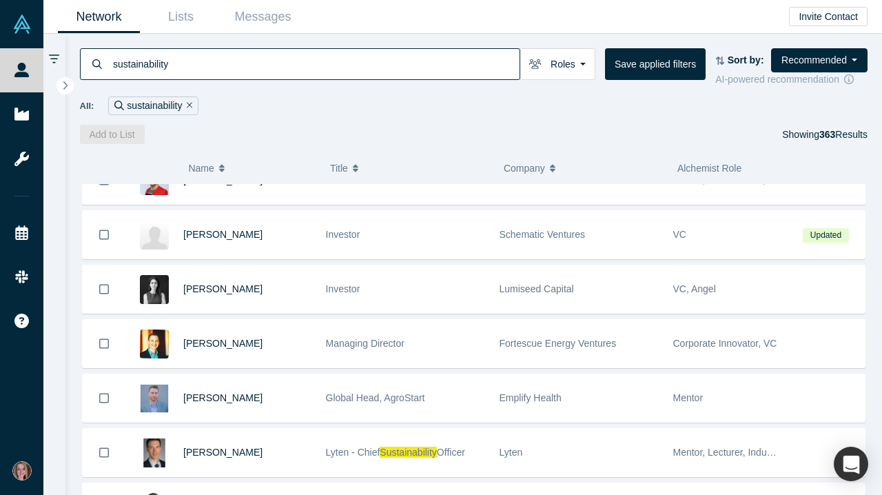
scroll to position [248, 0]
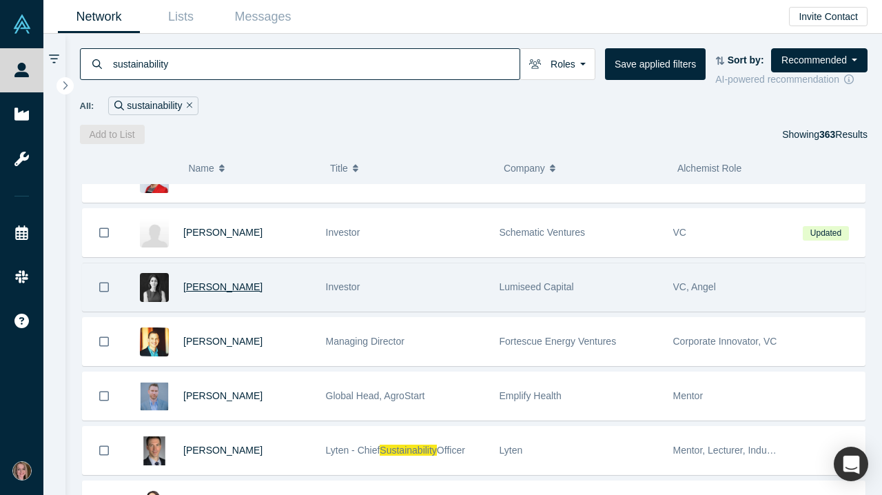
click at [227, 289] on span "[PERSON_NAME]" at bounding box center [222, 286] width 79 height 11
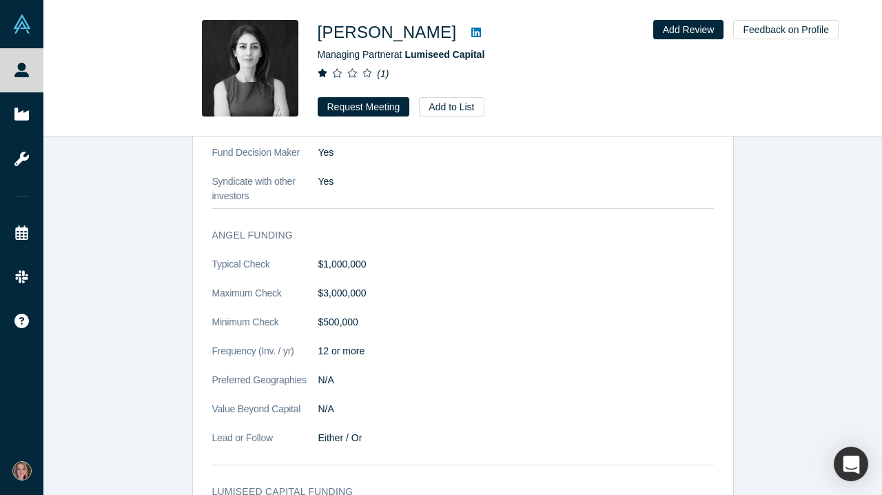
scroll to position [1457, 0]
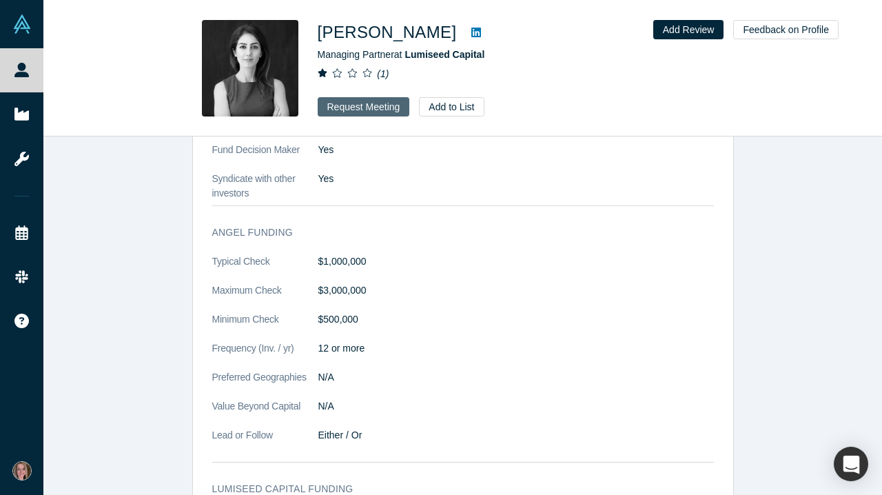
click at [375, 113] on button "Request Meeting" at bounding box center [364, 106] width 92 height 19
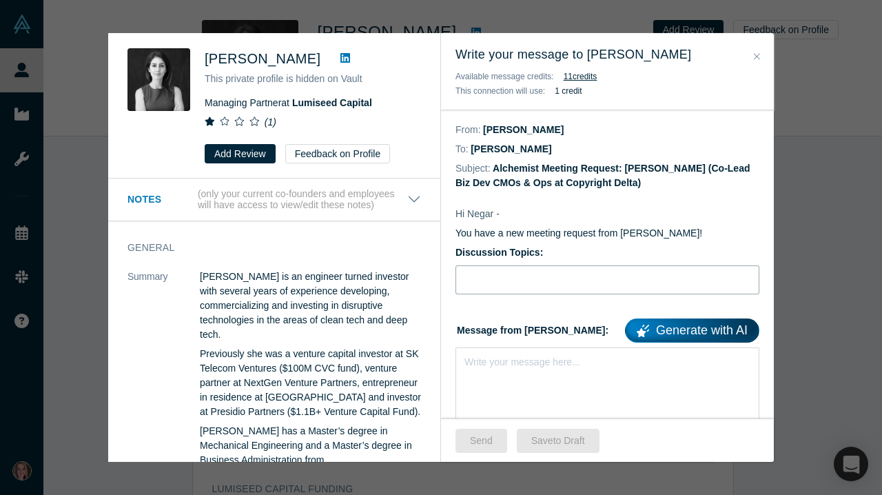
click at [528, 276] on input "Discussion Topics:" at bounding box center [607, 279] width 304 height 29
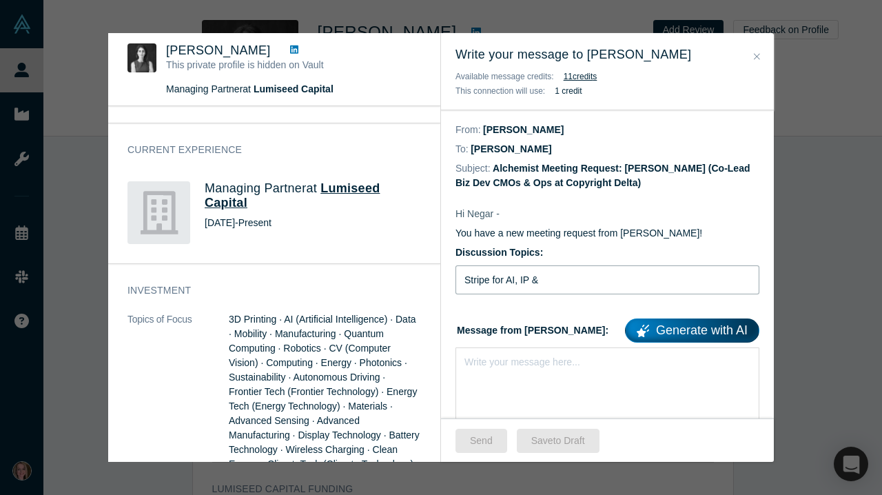
scroll to position [501, 0]
type input "Stripe for AI, IP &"
click at [753, 61] on icon "Close" at bounding box center [756, 57] width 6 height 10
